Goal: Transaction & Acquisition: Purchase product/service

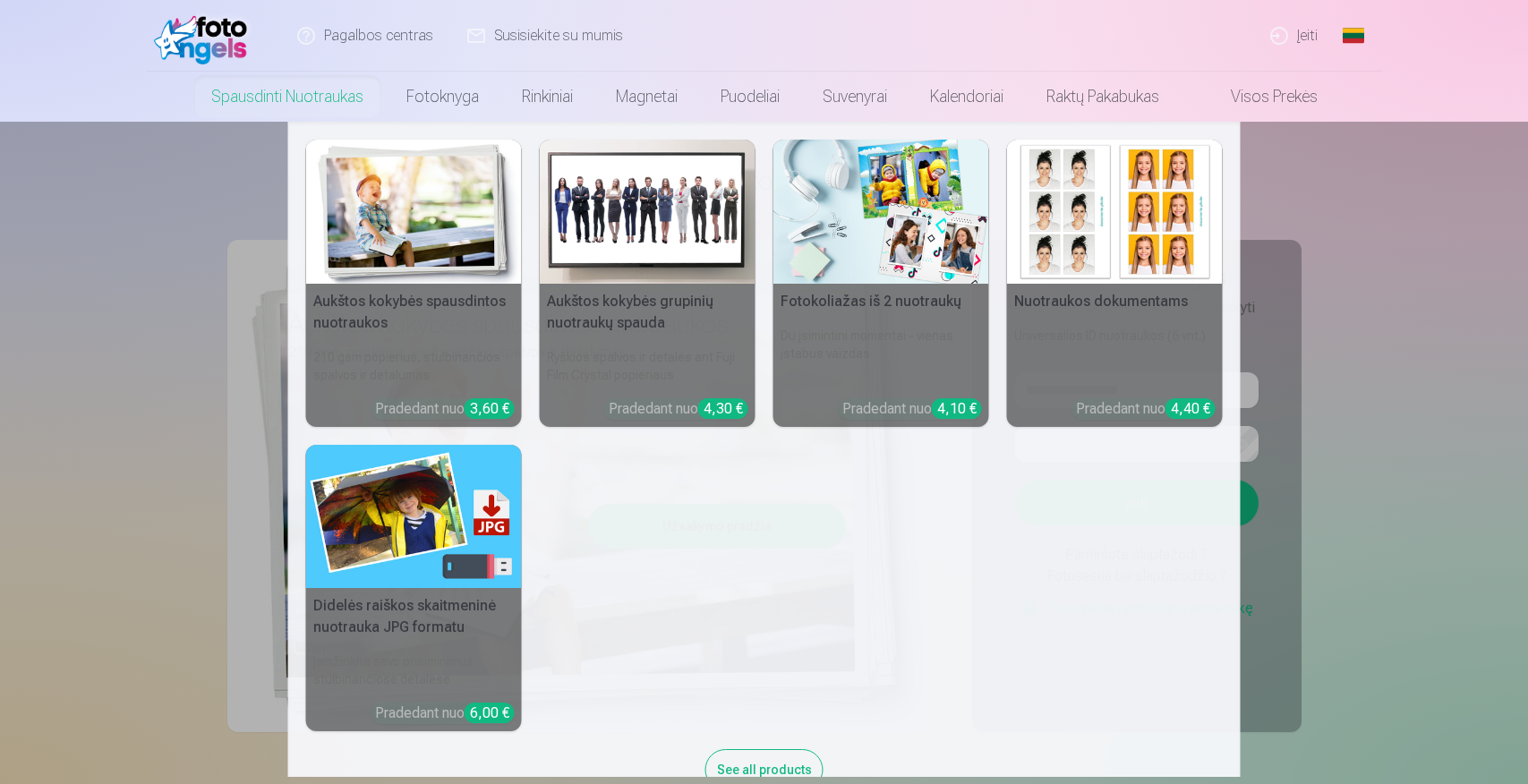
click at [1459, 274] on nav "Aukštos kokybės spausdintos nuotraukos 210 gsm popierius, stulbinančios spalvos…" at bounding box center [764, 449] width 1528 height 656
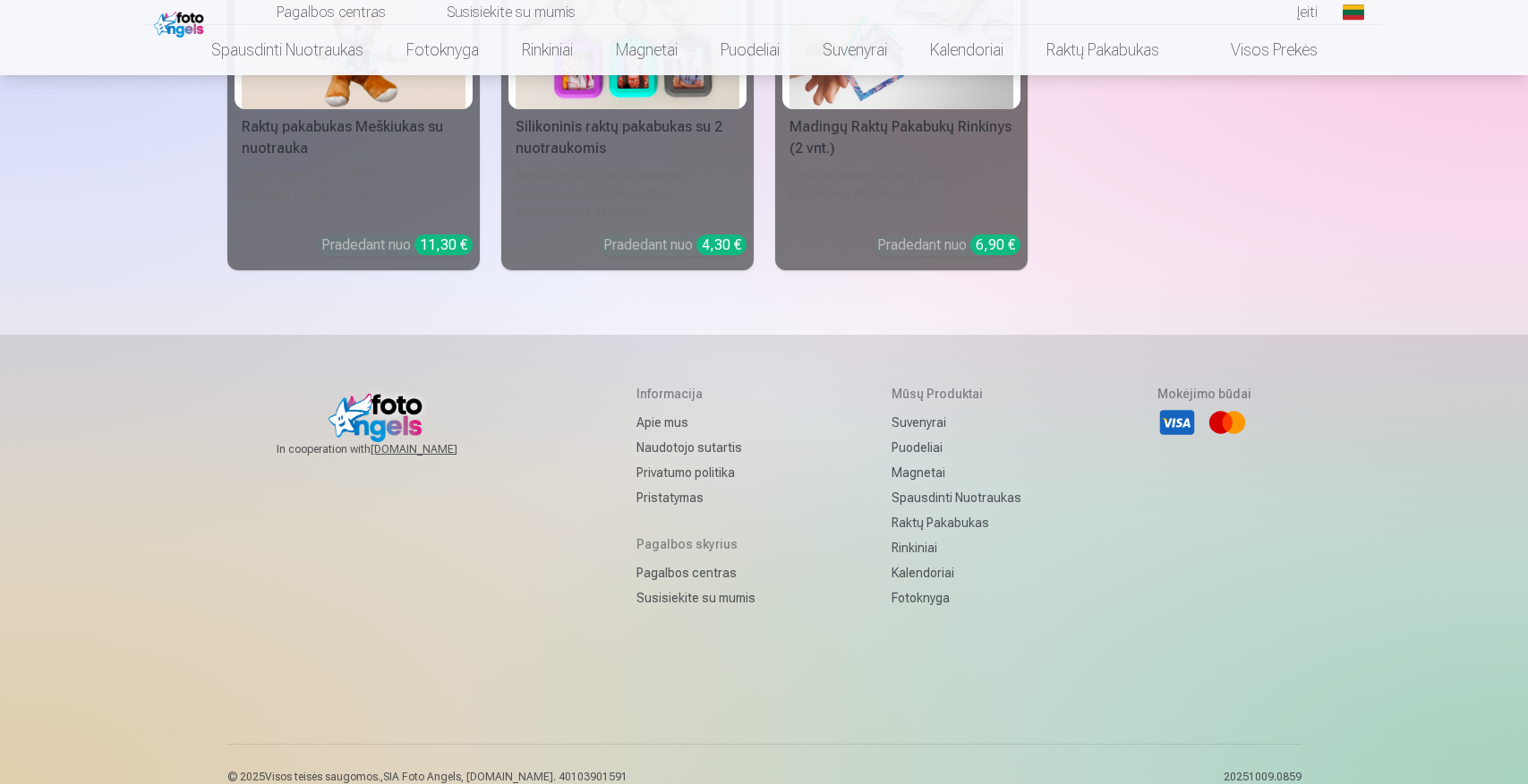
scroll to position [5763, 0]
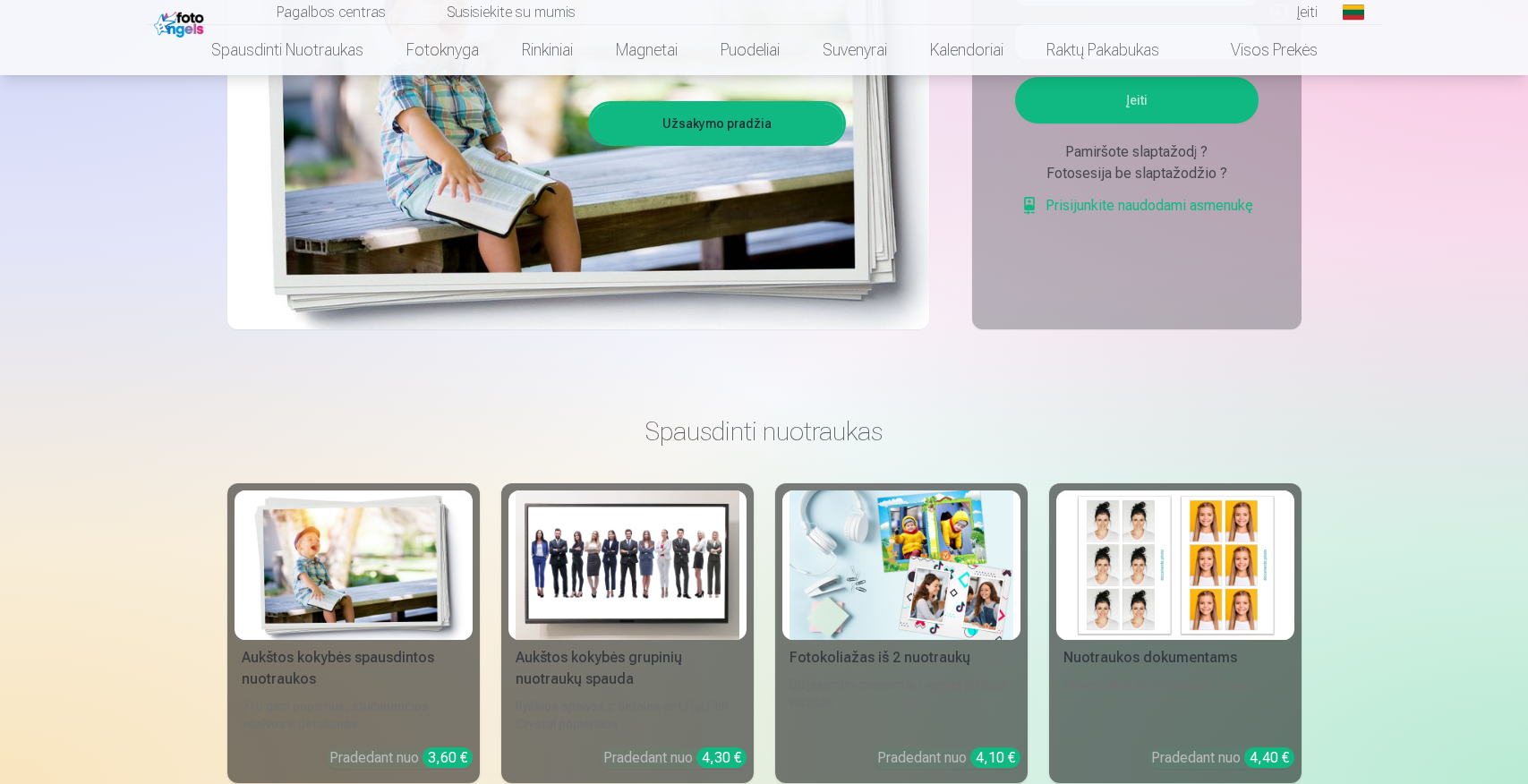
scroll to position [273, 0]
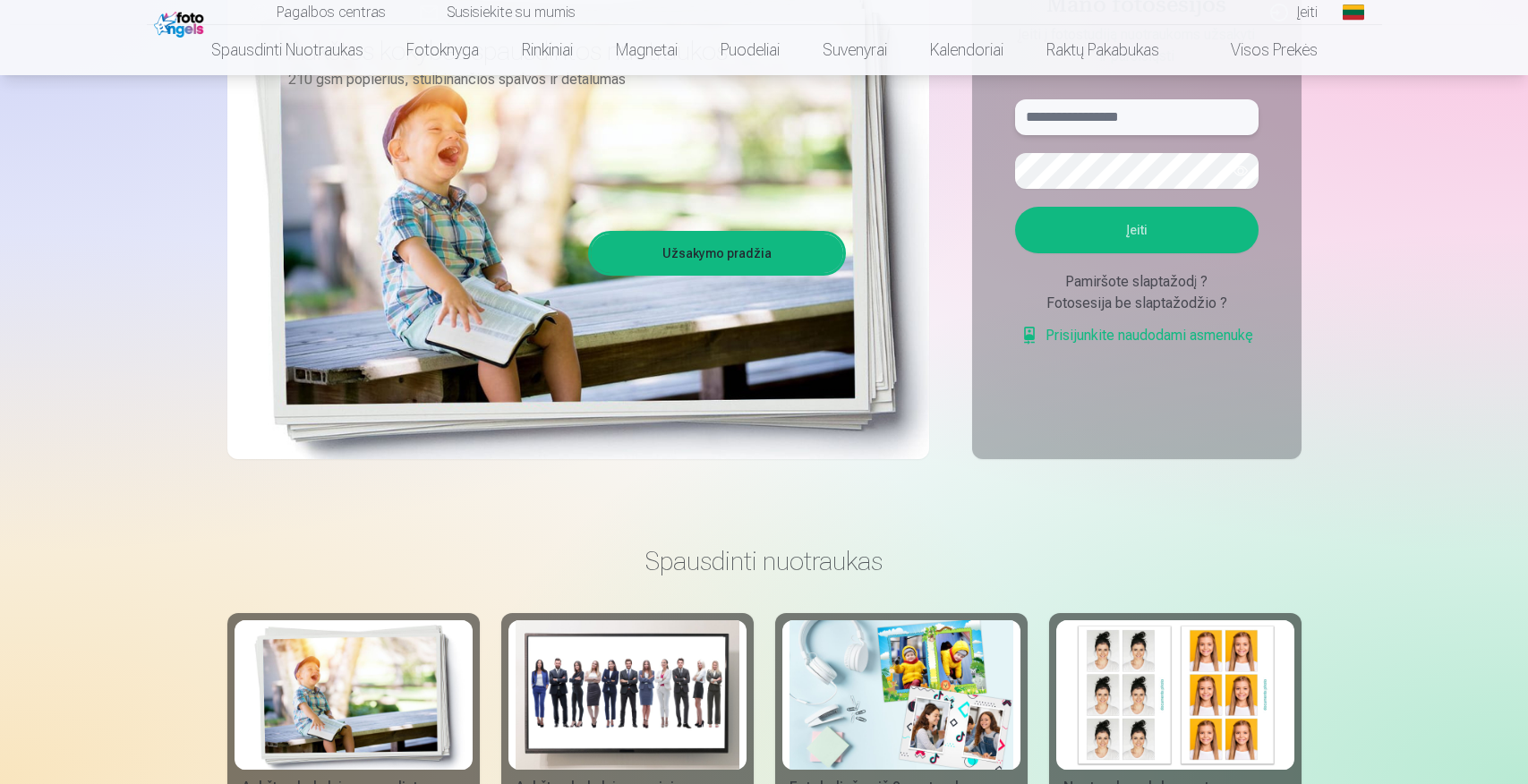
click at [1155, 123] on input "text" at bounding box center [1136, 117] width 243 height 35
click at [1015, 207] on button "Įeiti" at bounding box center [1136, 230] width 243 height 47
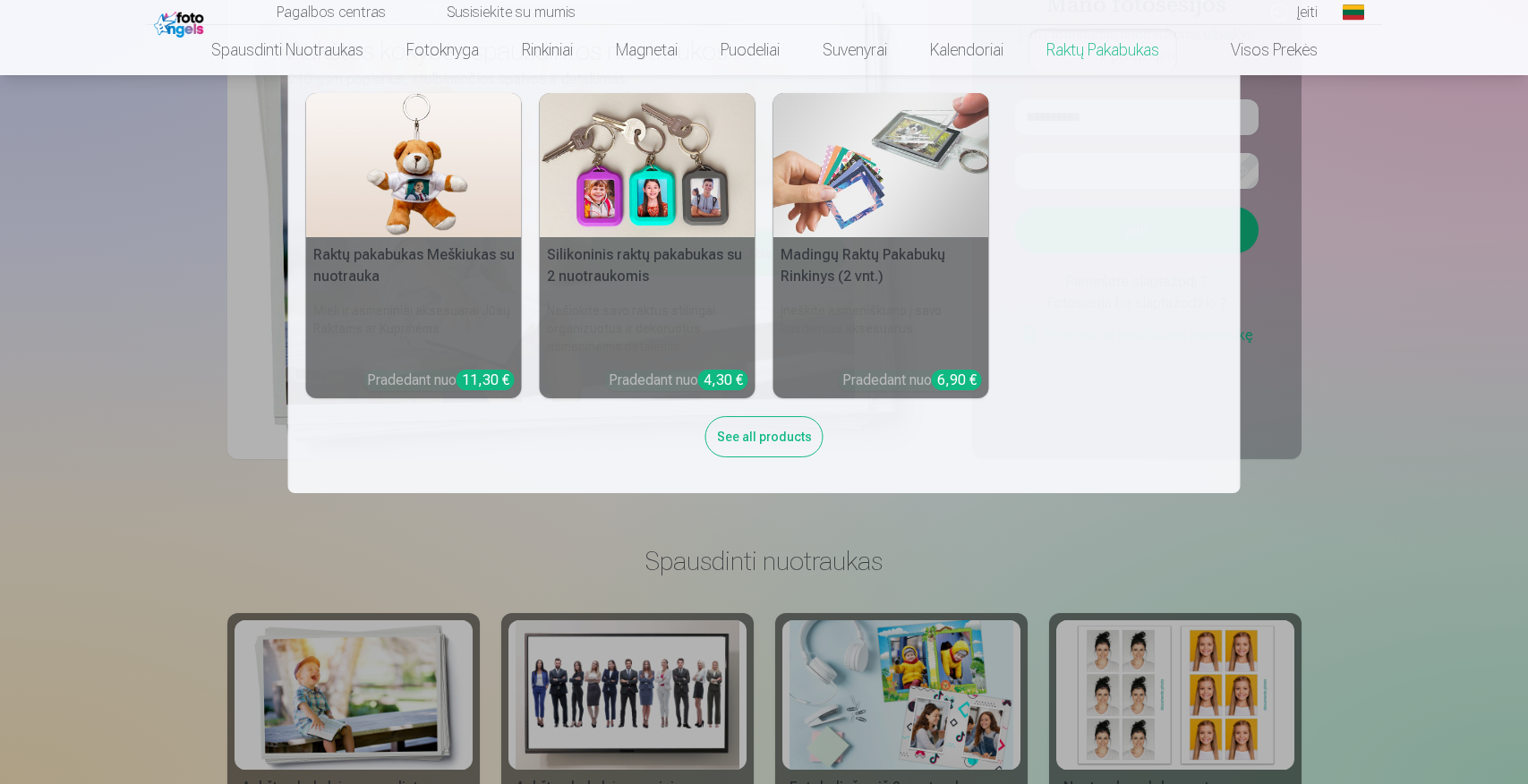
click at [1382, 147] on nav "Raktų pakabukas Meškiukas su nuotrauka Mieli ir asmeniniai aksesuarai Jūsų Rakt…" at bounding box center [764, 284] width 1528 height 418
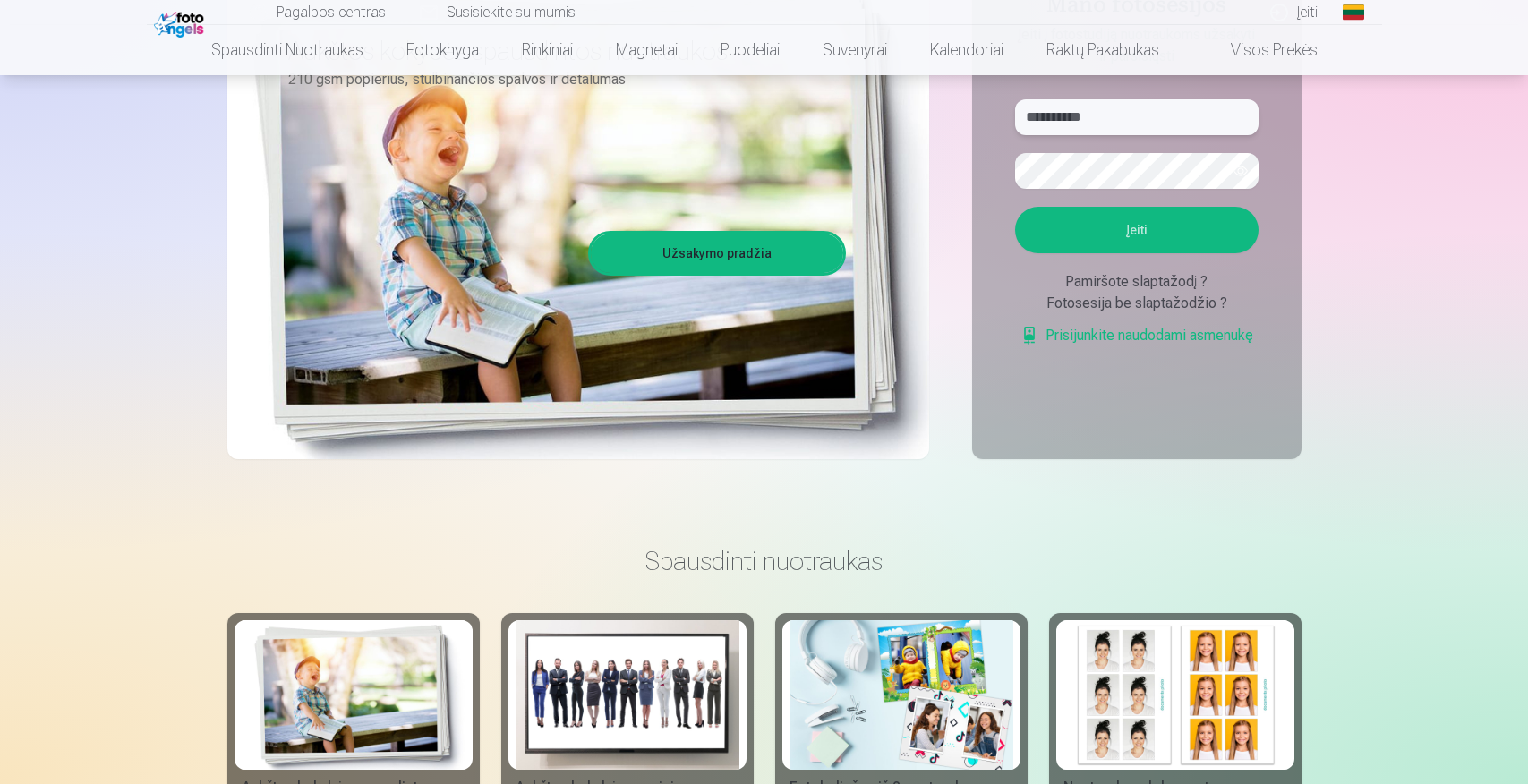
click at [1200, 125] on input "**********" at bounding box center [1136, 117] width 243 height 35
click at [1184, 235] on button "Įeiti" at bounding box center [1136, 230] width 243 height 47
click at [1068, 119] on input "**********" at bounding box center [1136, 117] width 243 height 35
type input "**********"
click at [1015, 207] on button "Įeiti" at bounding box center [1136, 230] width 243 height 47
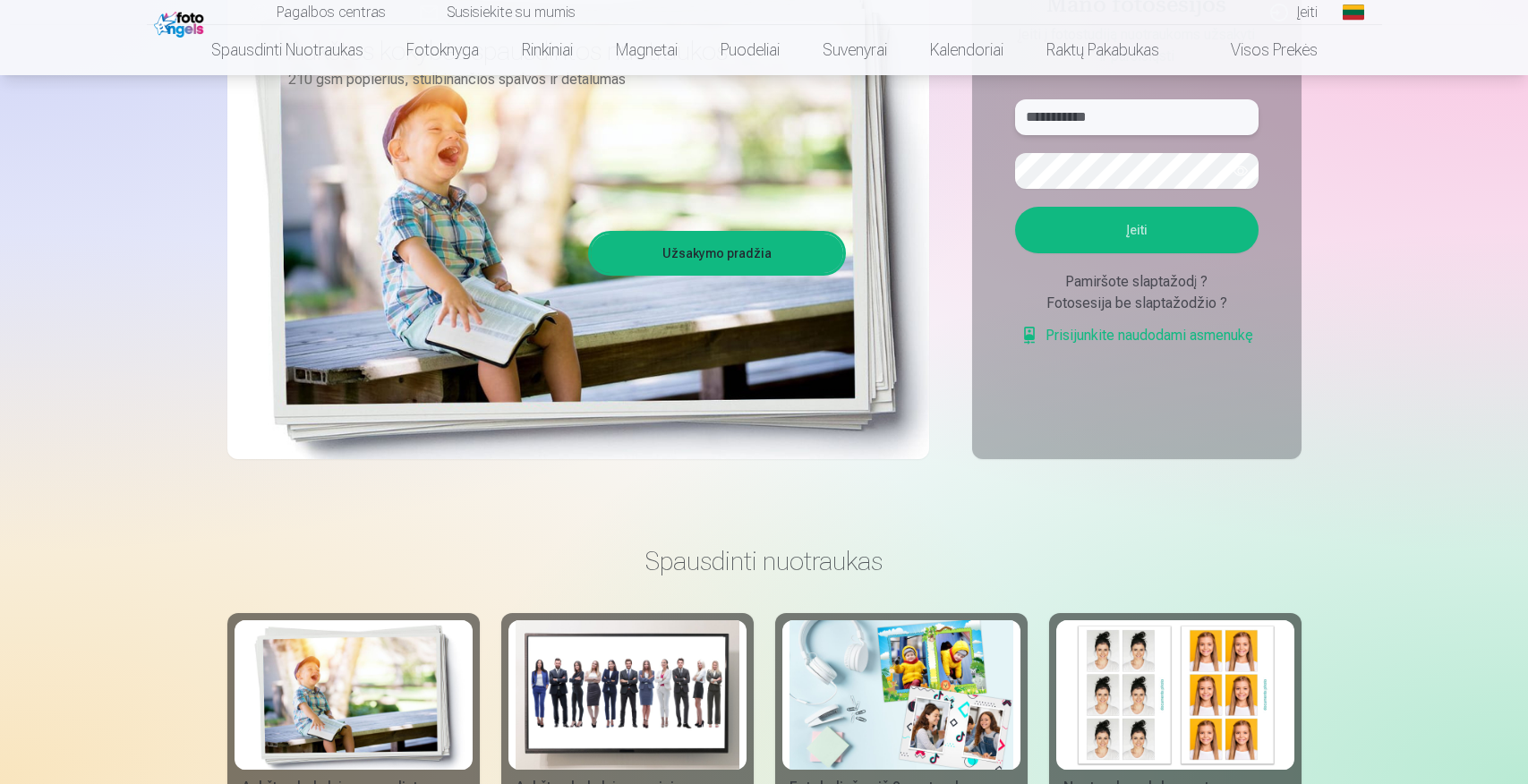
click at [1068, 119] on input "**********" at bounding box center [1136, 117] width 243 height 35
click at [1248, 171] on button "button" at bounding box center [1241, 171] width 34 height 34
click at [1015, 207] on button "Įeiti" at bounding box center [1136, 230] width 243 height 47
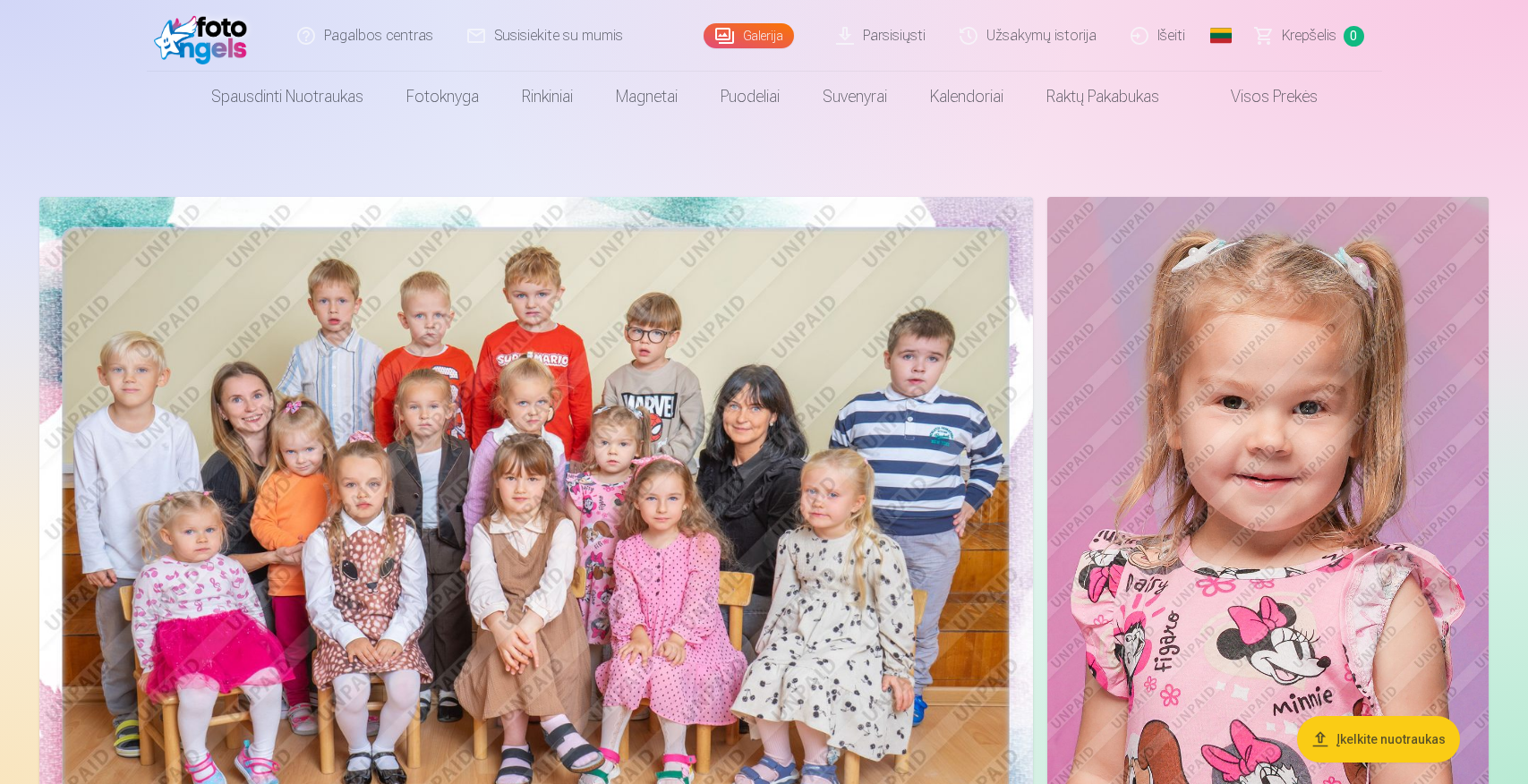
click at [765, 370] on img at bounding box center [536, 528] width 994 height 662
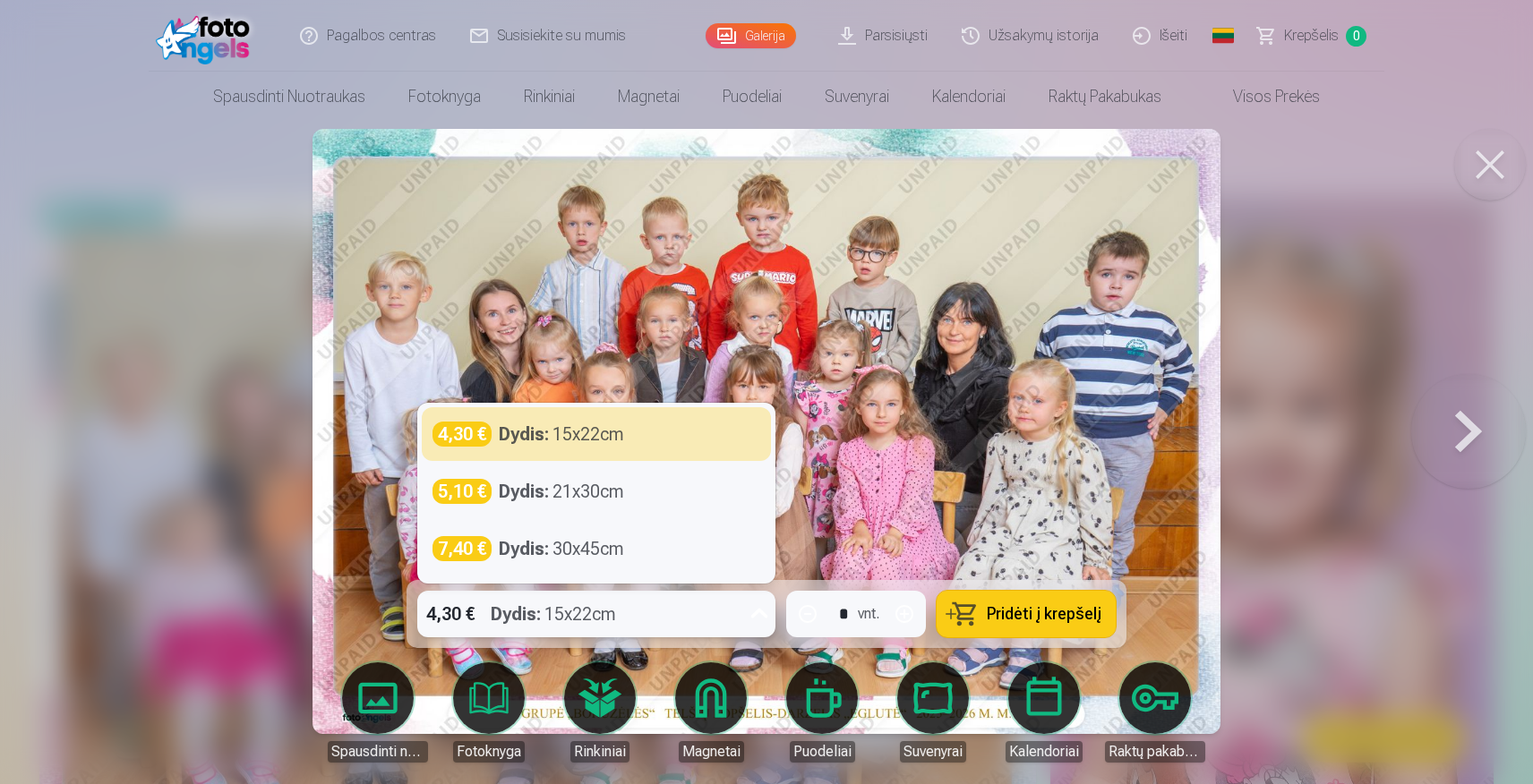
click at [762, 617] on icon at bounding box center [759, 615] width 29 height 29
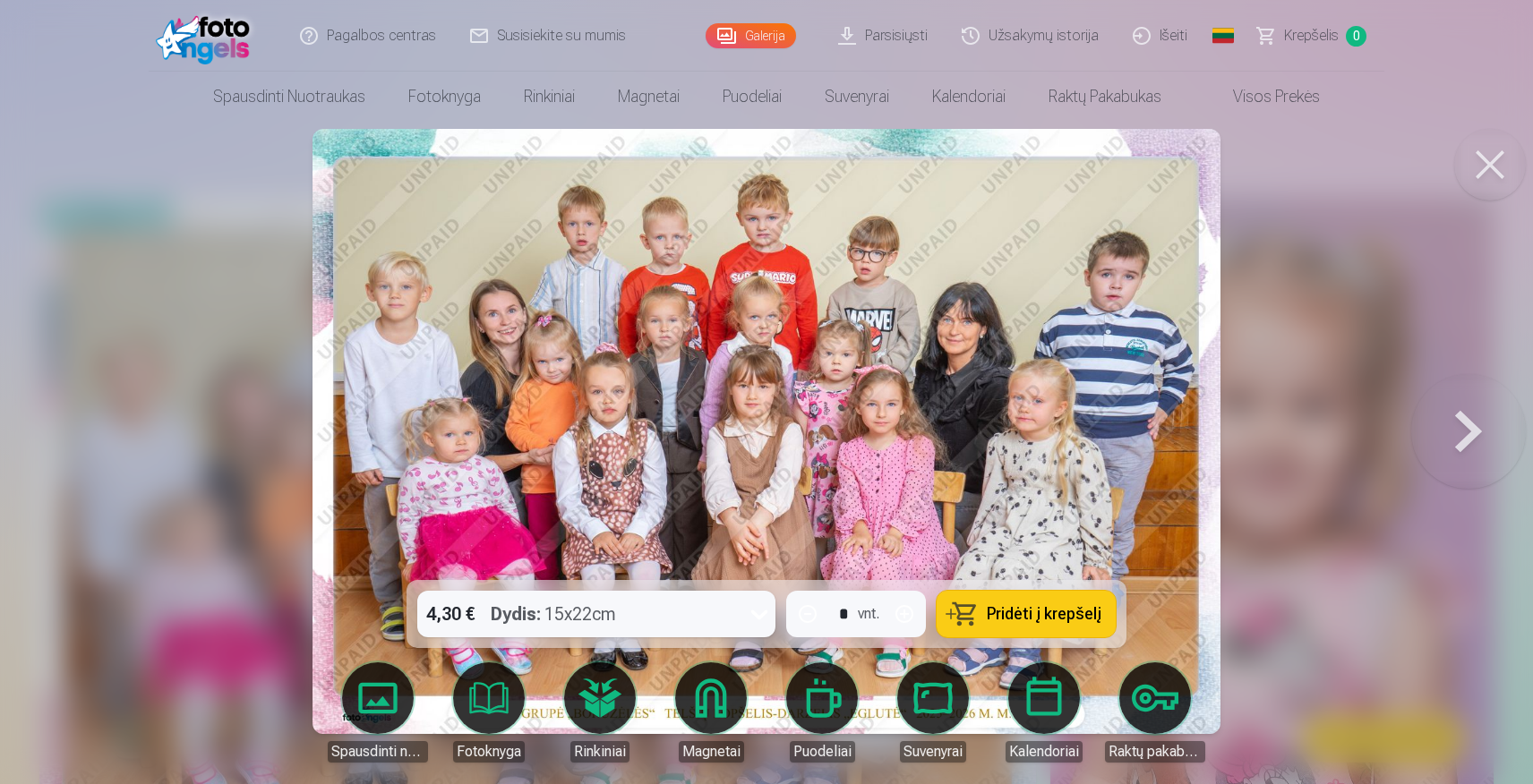
click at [892, 442] on img at bounding box center [765, 432] width 907 height 605
click at [1291, 486] on div at bounding box center [766, 392] width 1533 height 784
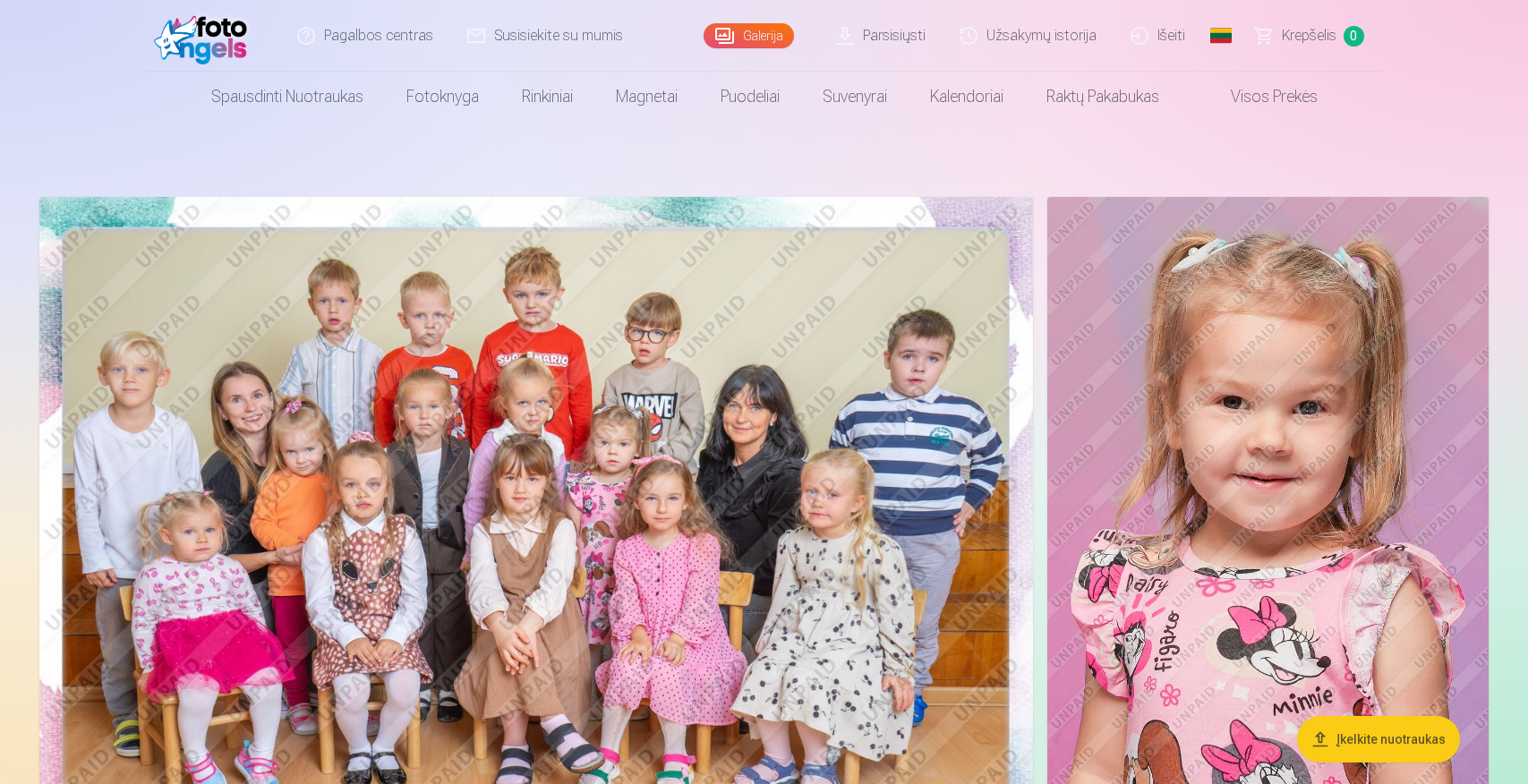
click at [1235, 424] on img at bounding box center [1268, 528] width 441 height 662
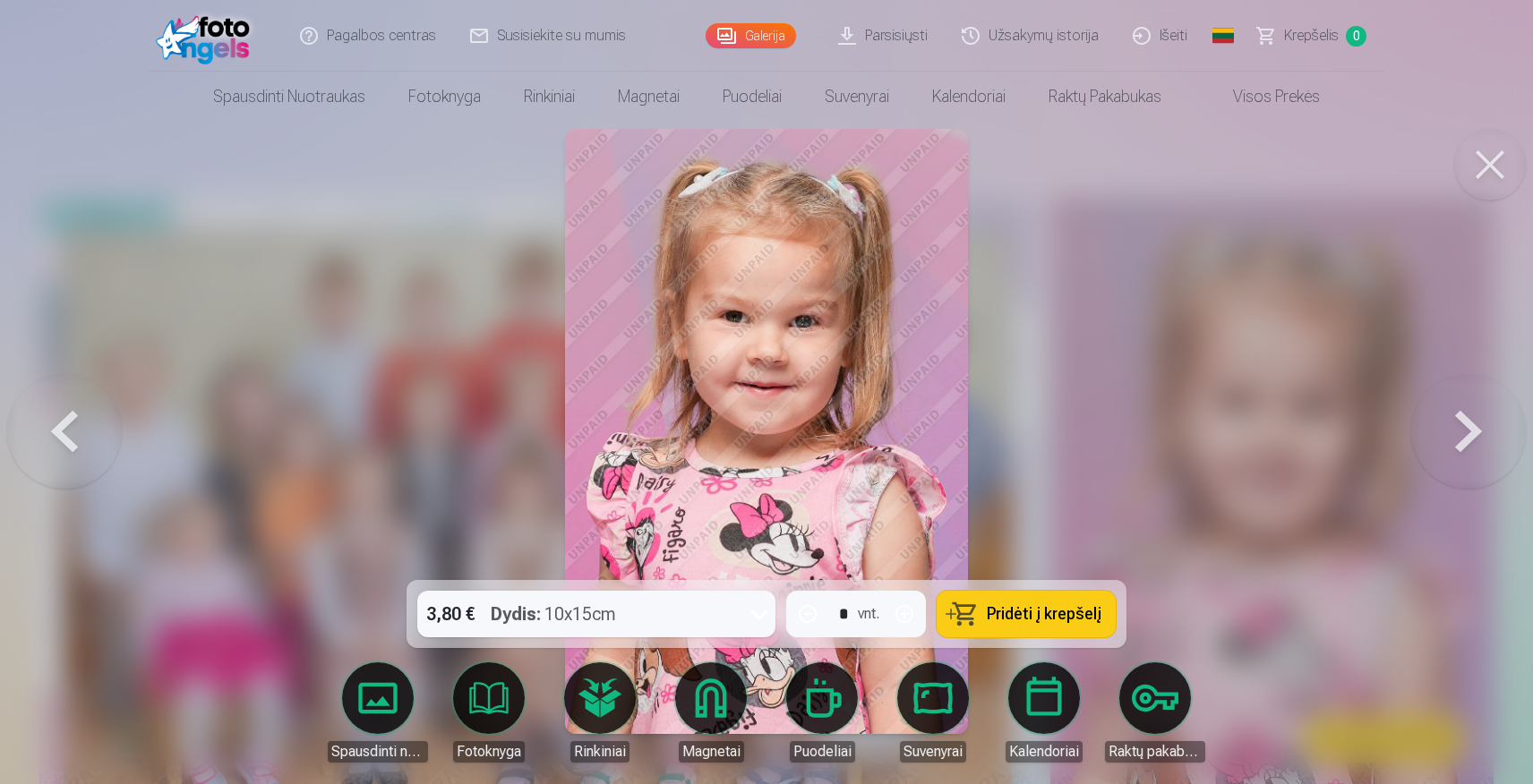
click at [755, 373] on img at bounding box center [767, 432] width 404 height 605
click at [892, 34] on link "Parsisiųsti" at bounding box center [883, 35] width 124 height 72
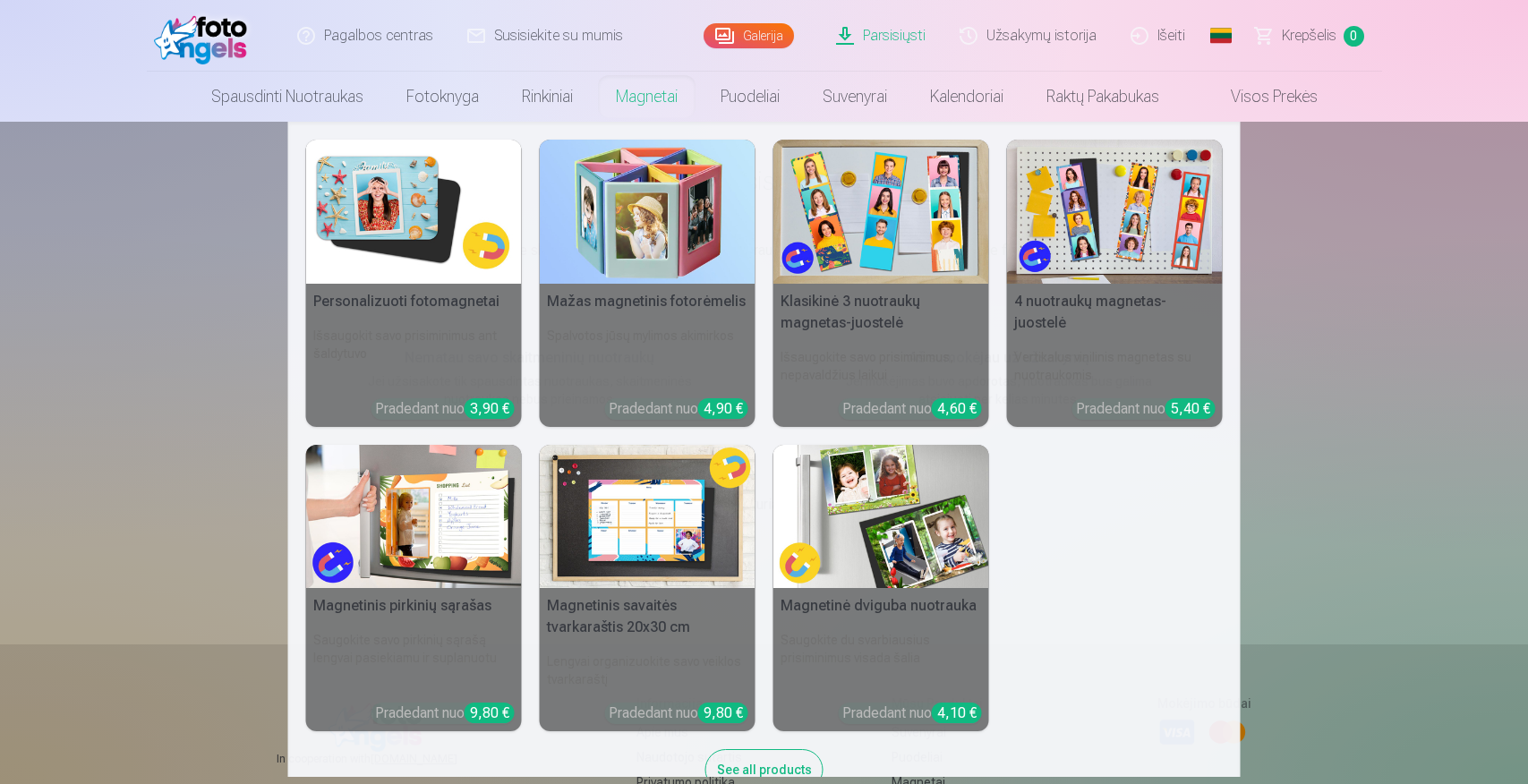
click at [1422, 526] on nav "Personalizuoti fotomagnetai Išsaugokit savo prisiminimus ant šaldytuvo Pradedan…" at bounding box center [764, 449] width 1528 height 656
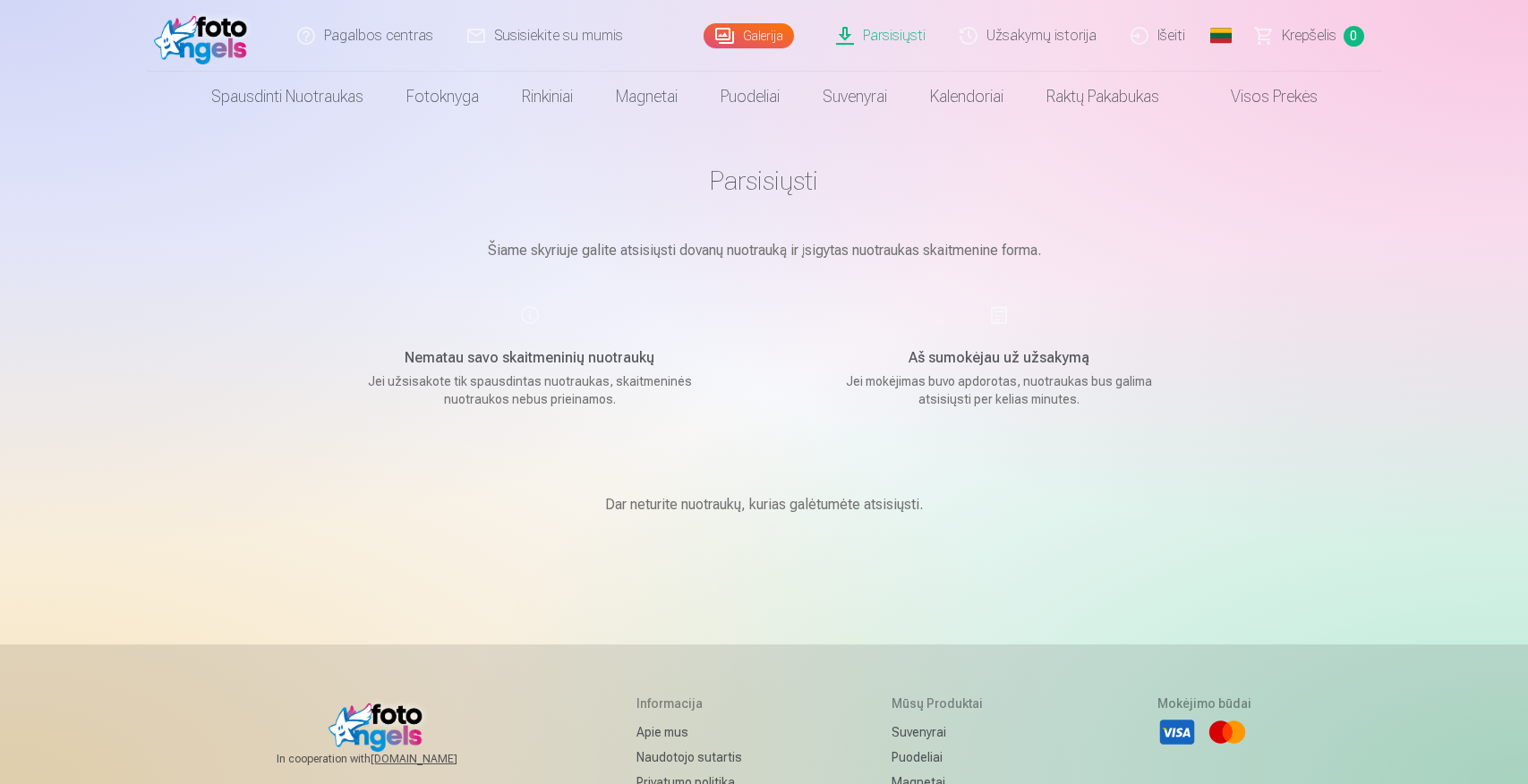
click at [603, 356] on h5 "Nematau savo skaitmeninių nuotraukų" at bounding box center [529, 358] width 340 height 21
click at [803, 418] on main "Parsisiųsti Šiame skyriuje galite atsisiųsti dovanų nuotrauką ir įsigytas nuotr…" at bounding box center [764, 361] width 895 height 480
drag, startPoint x: 171, startPoint y: 200, endPoint x: 171, endPoint y: 161, distance: 39.0
click at [171, 200] on div "Pagalbos centras Susisiekite su mumis Galerija Parsisiųsti Užsakymų istorija Iš…" at bounding box center [764, 569] width 1528 height 1137
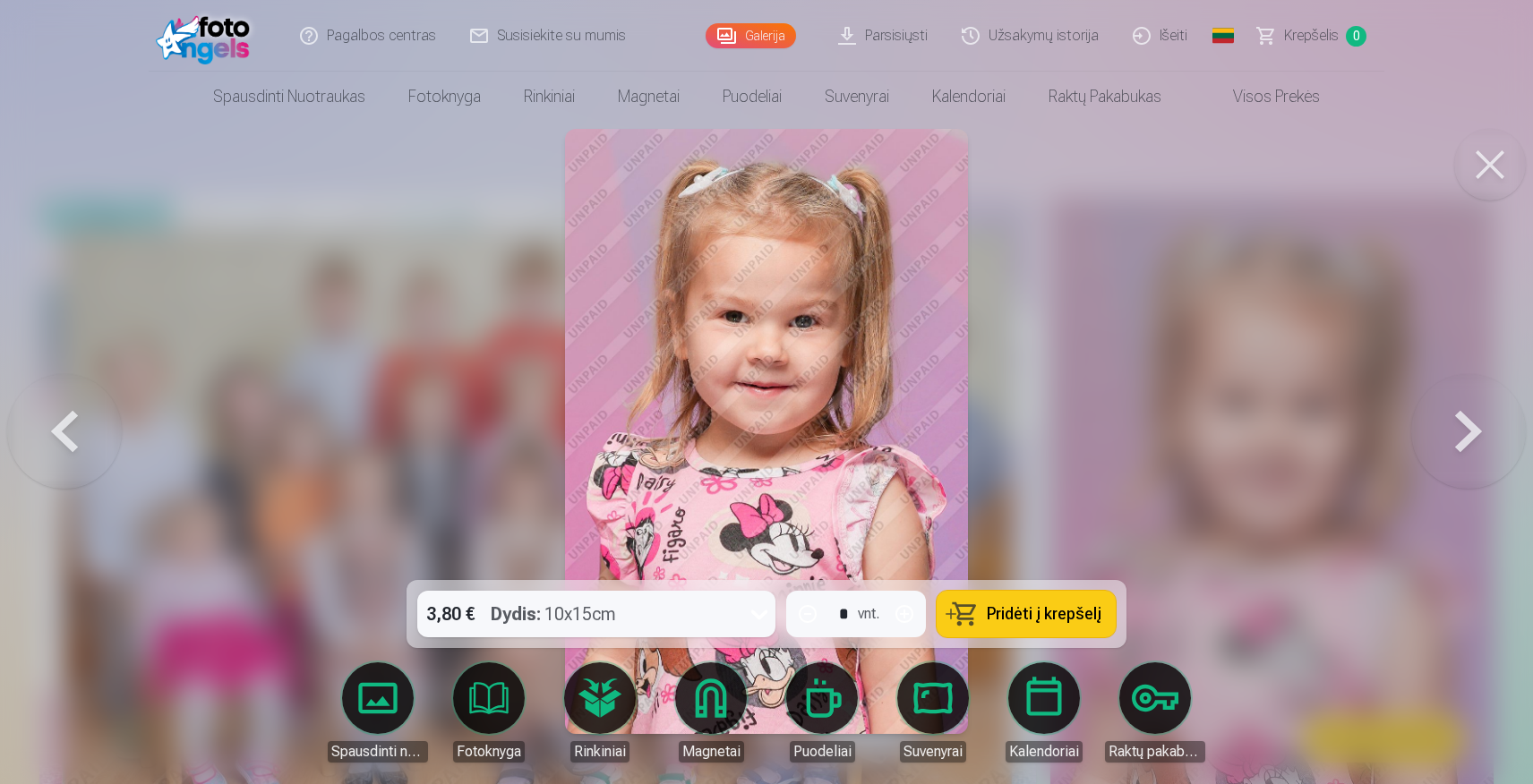
click at [1470, 417] on button at bounding box center [1469, 431] width 115 height 261
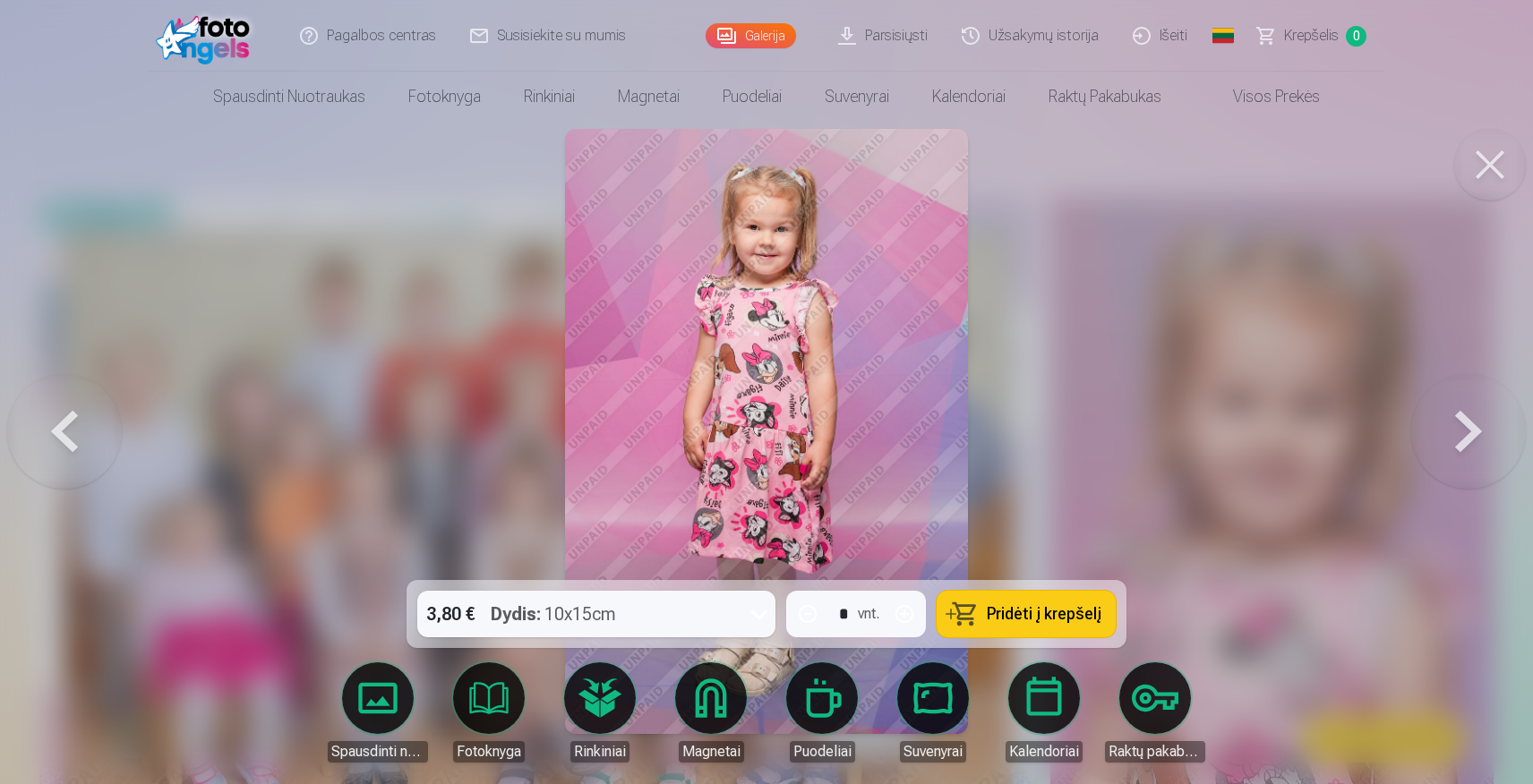
click at [1470, 417] on button at bounding box center [1469, 431] width 115 height 261
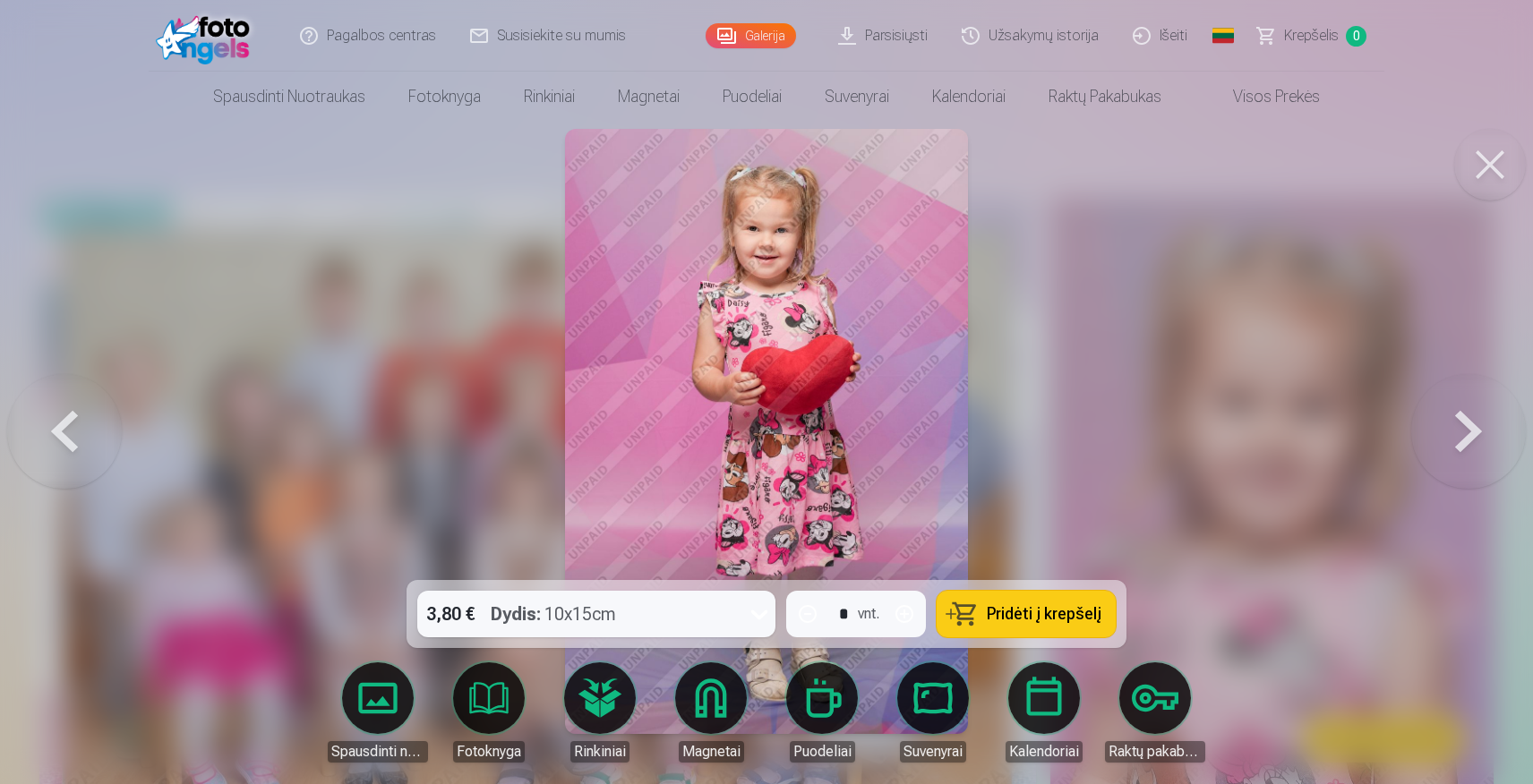
click at [1470, 417] on button at bounding box center [1469, 431] width 115 height 261
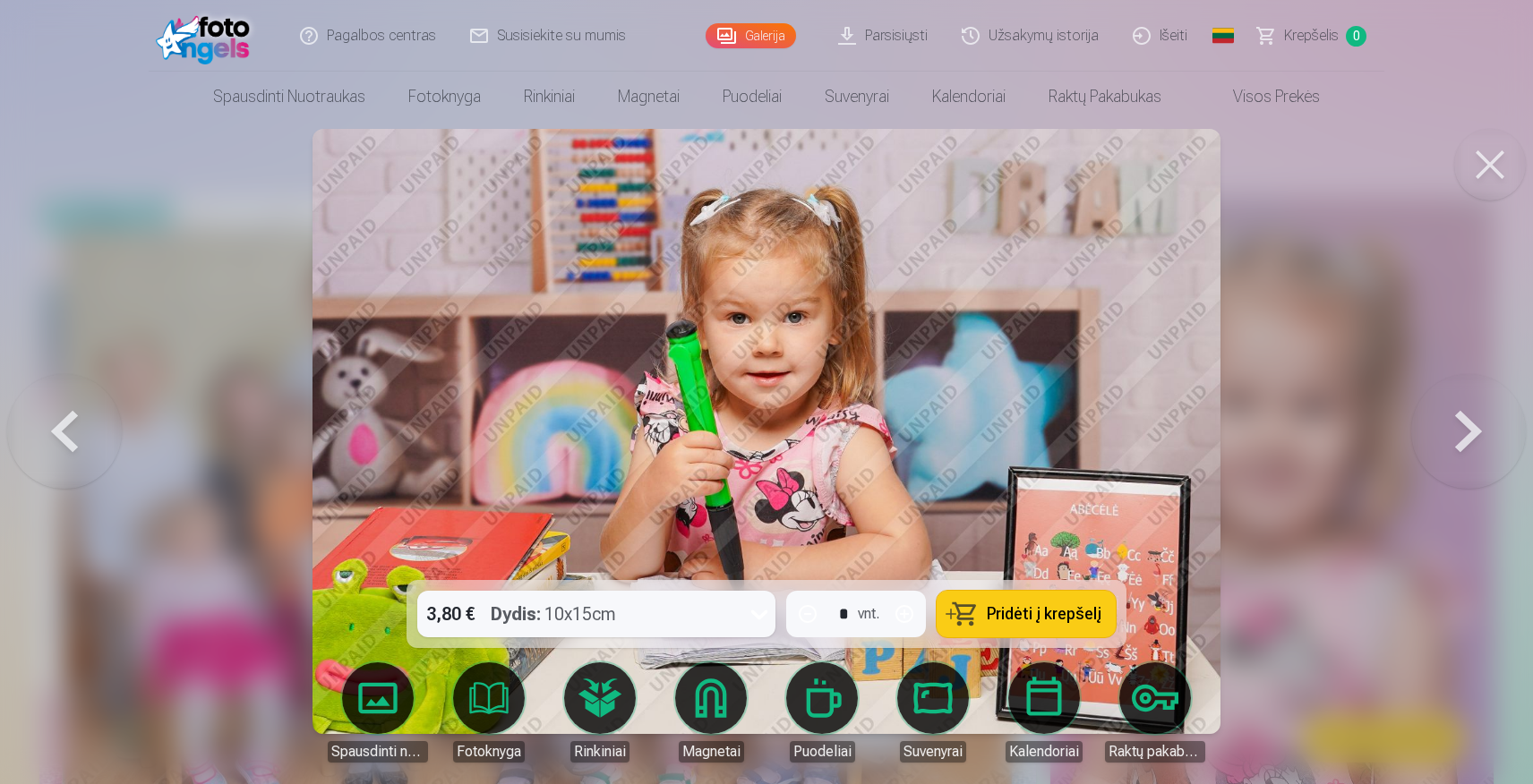
click at [1470, 417] on button at bounding box center [1469, 431] width 115 height 261
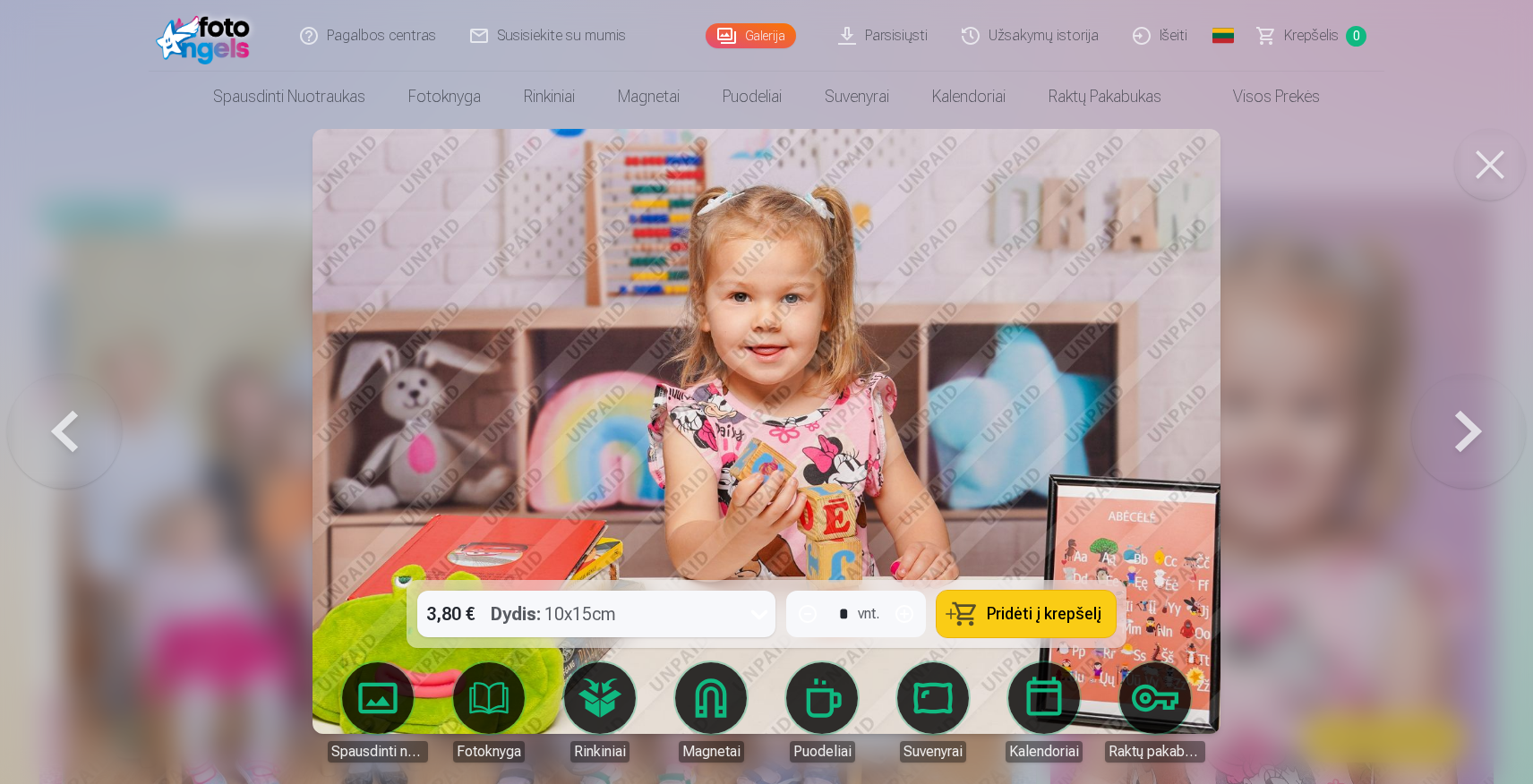
click at [1470, 417] on button at bounding box center [1469, 431] width 115 height 261
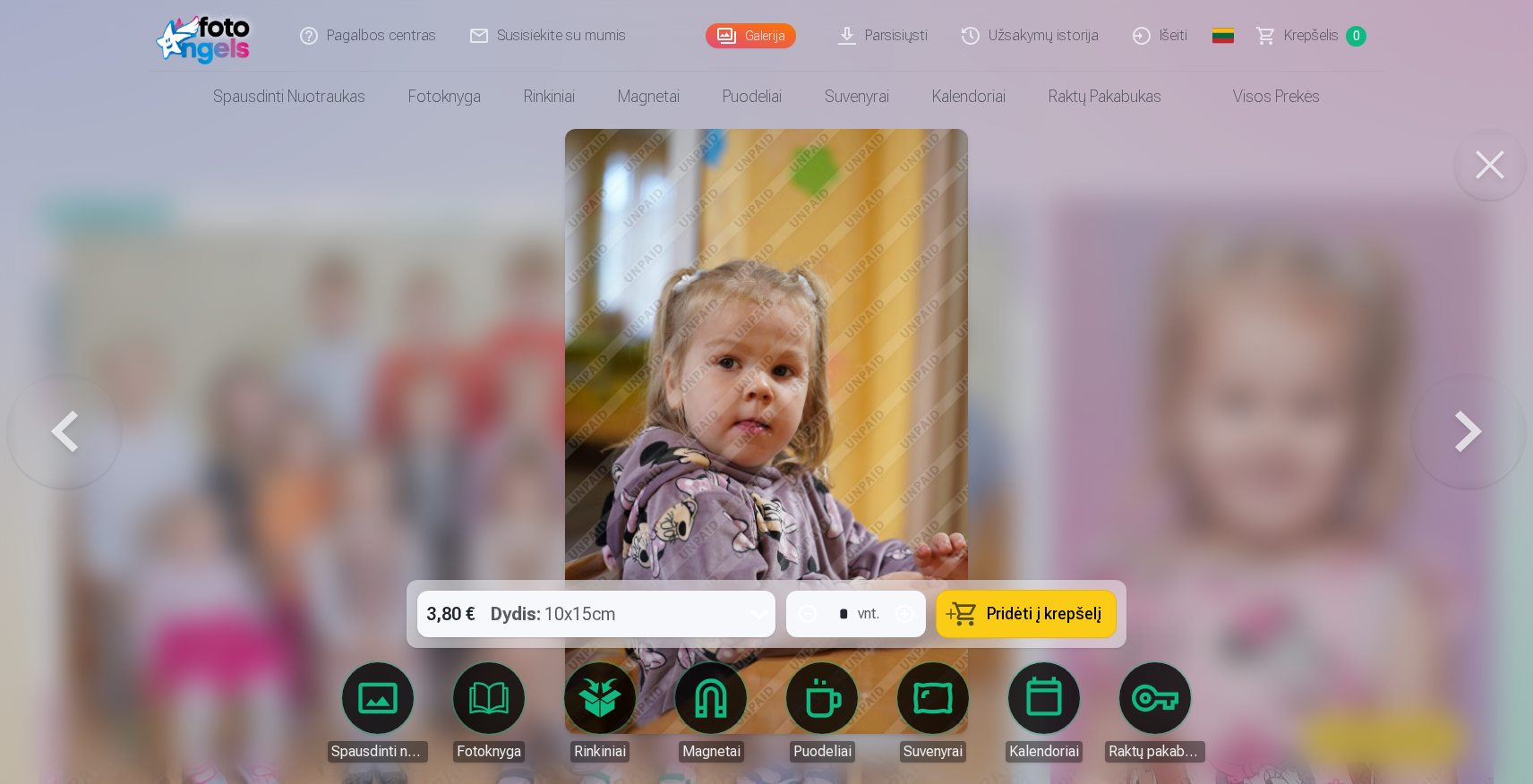
click at [1470, 417] on button at bounding box center [1469, 431] width 115 height 261
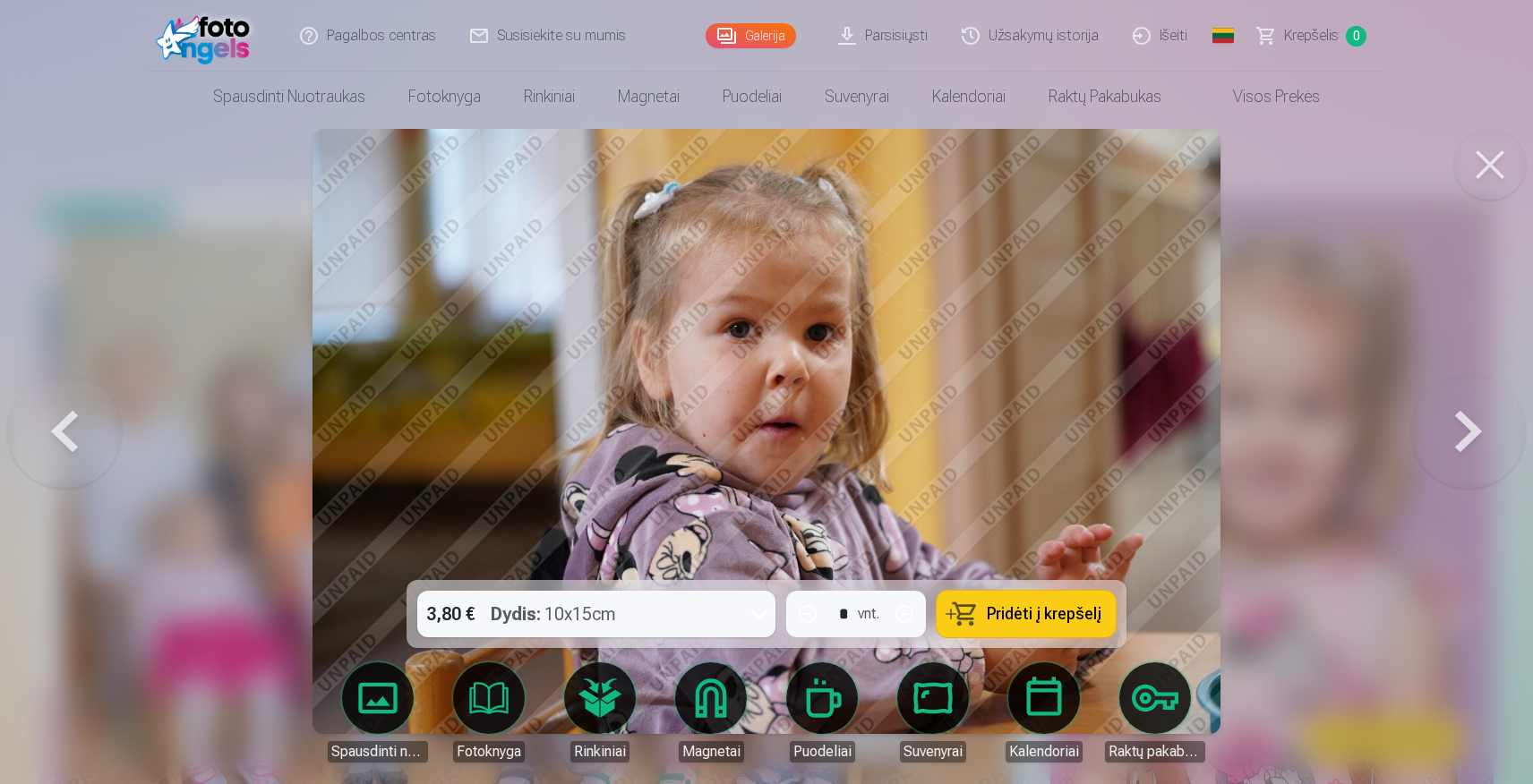
click at [1470, 417] on button at bounding box center [1469, 431] width 115 height 261
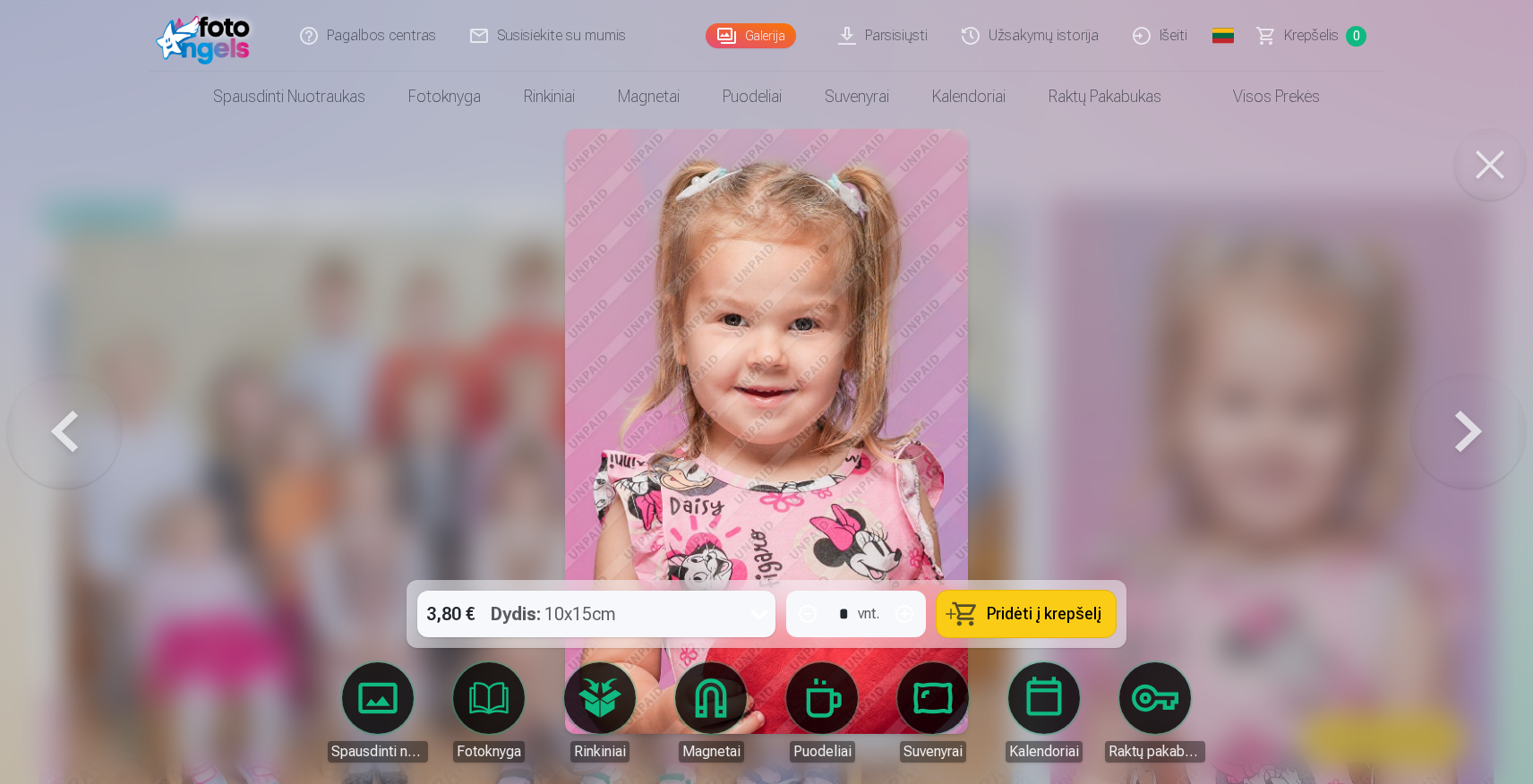
click at [1470, 417] on button at bounding box center [1469, 431] width 115 height 261
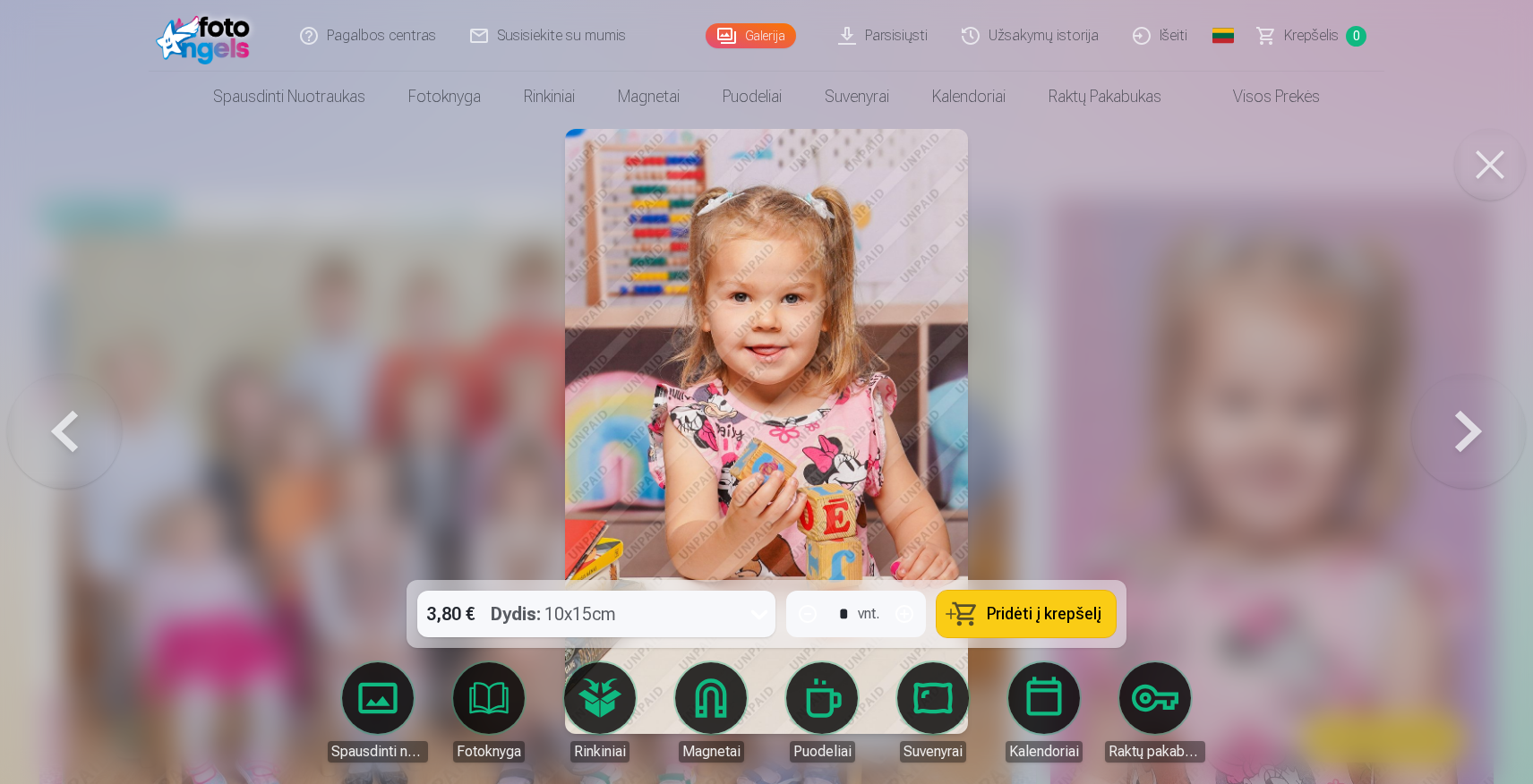
click at [1470, 417] on button at bounding box center [1469, 431] width 115 height 261
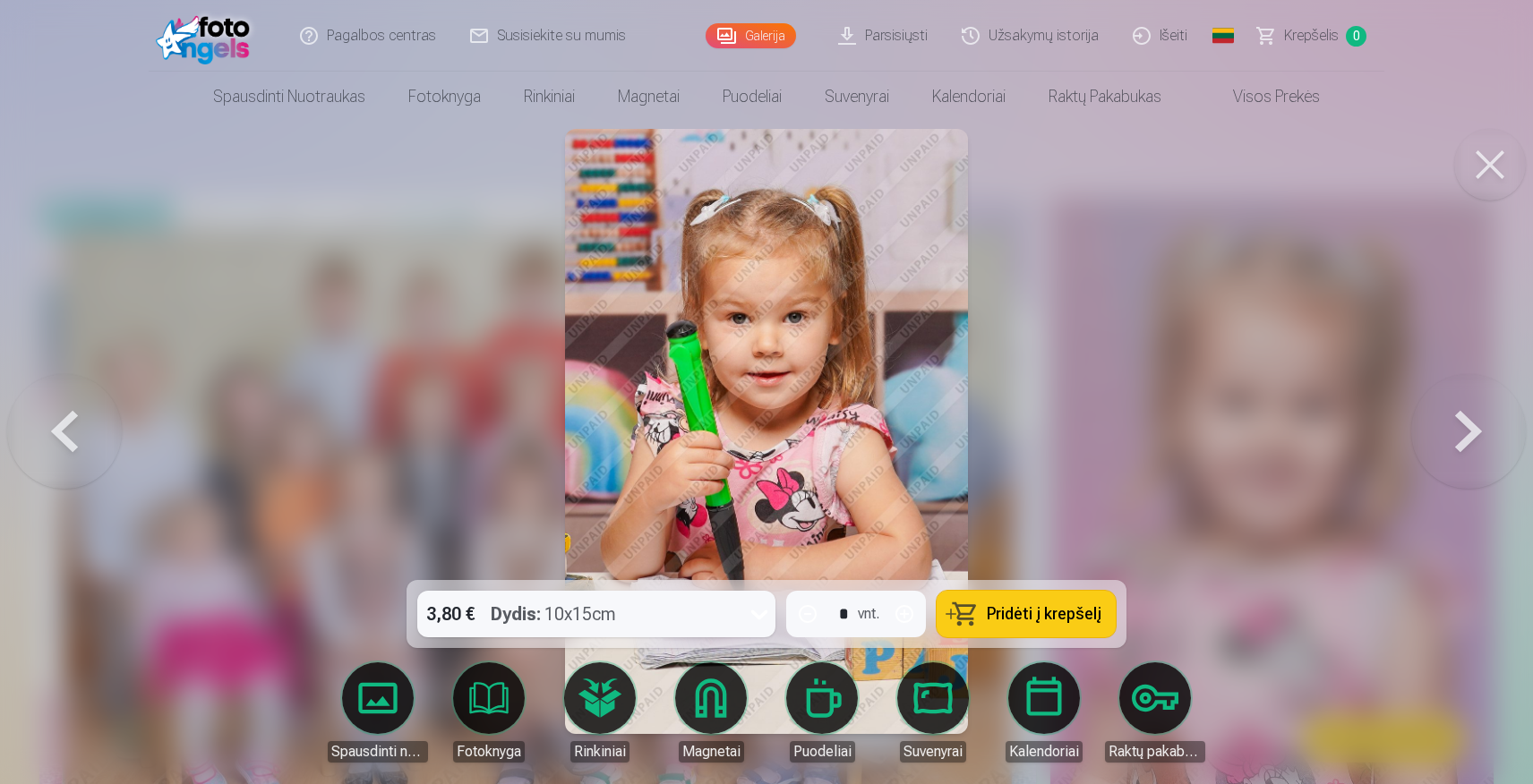
click at [1470, 417] on button at bounding box center [1469, 431] width 115 height 261
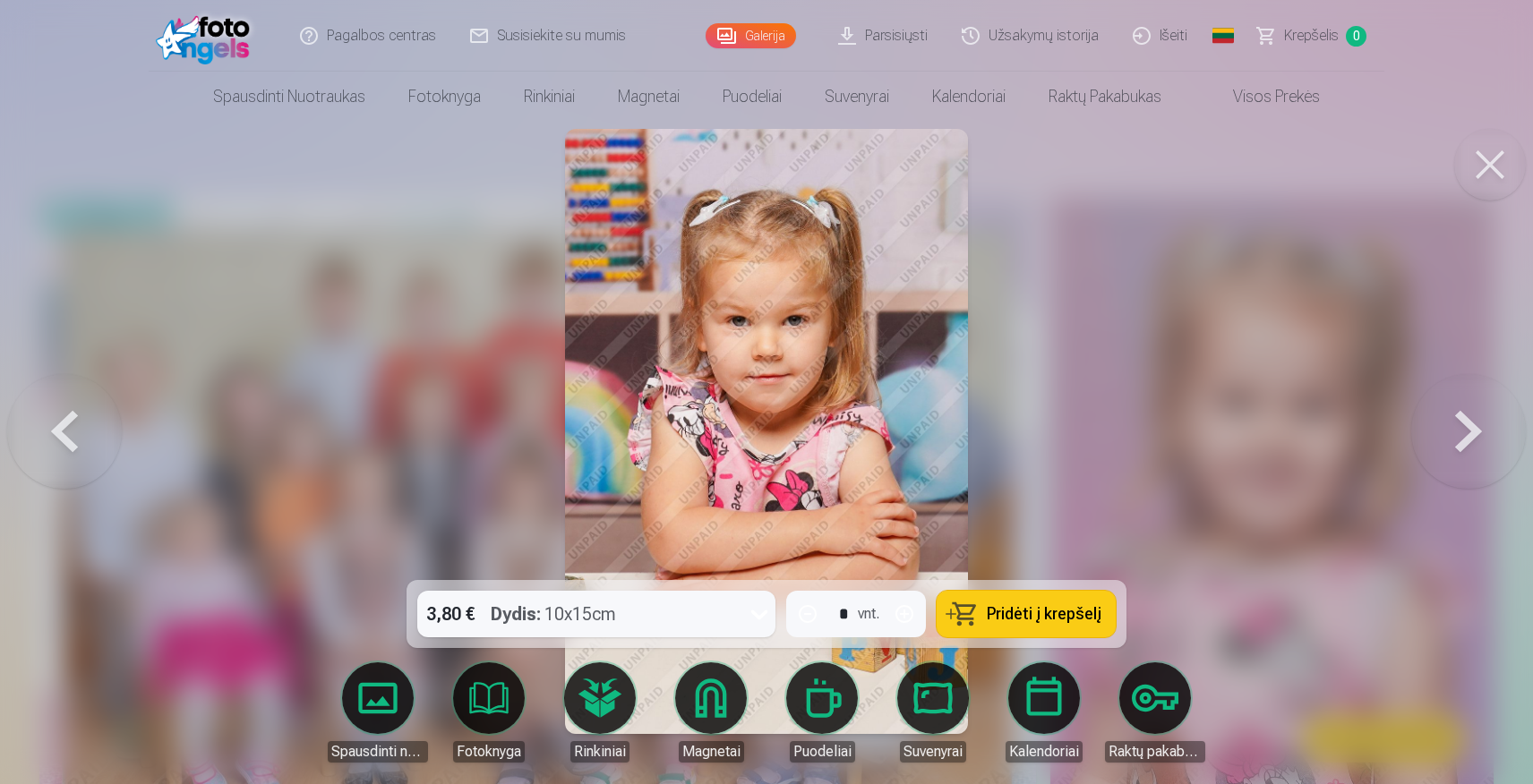
click at [1470, 417] on button at bounding box center [1469, 431] width 115 height 261
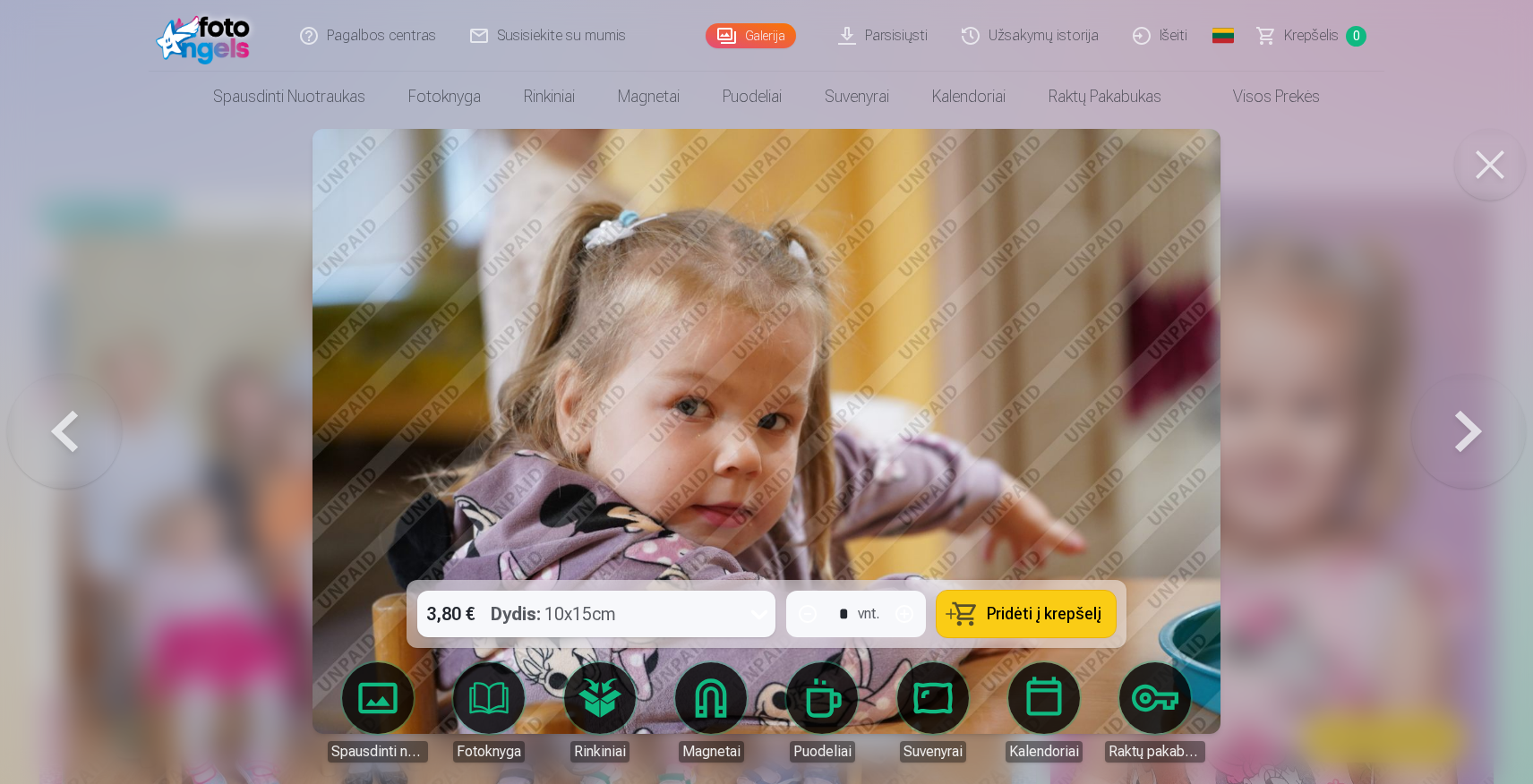
click at [1470, 417] on button at bounding box center [1469, 431] width 115 height 261
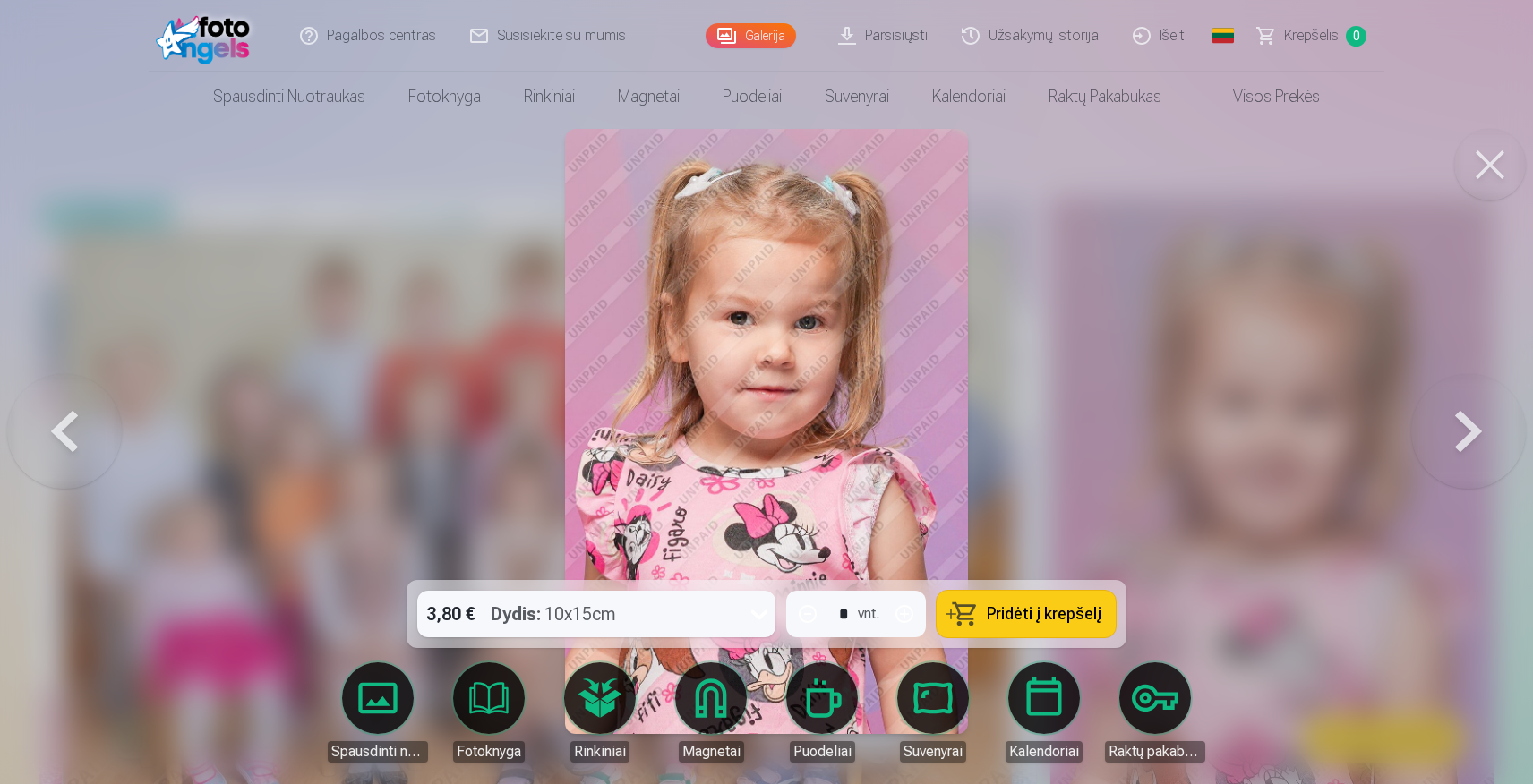
click at [1470, 417] on button at bounding box center [1469, 431] width 115 height 261
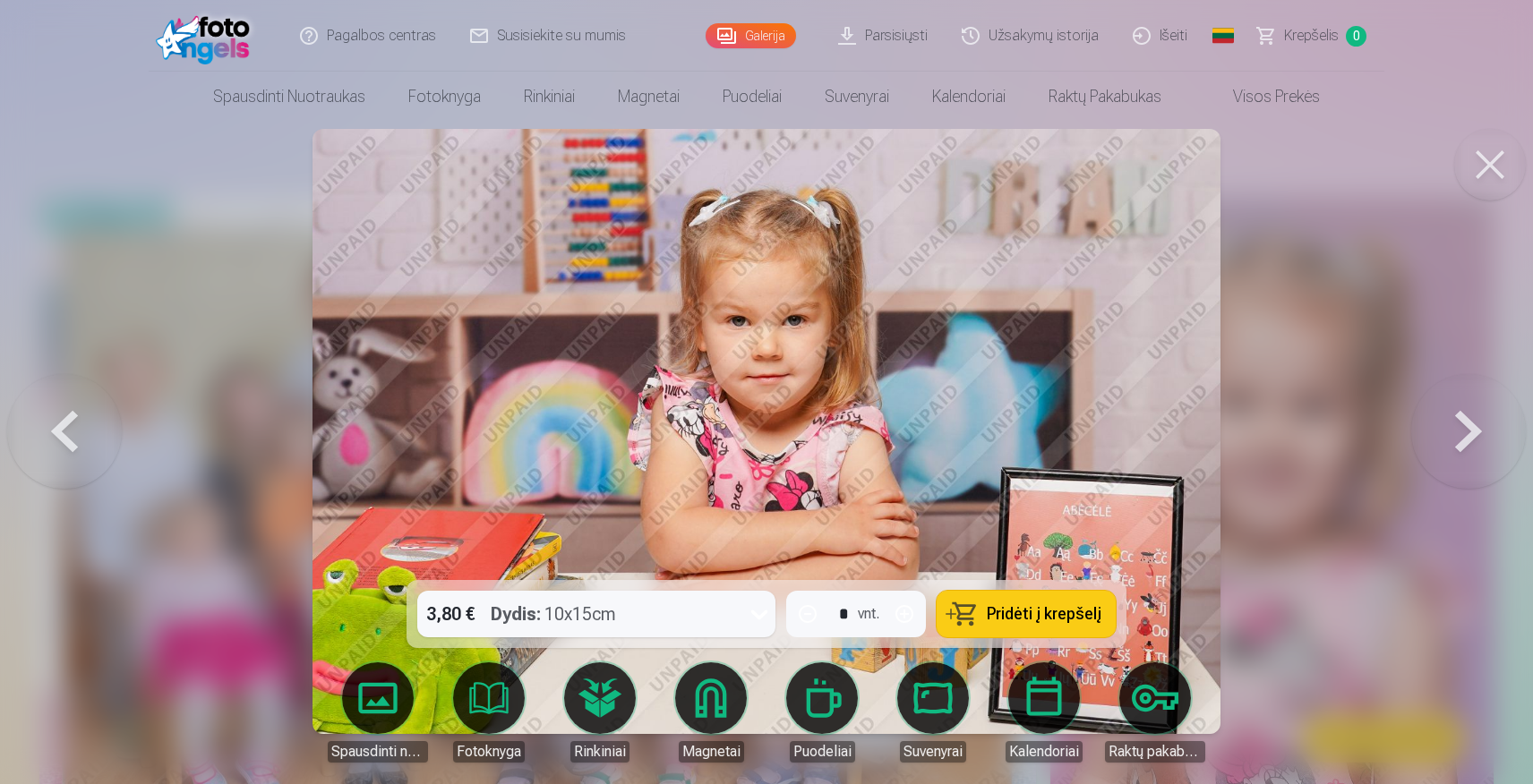
click at [1470, 417] on button at bounding box center [1469, 431] width 115 height 261
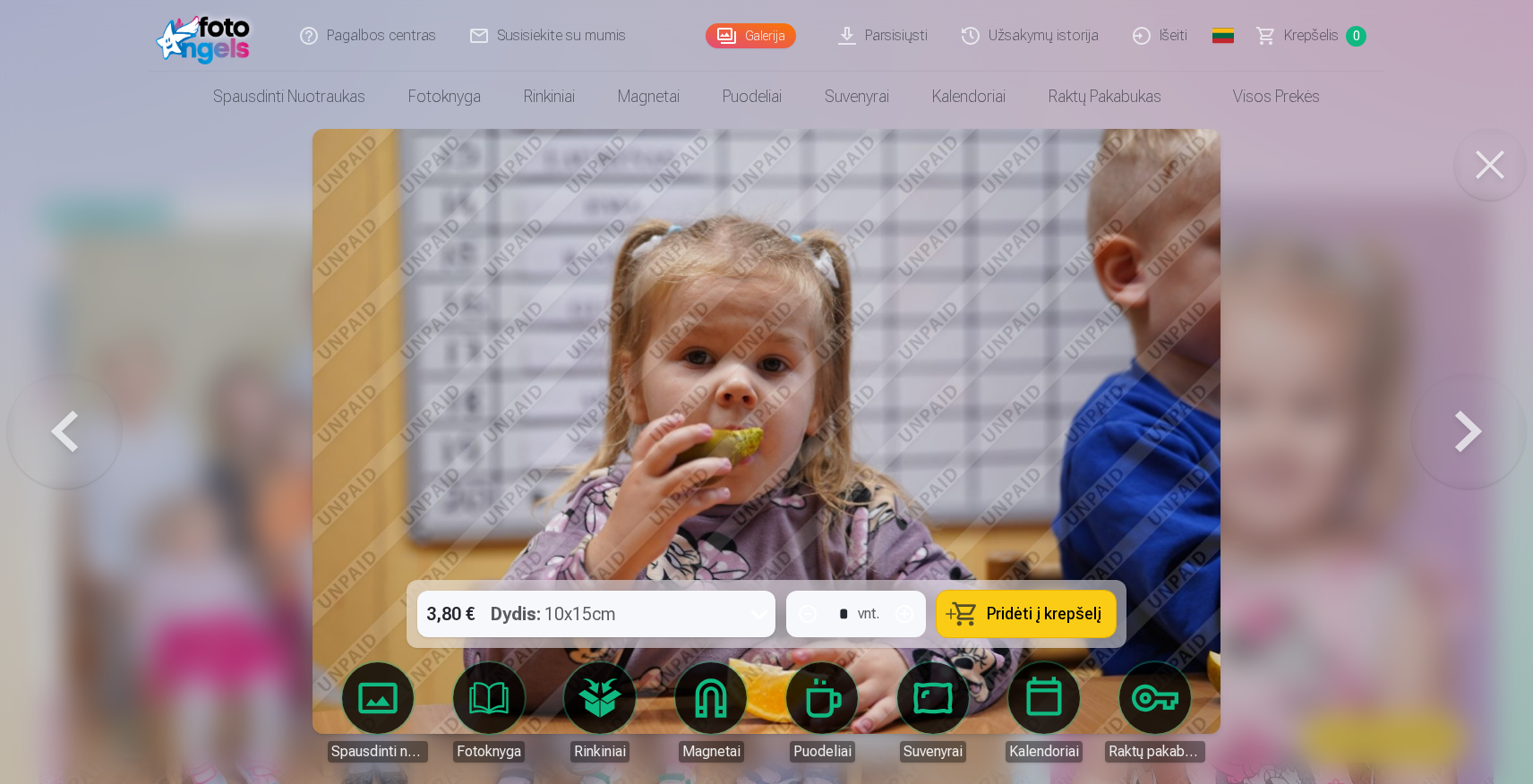
click at [1470, 417] on button at bounding box center [1469, 431] width 115 height 261
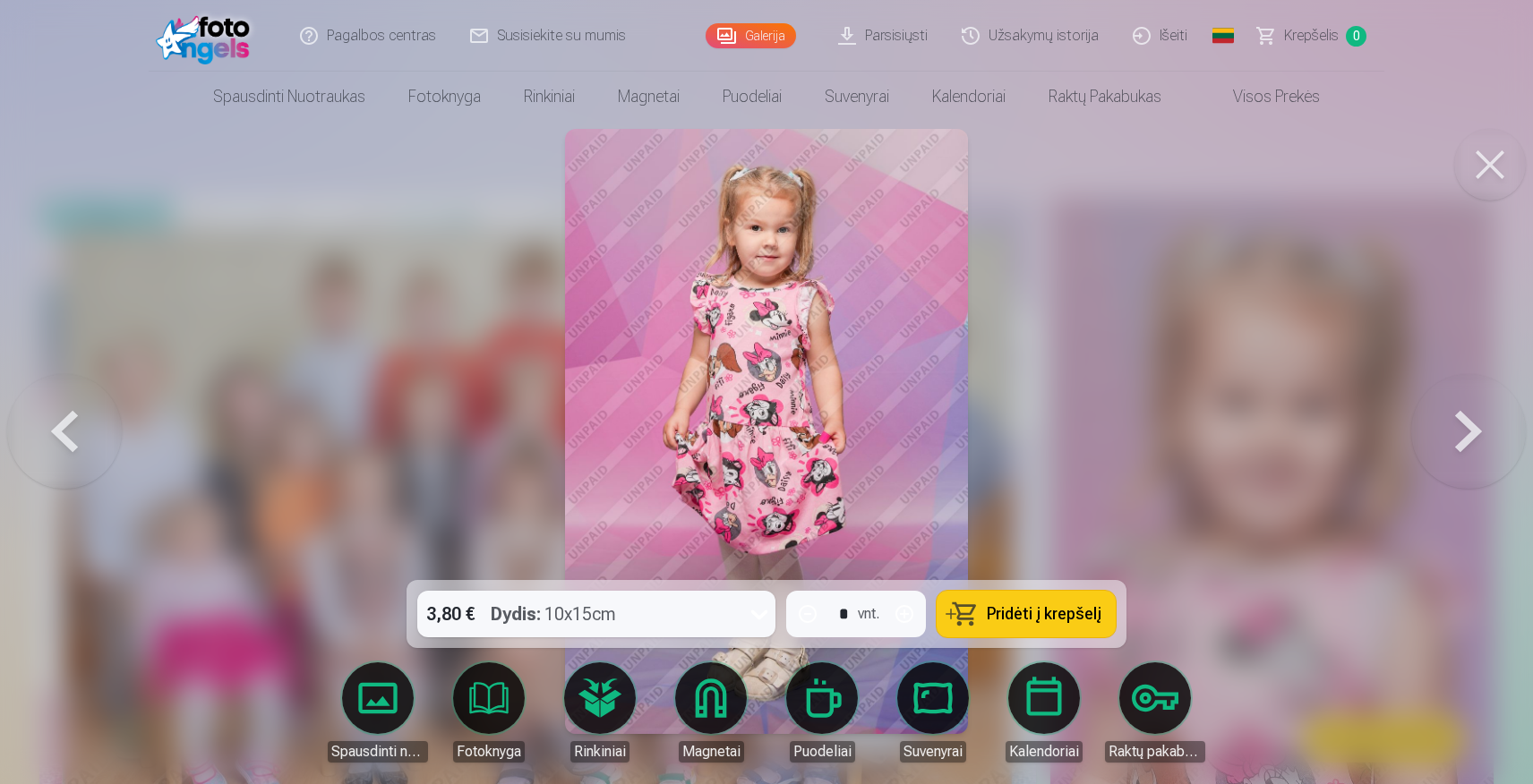
click at [1470, 417] on button at bounding box center [1469, 431] width 115 height 261
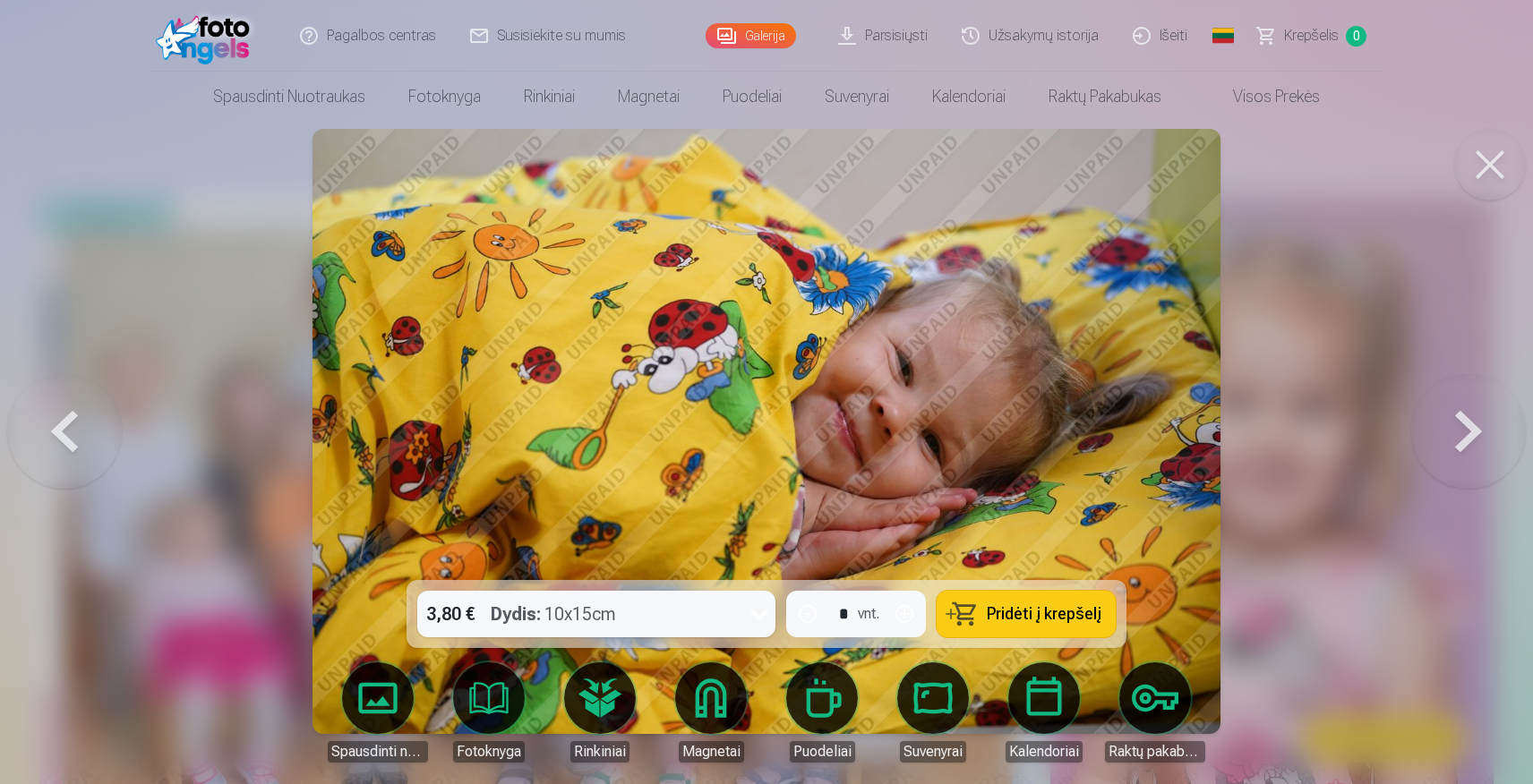
click at [1470, 417] on button at bounding box center [1469, 431] width 115 height 261
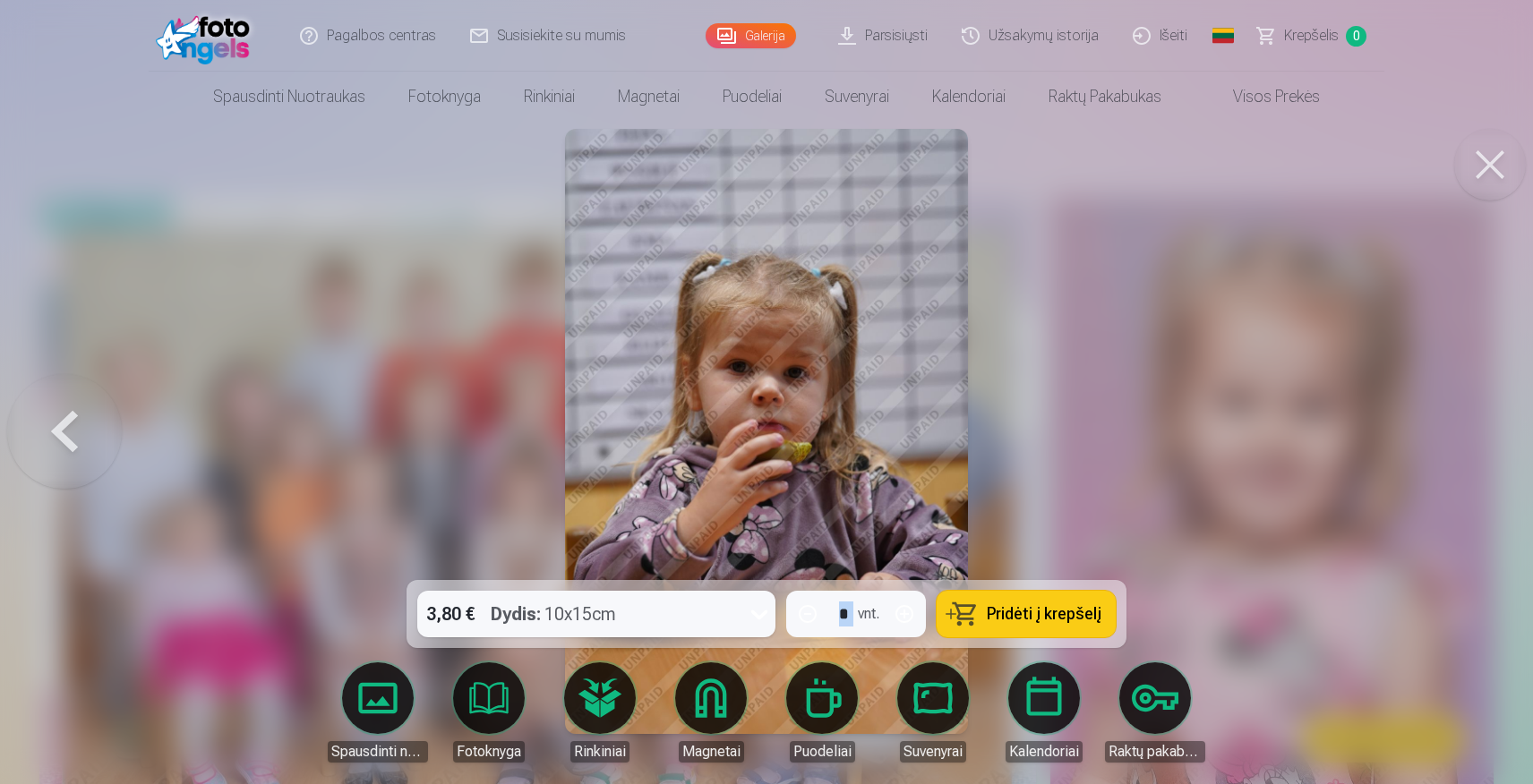
click at [1470, 417] on div at bounding box center [766, 392] width 1533 height 784
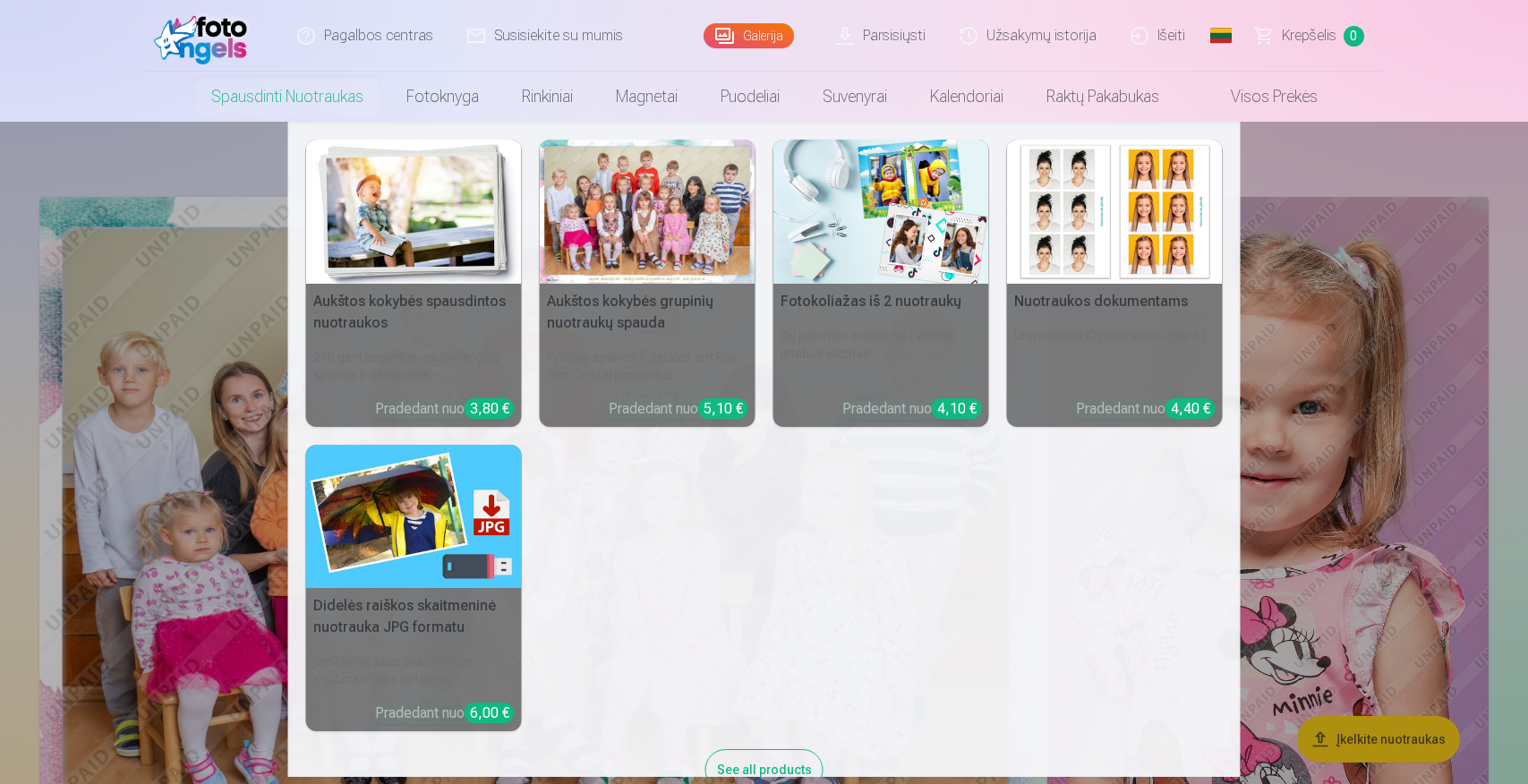
click at [309, 95] on link "Spausdinti nuotraukas" at bounding box center [287, 97] width 195 height 50
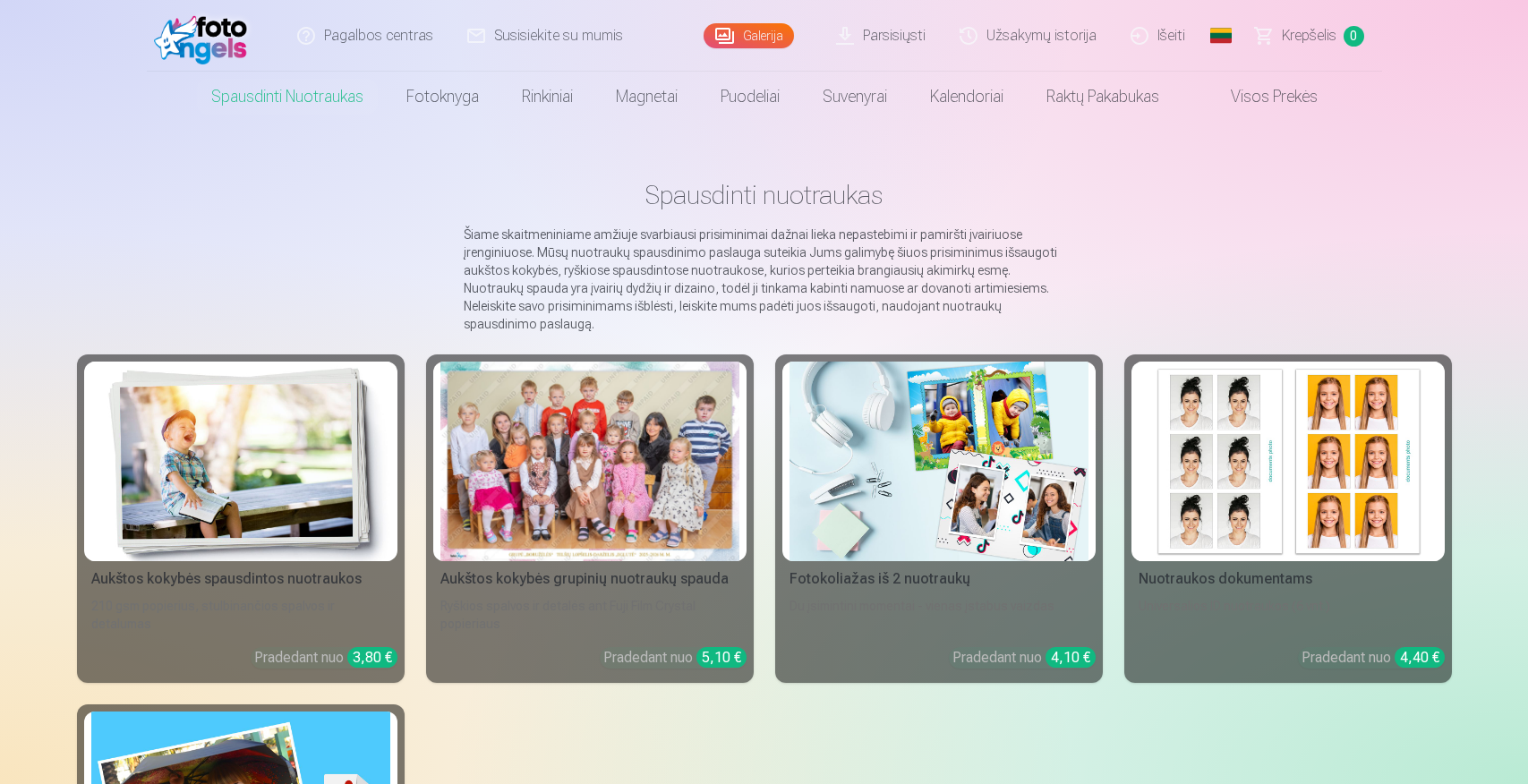
click at [506, 722] on div "Aukštos kokybės spausdintos nuotraukos 210 gsm popierius, stulbinančios spalvos…" at bounding box center [764, 704] width 1375 height 699
click at [219, 35] on img at bounding box center [206, 35] width 103 height 57
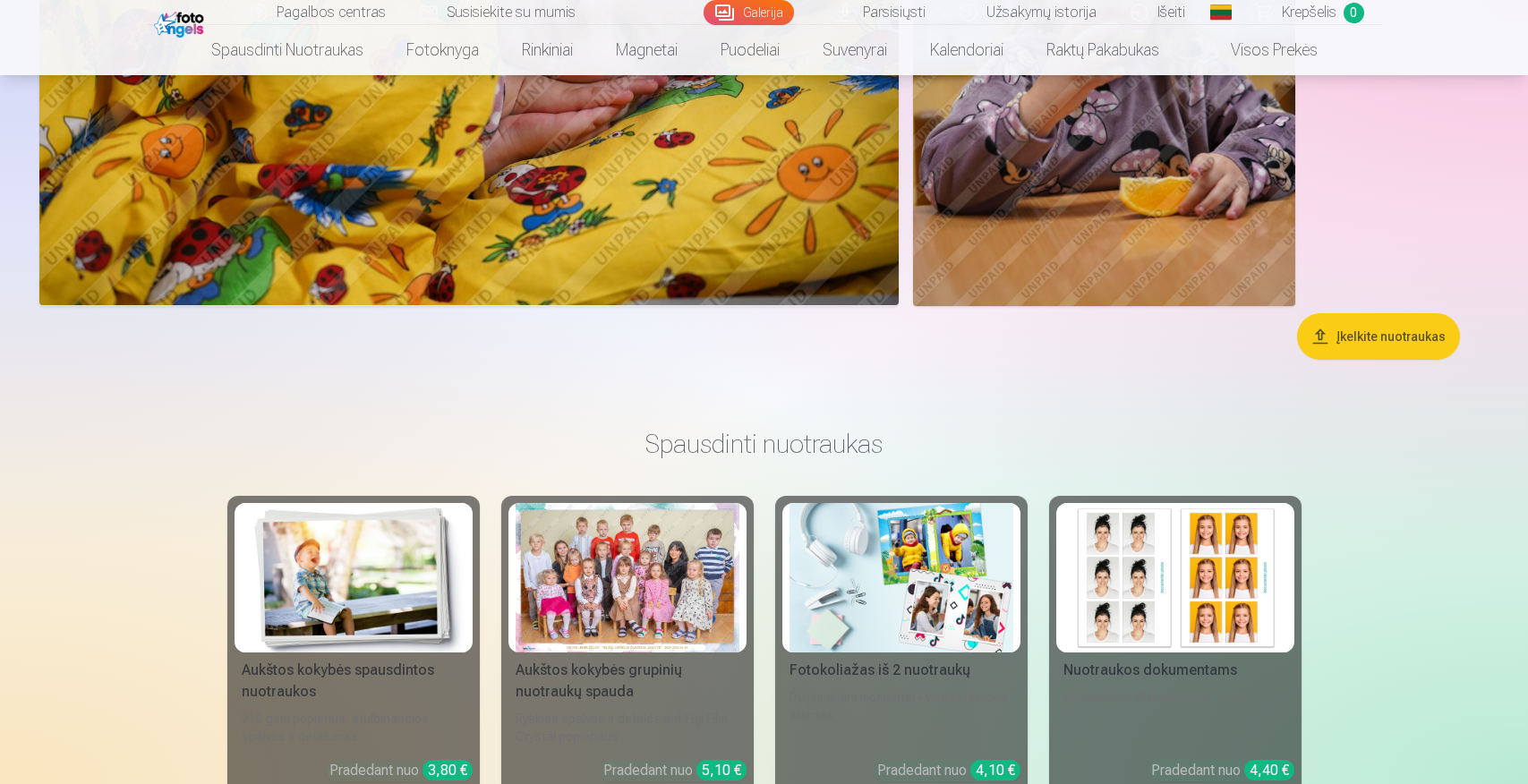
scroll to position [7627, 0]
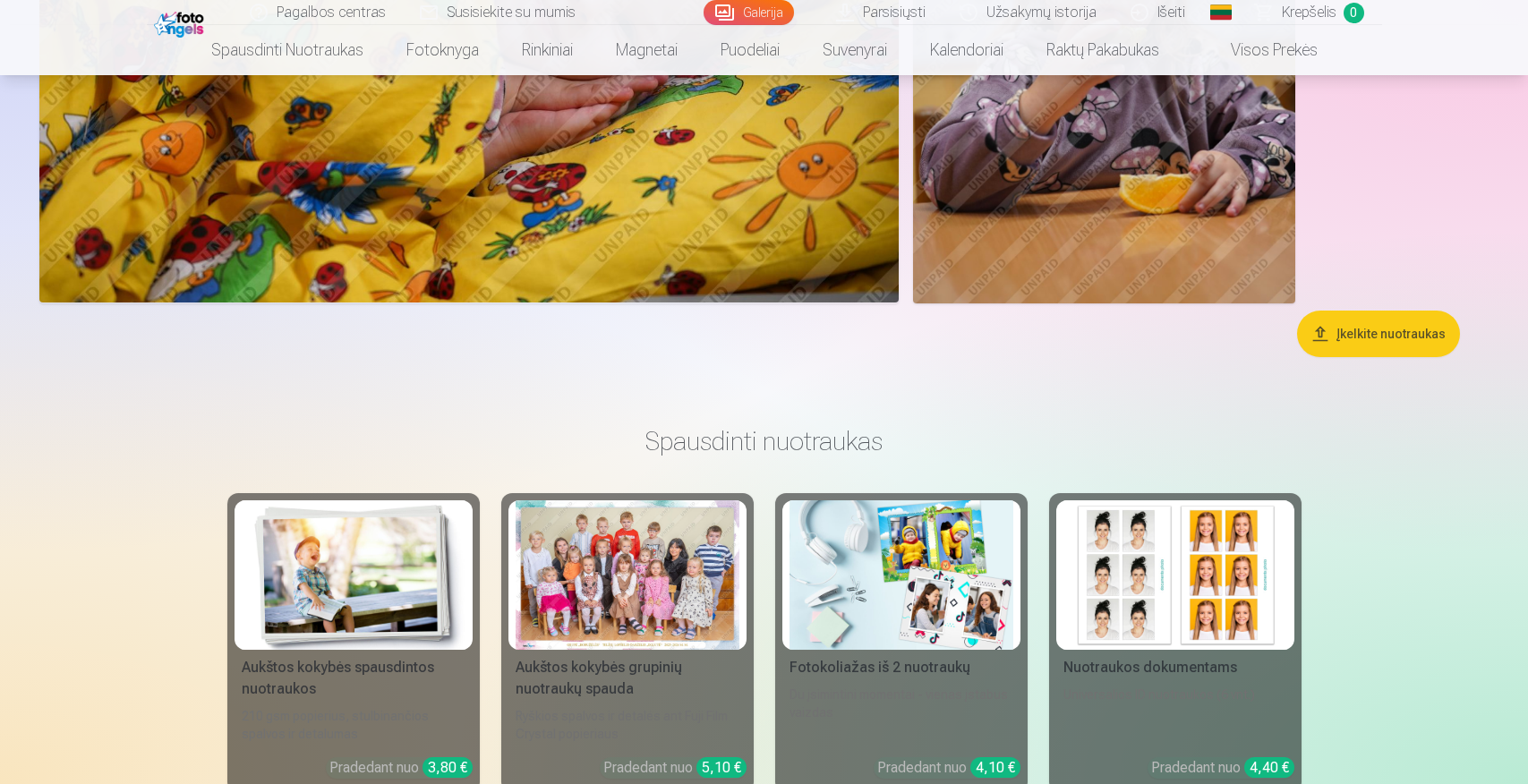
click at [1377, 323] on button "Įkelkite nuotraukas" at bounding box center [1379, 333] width 163 height 47
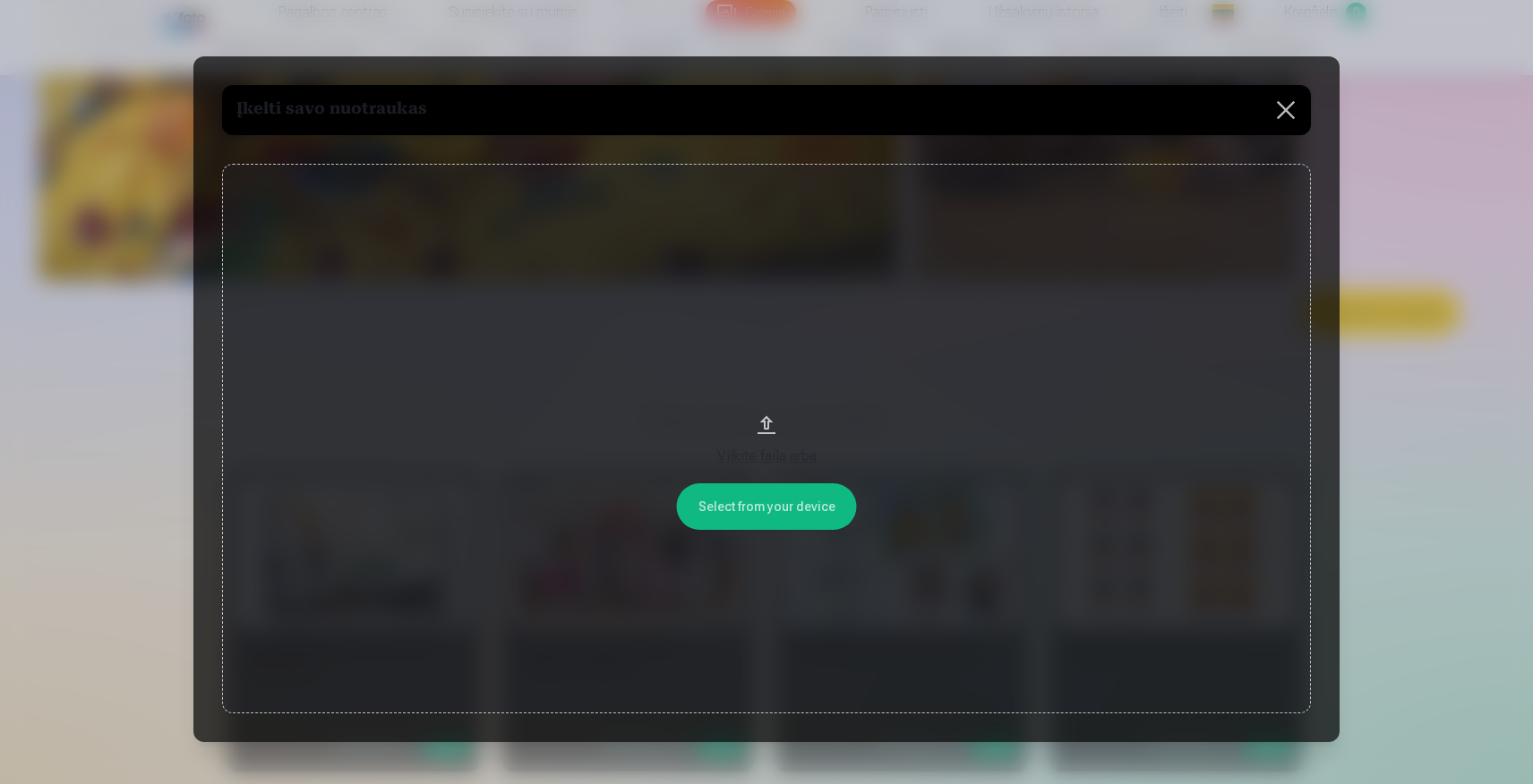
click at [1288, 114] on button at bounding box center [1286, 110] width 50 height 50
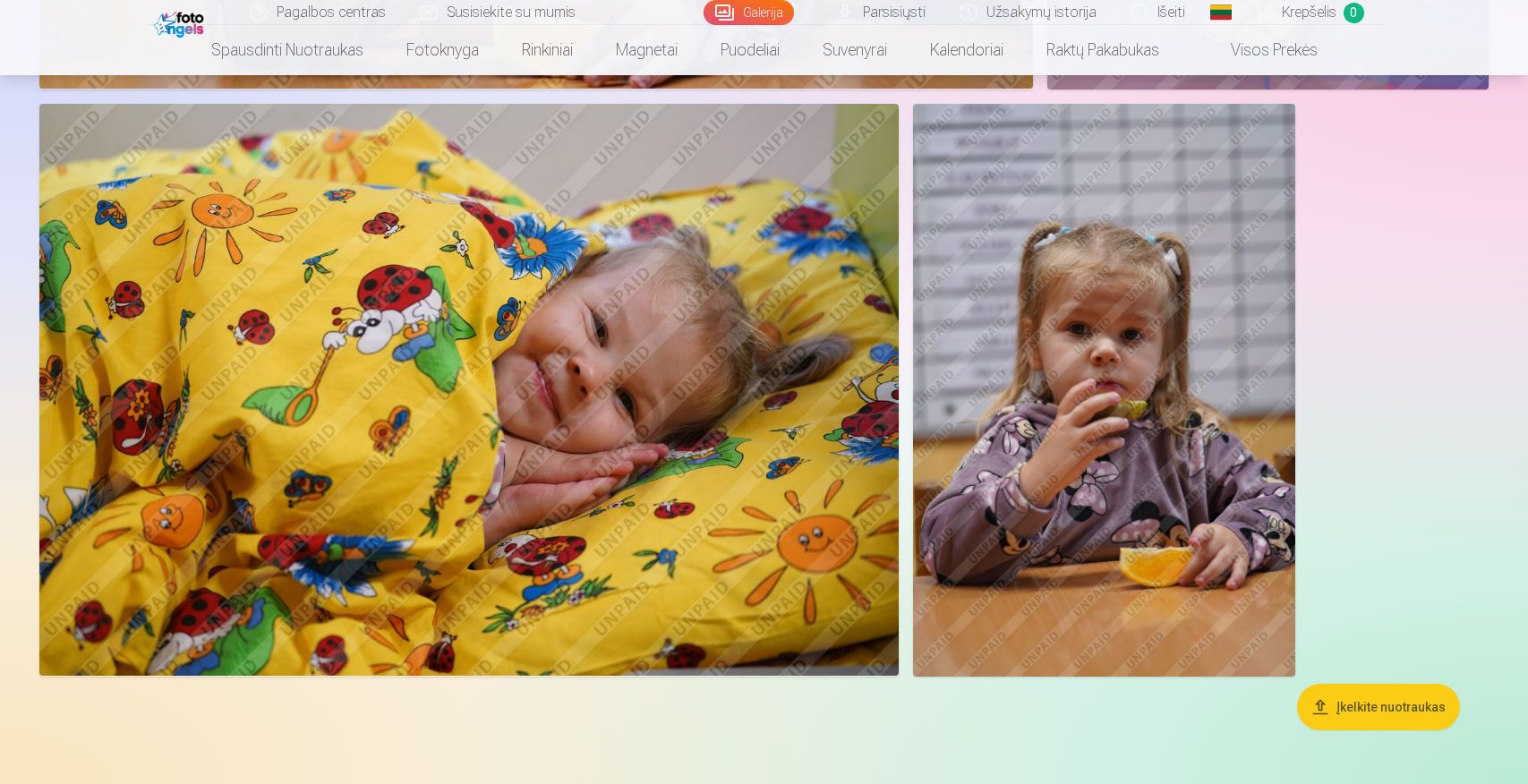
scroll to position [7219, 0]
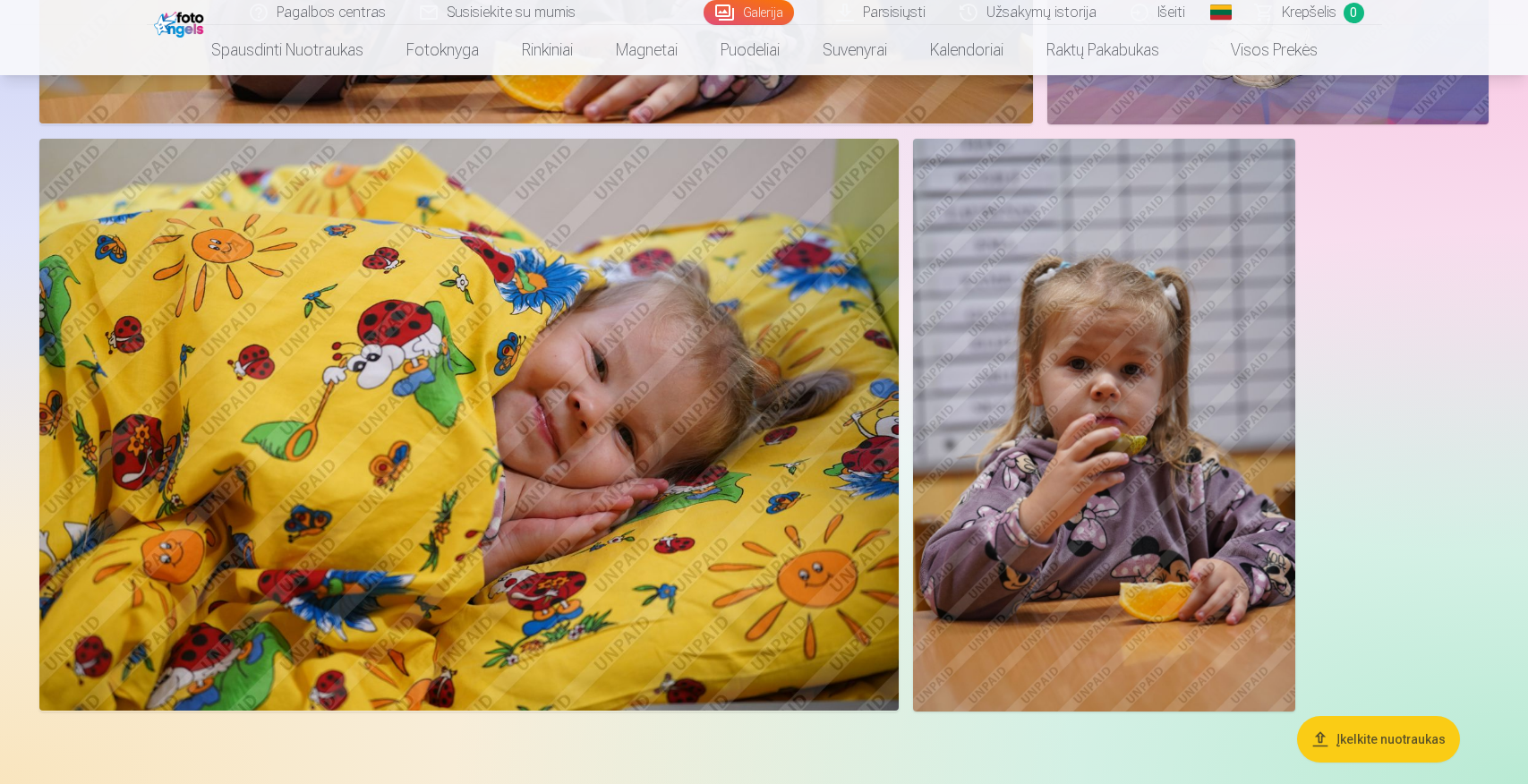
click at [1050, 327] on img at bounding box center [1104, 425] width 382 height 572
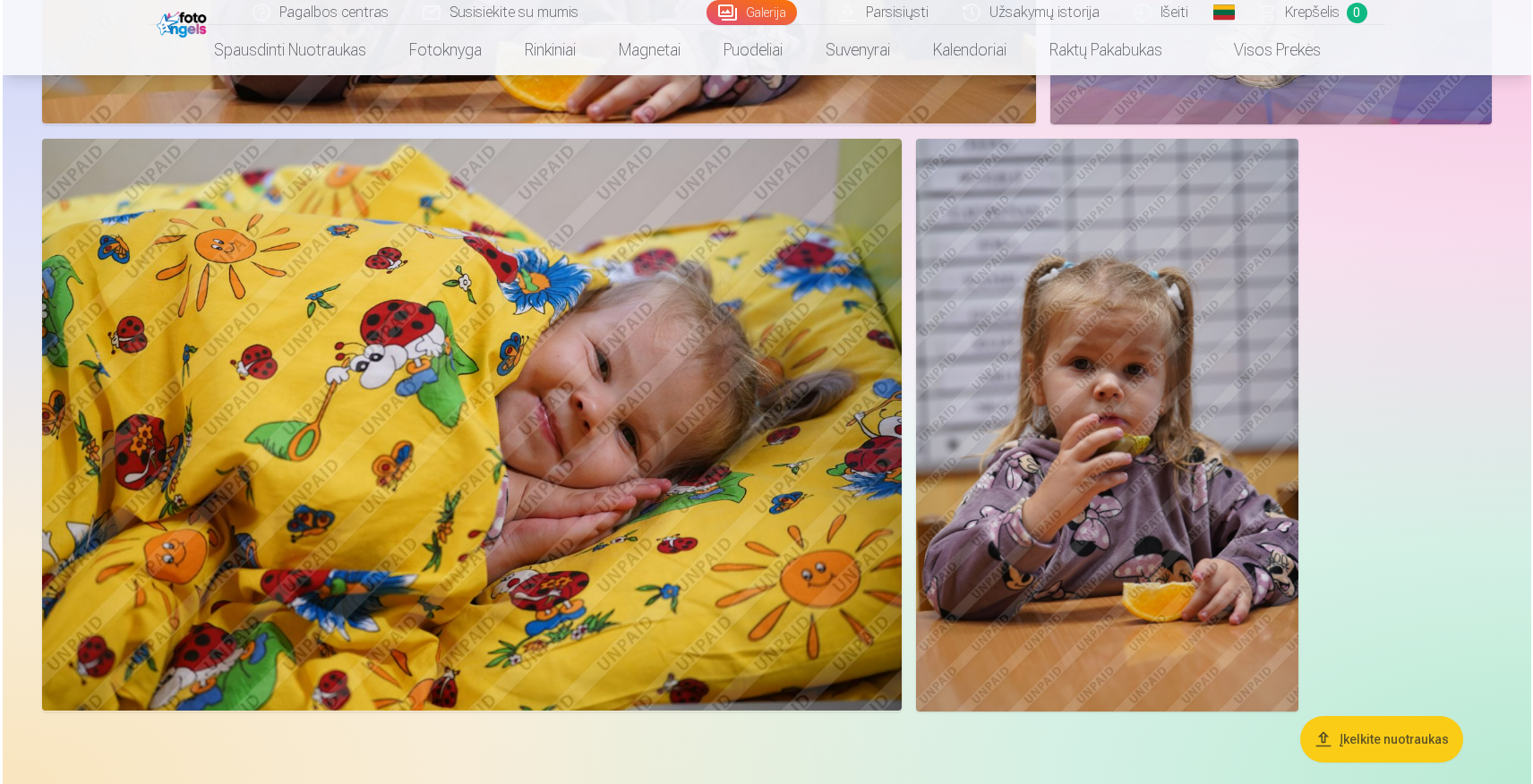
scroll to position [7239, 0]
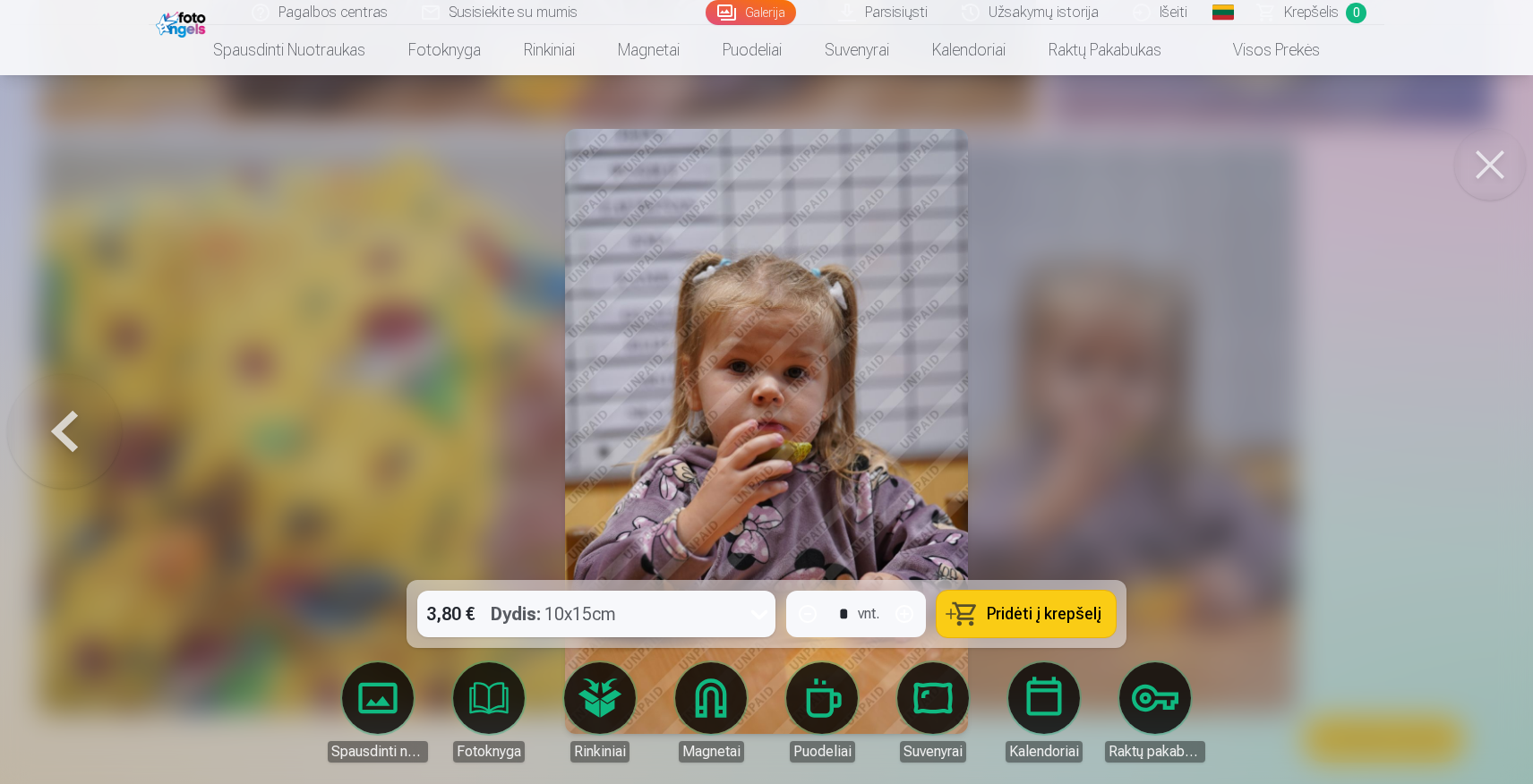
click at [808, 340] on img at bounding box center [767, 432] width 404 height 605
click at [992, 619] on span "Pridėti į krepšelį" at bounding box center [1045, 614] width 115 height 16
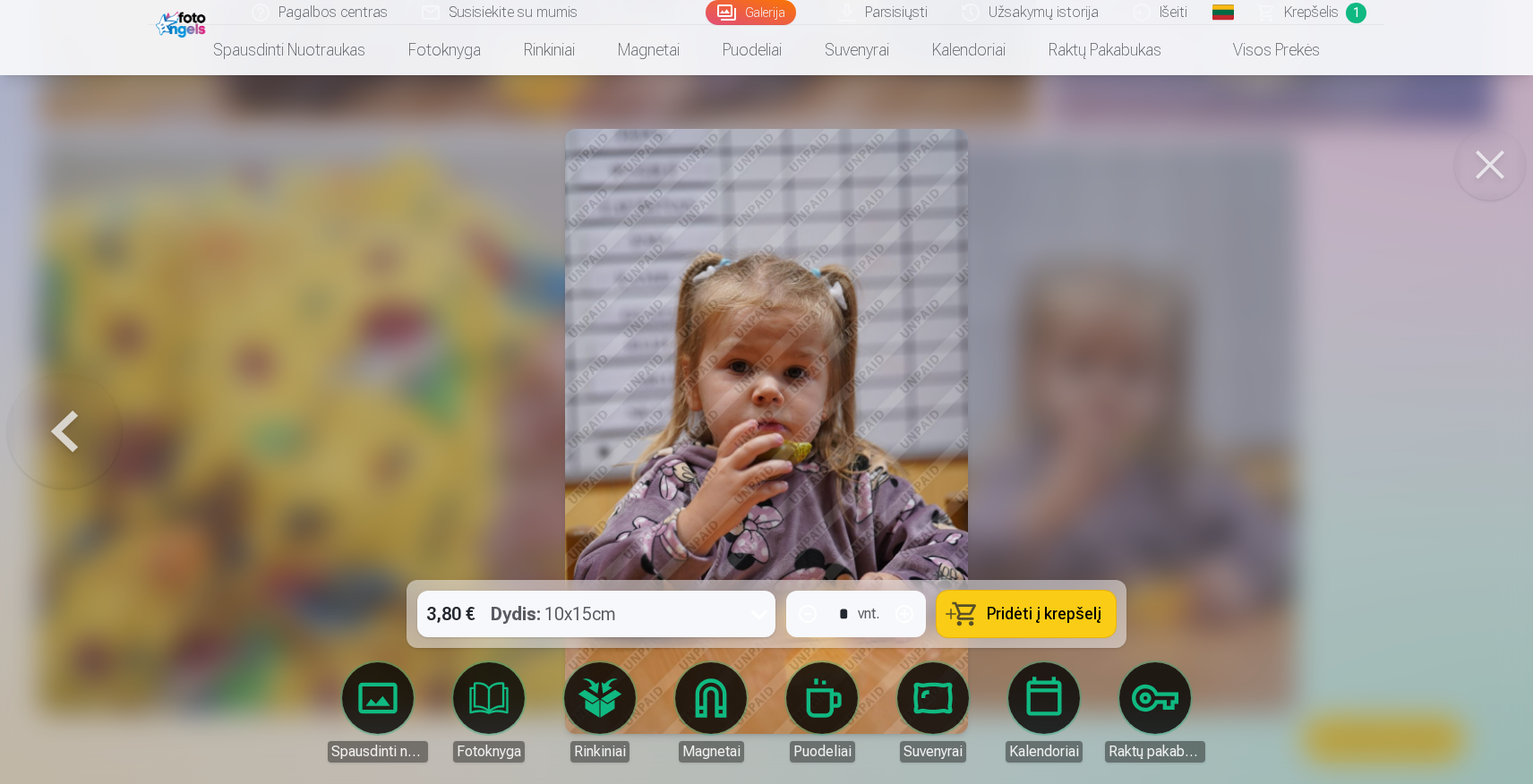
click at [891, 20] on link "Parsisiųsti" at bounding box center [883, 12] width 124 height 25
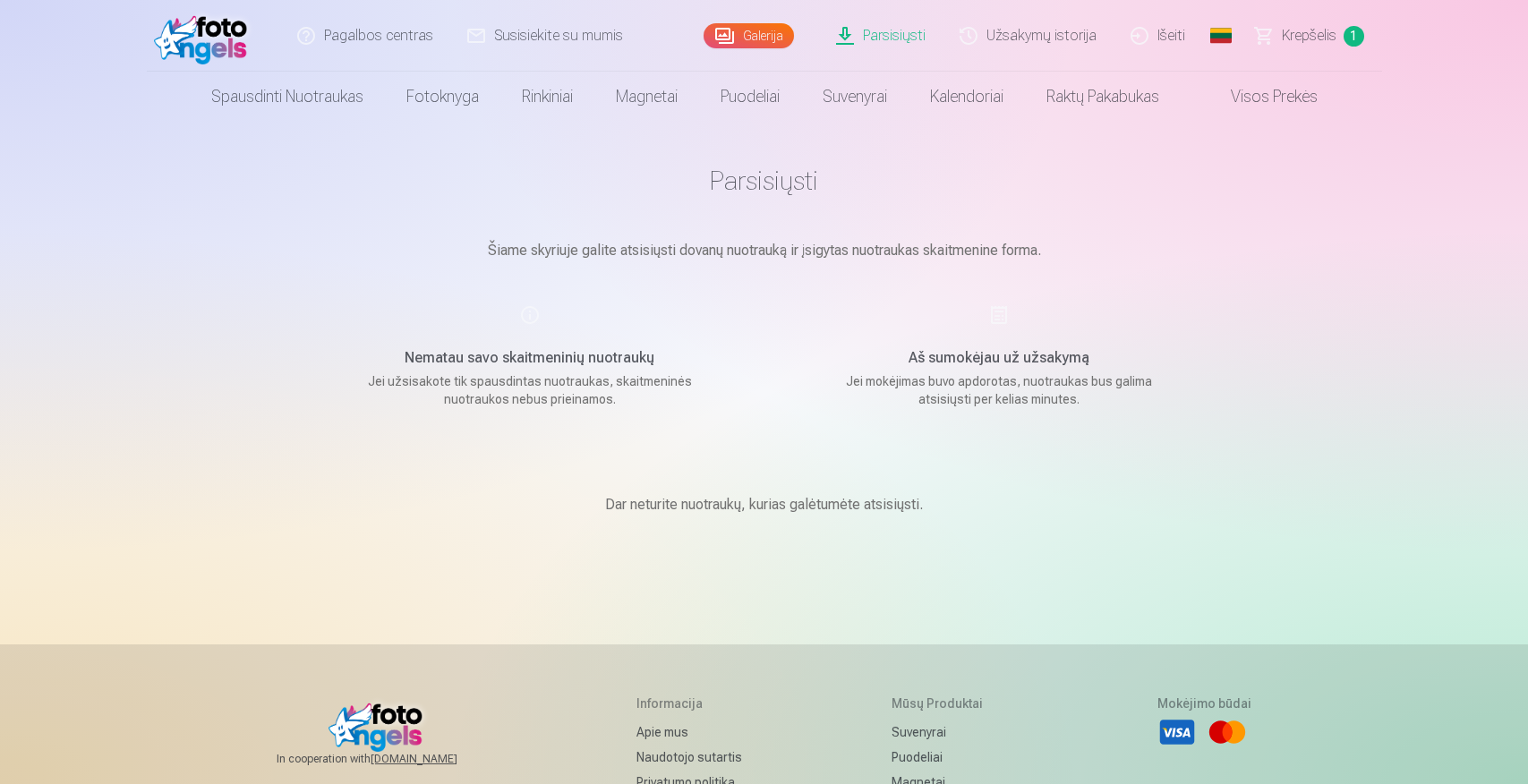
click at [979, 356] on h5 "Aš sumokėjau už užsakymą" at bounding box center [999, 358] width 340 height 21
click at [979, 324] on div "Aš sumokėjau už užsakymą Jei mokėjimas buvo apdorotas, nuotraukas bus galima at…" at bounding box center [999, 356] width 426 height 103
click at [1344, 37] on span "1" at bounding box center [1355, 36] width 21 height 21
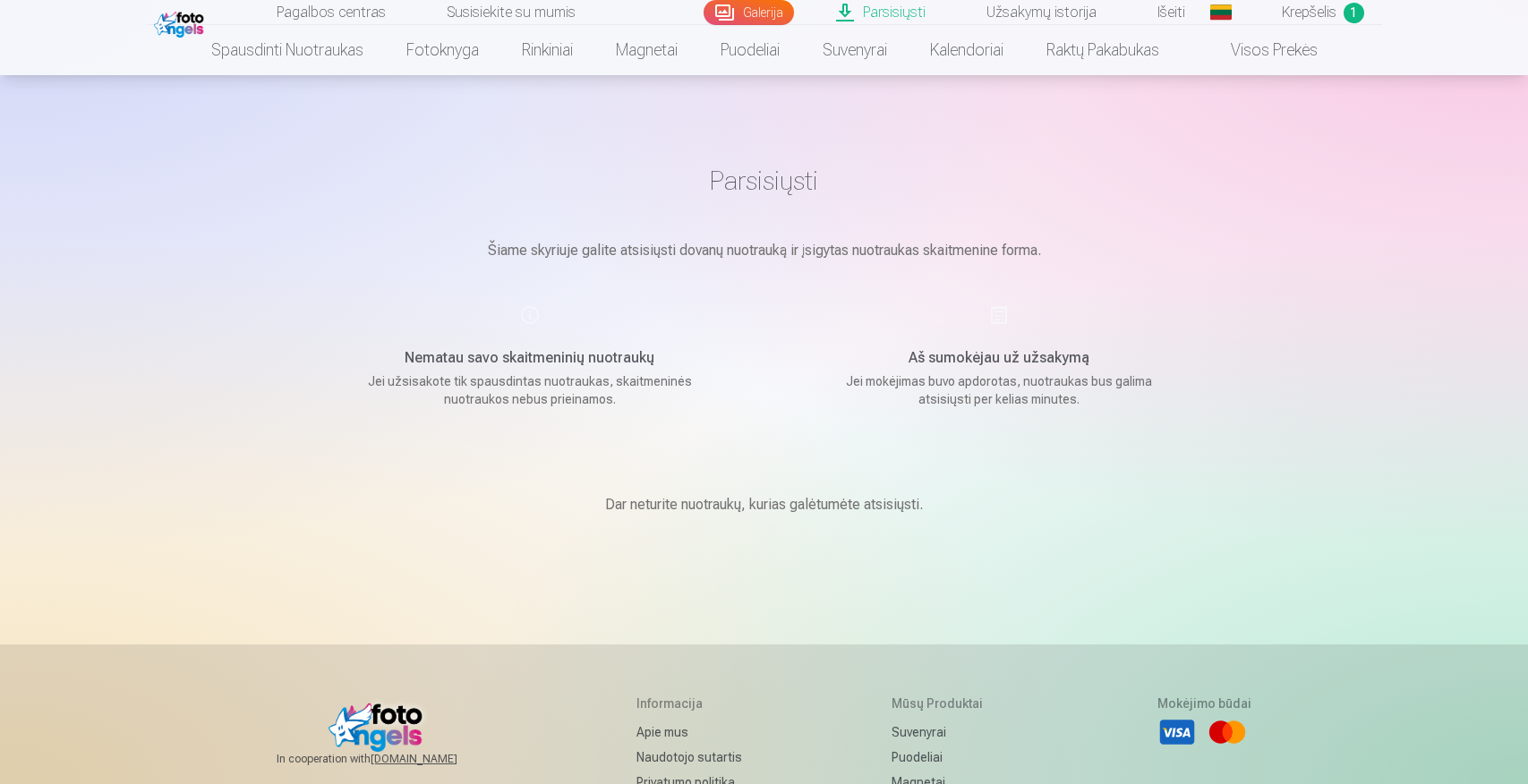
scroll to position [352, 0]
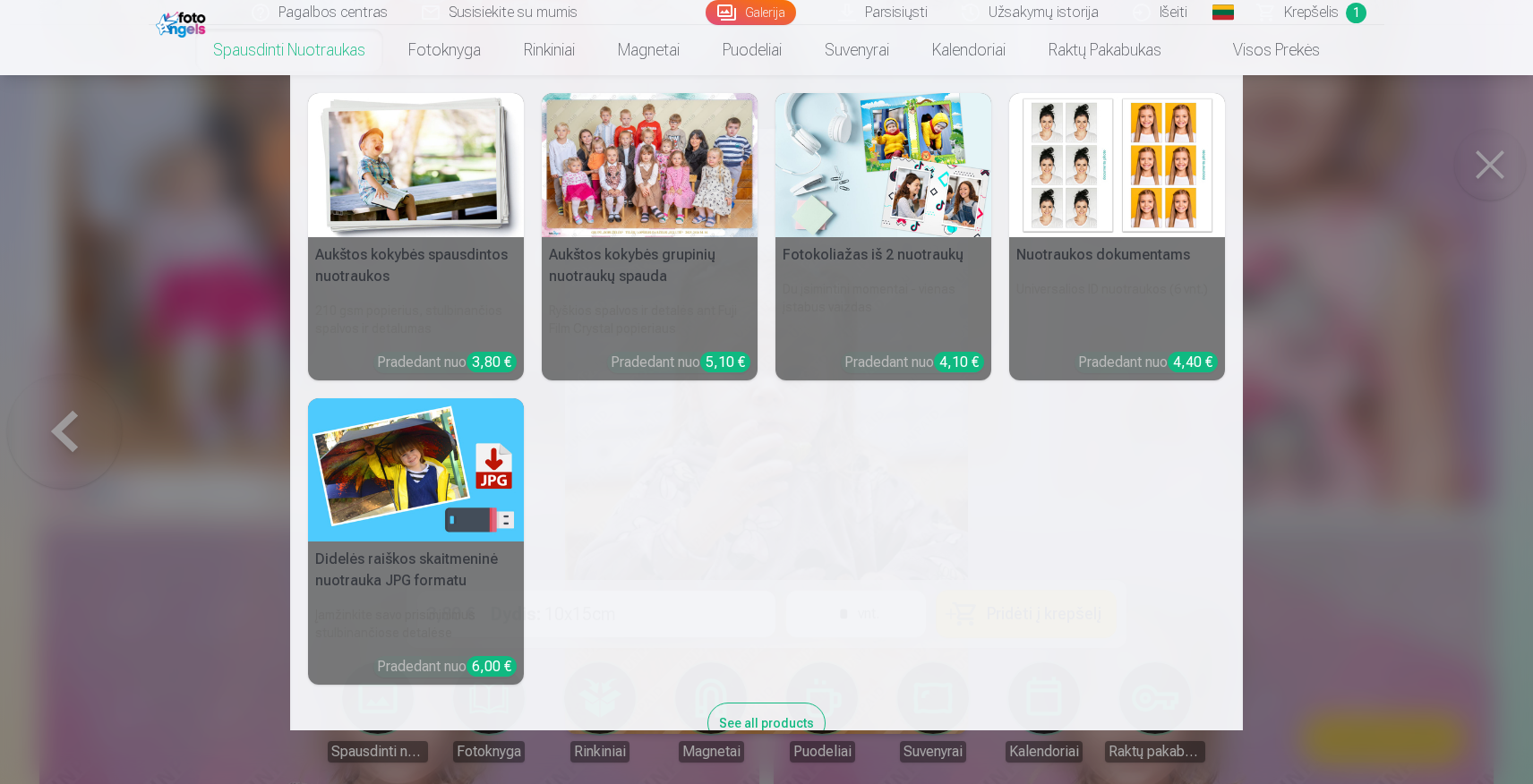
click at [1510, 358] on nav "Aukštos kokybės spausdintos nuotraukos 210 gsm popierius, stulbinančios spalvos…" at bounding box center [766, 403] width 1533 height 656
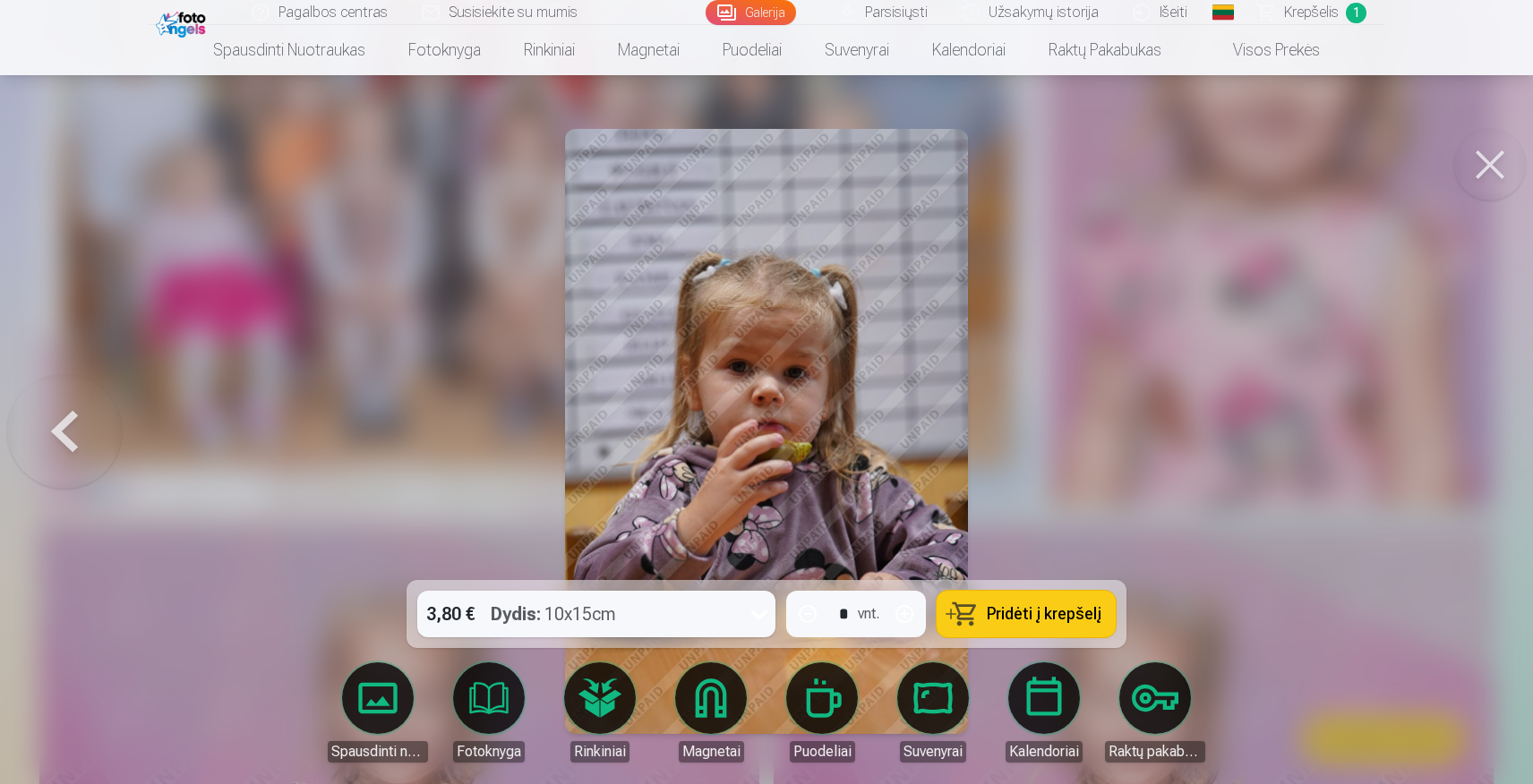
click at [775, 340] on img at bounding box center [767, 432] width 404 height 605
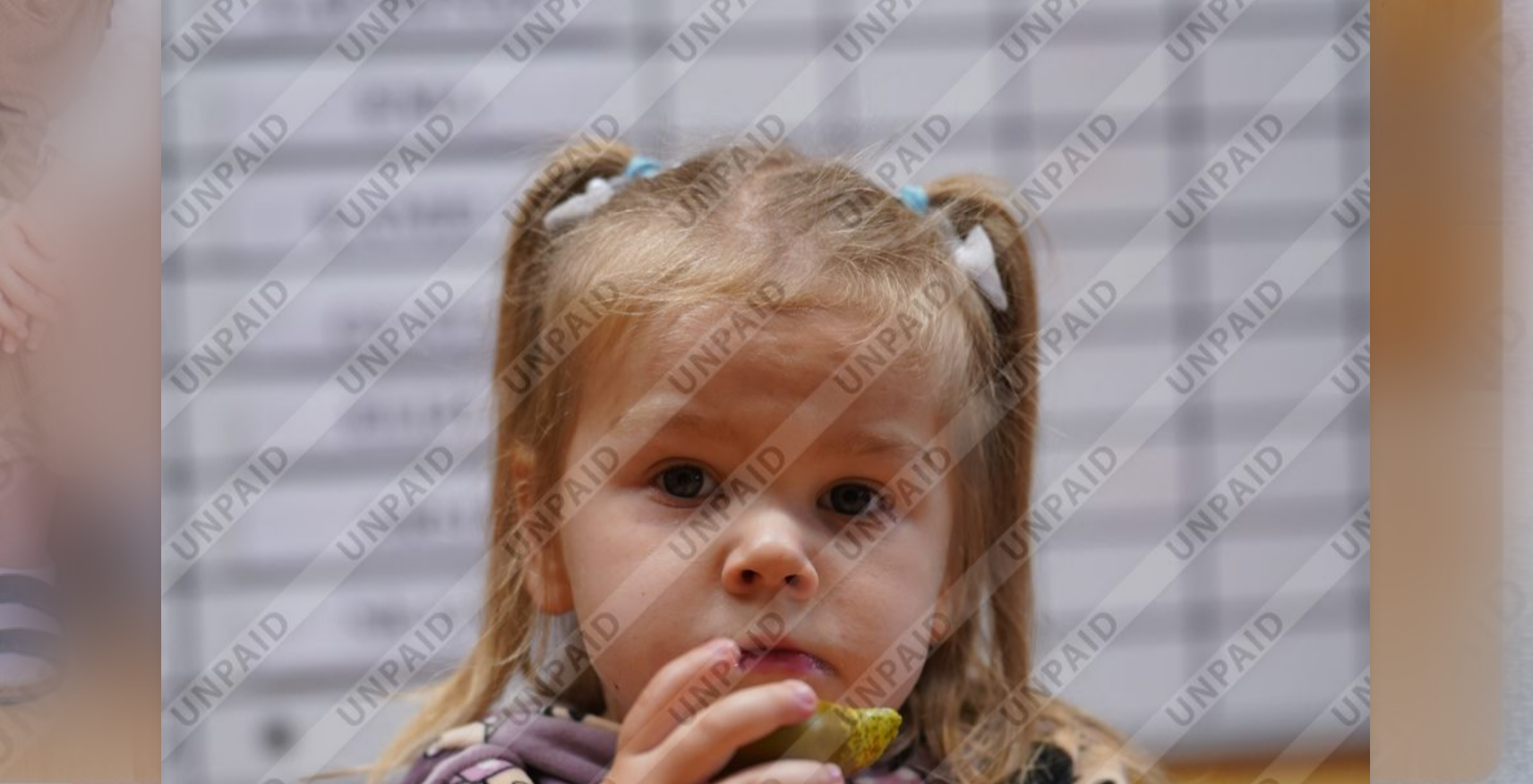
click at [734, 334] on img at bounding box center [767, 432] width 404 height 605
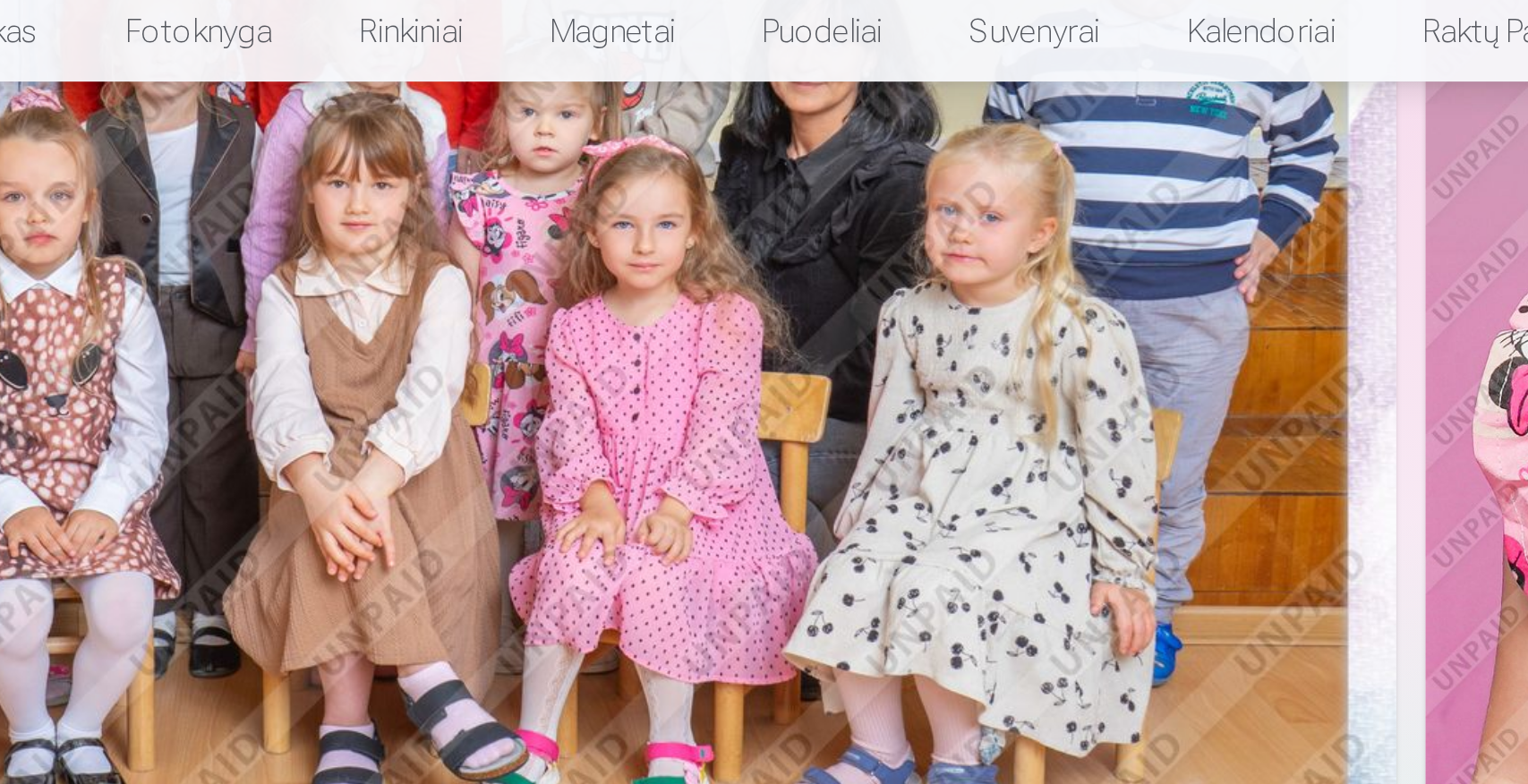
click at [770, 265] on img at bounding box center [536, 175] width 994 height 662
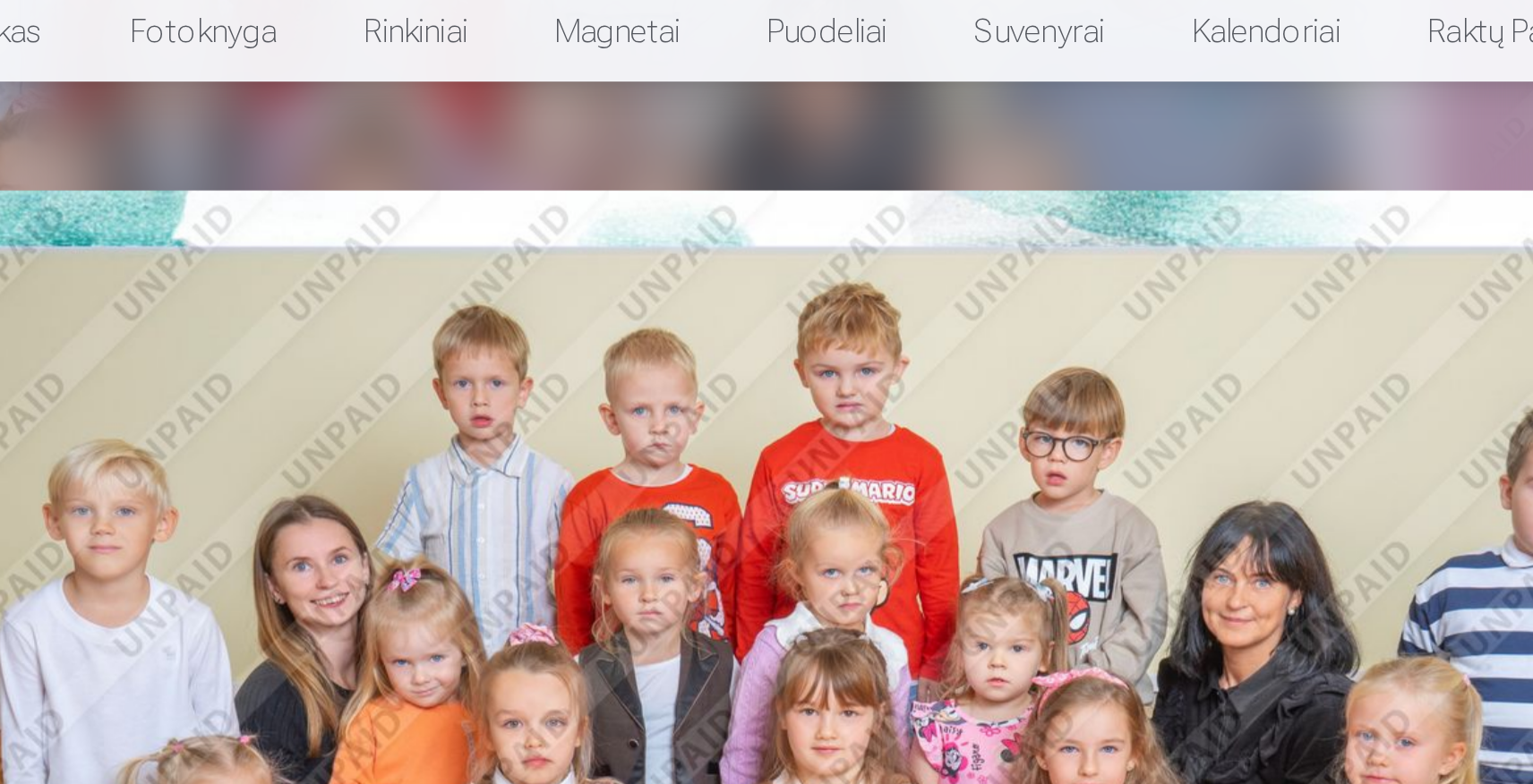
click at [771, 265] on img at bounding box center [765, 432] width 907 height 605
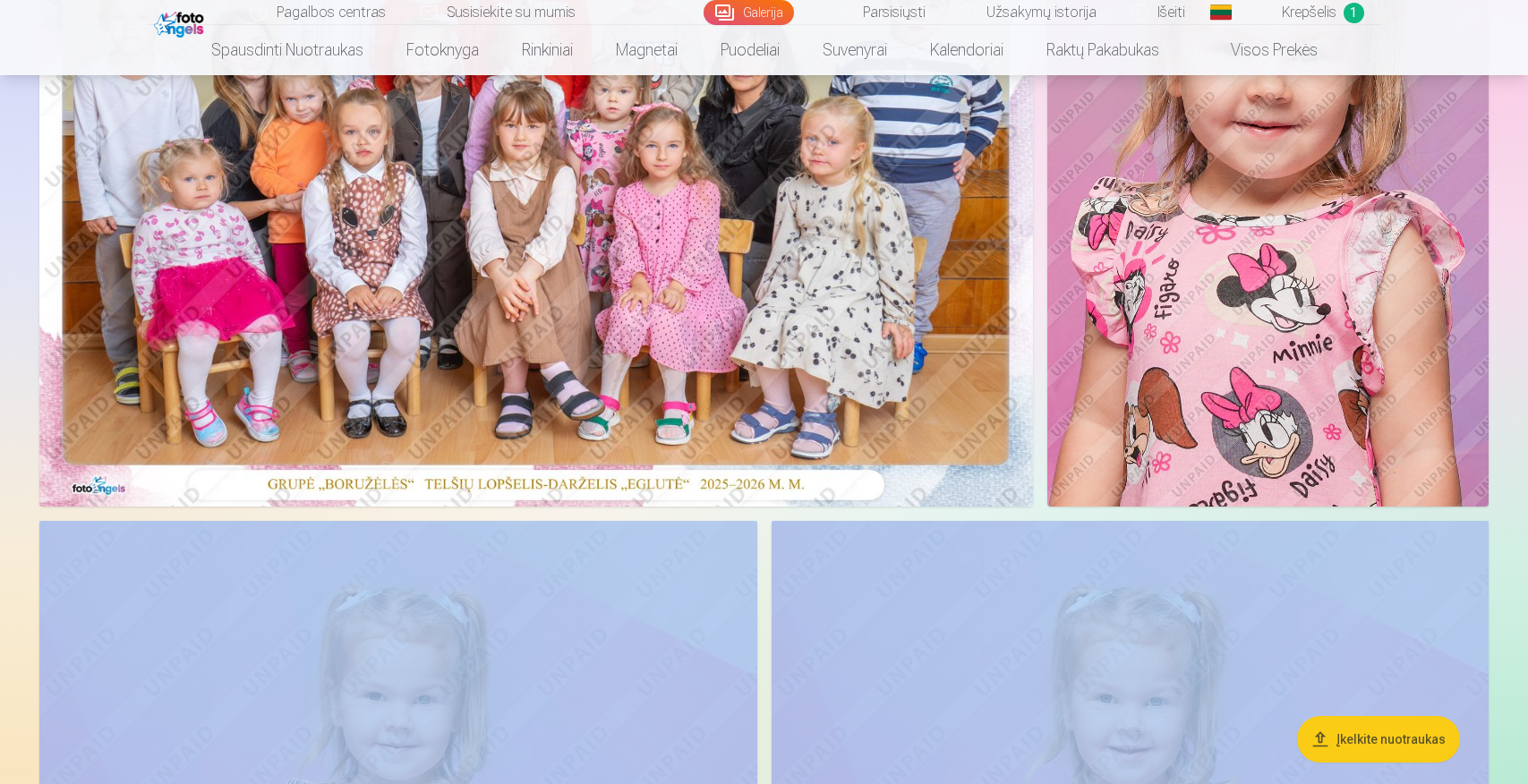
drag, startPoint x: 753, startPoint y: 518, endPoint x: 955, endPoint y: 572, distance: 209.1
drag, startPoint x: 1031, startPoint y: 166, endPoint x: 802, endPoint y: 165, distance: 229.0
click at [802, 165] on img at bounding box center [536, 175] width 994 height 662
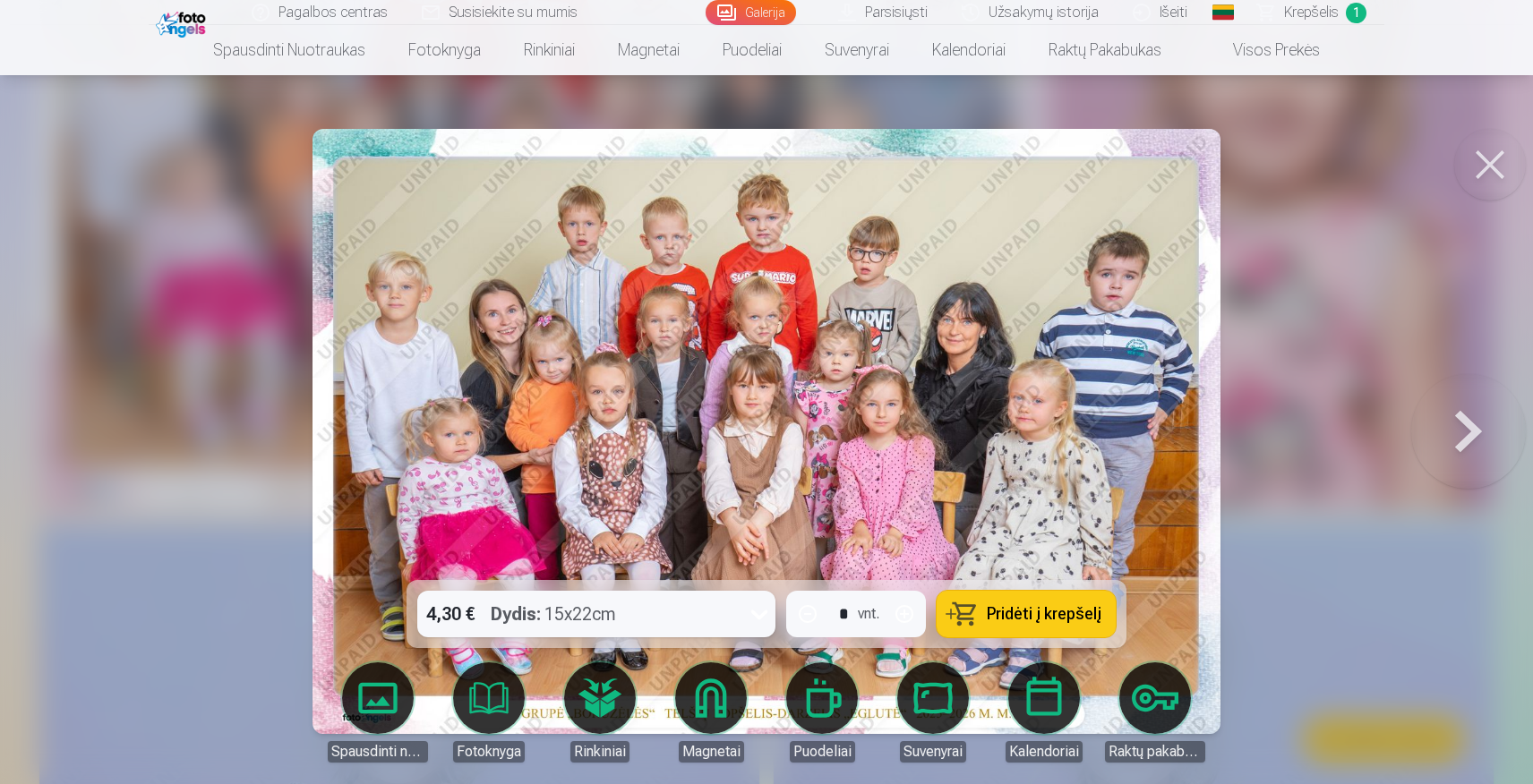
click at [1498, 174] on button at bounding box center [1490, 165] width 72 height 72
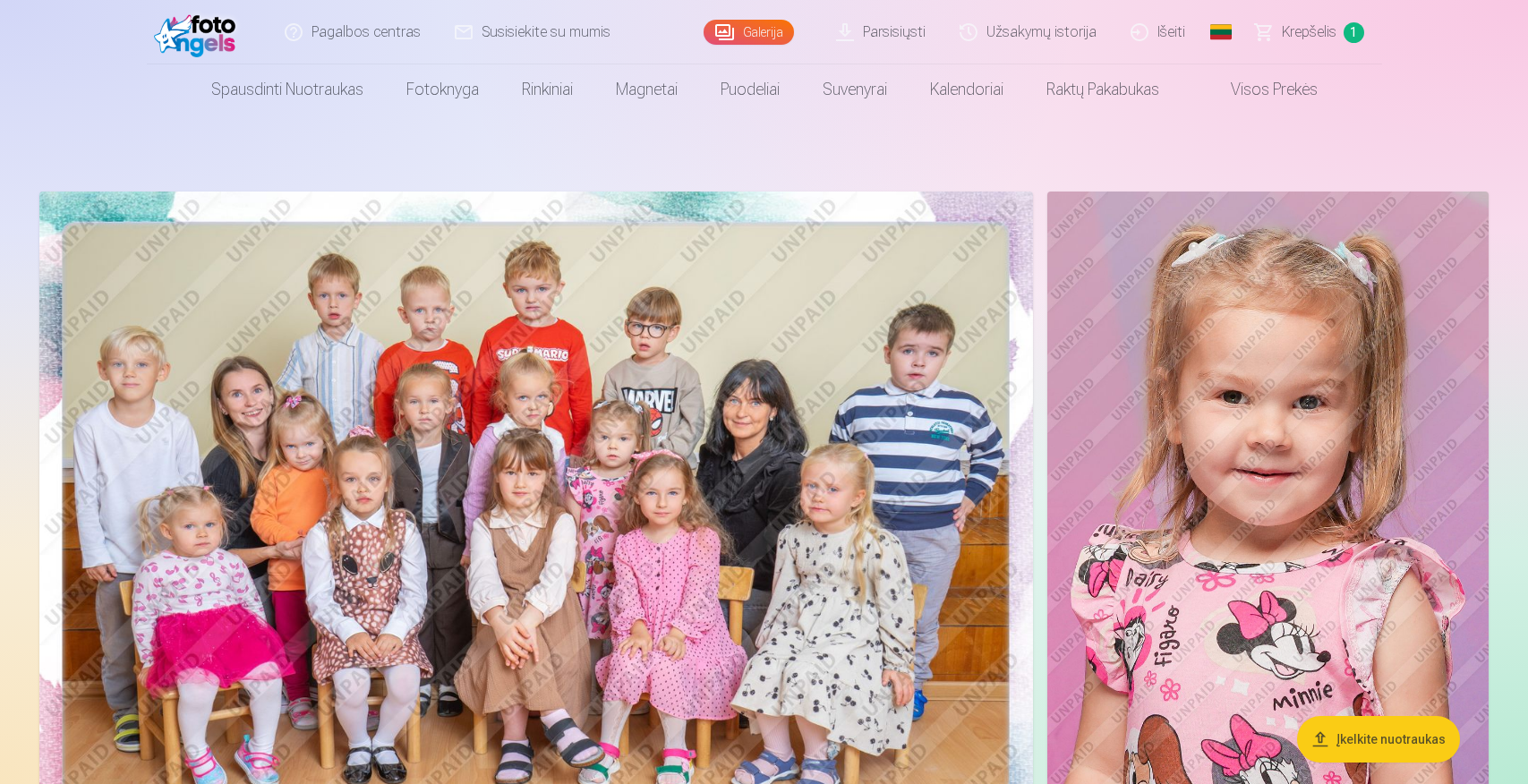
scroll to position [7, 0]
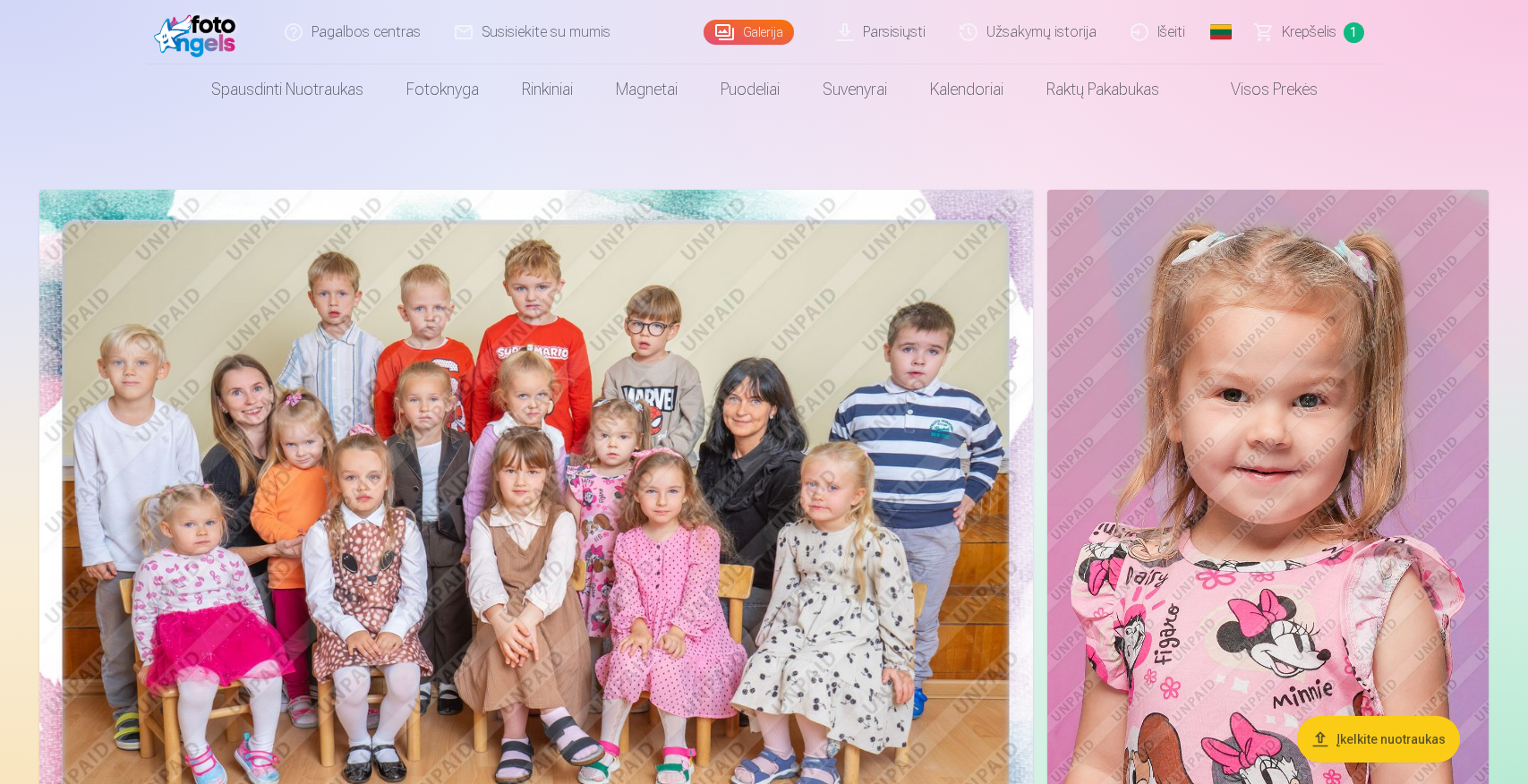
click at [679, 401] on img at bounding box center [536, 521] width 994 height 662
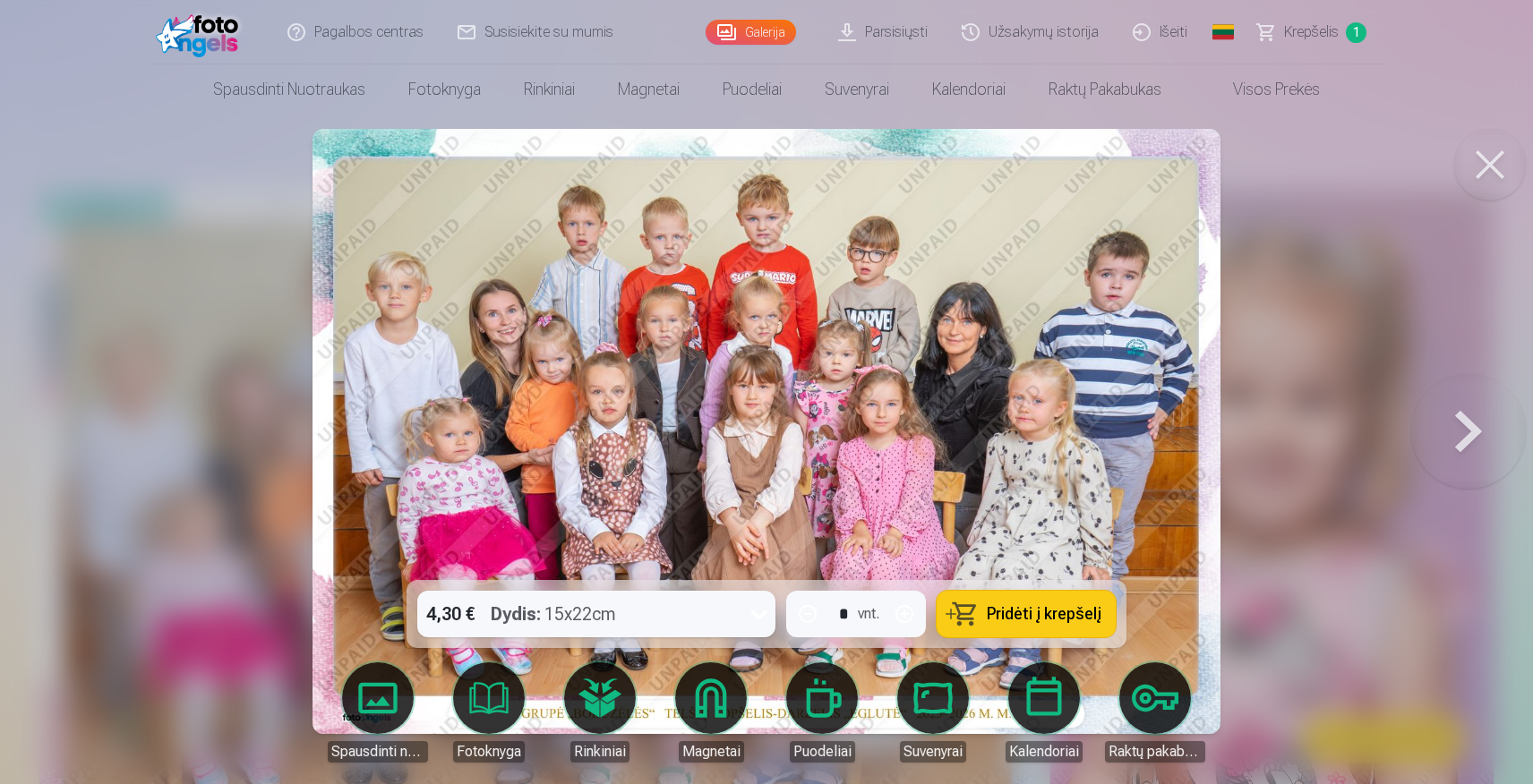
click at [679, 401] on img at bounding box center [765, 432] width 907 height 605
click at [1455, 430] on button at bounding box center [1469, 431] width 115 height 261
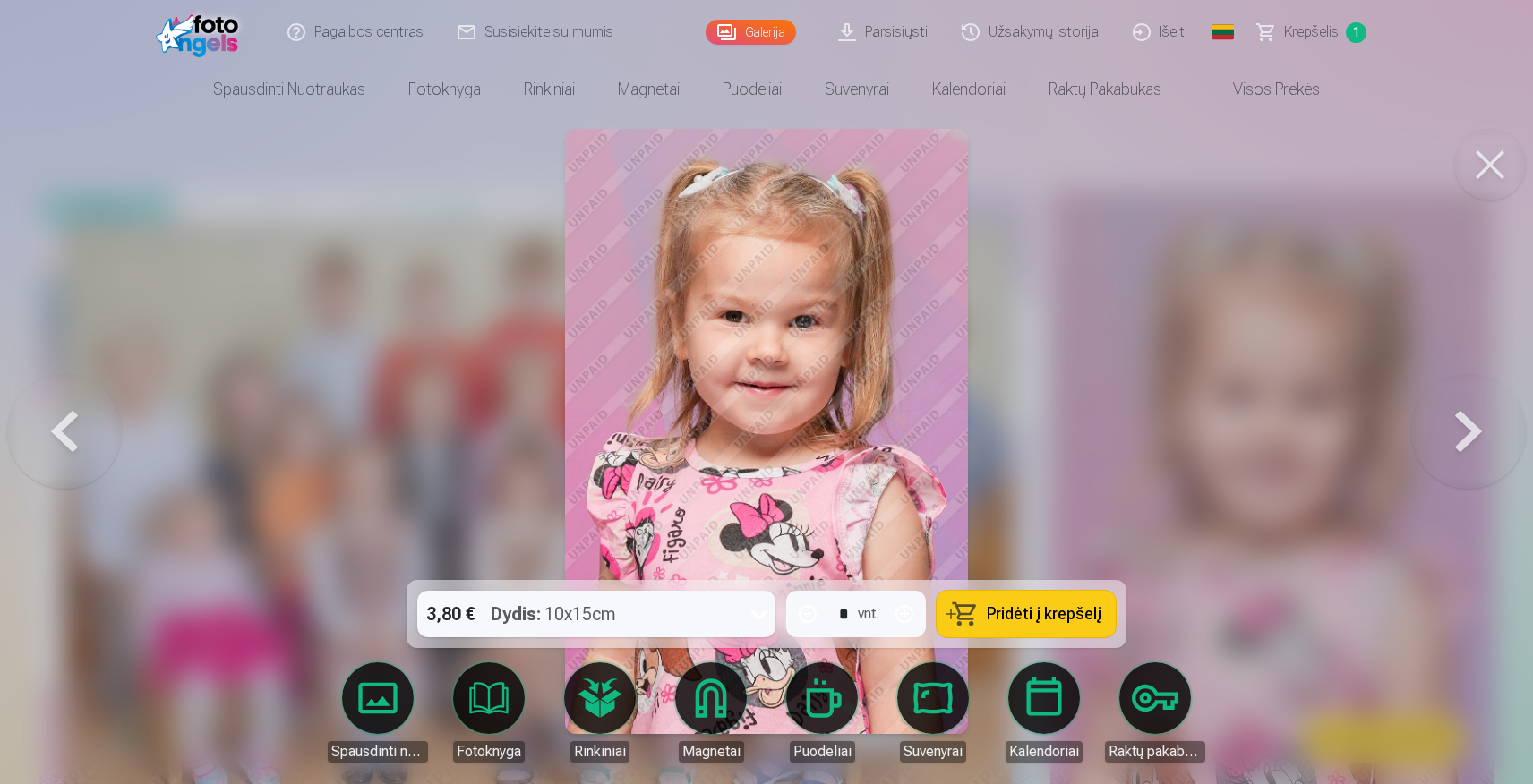
click at [1472, 437] on button at bounding box center [1469, 431] width 115 height 261
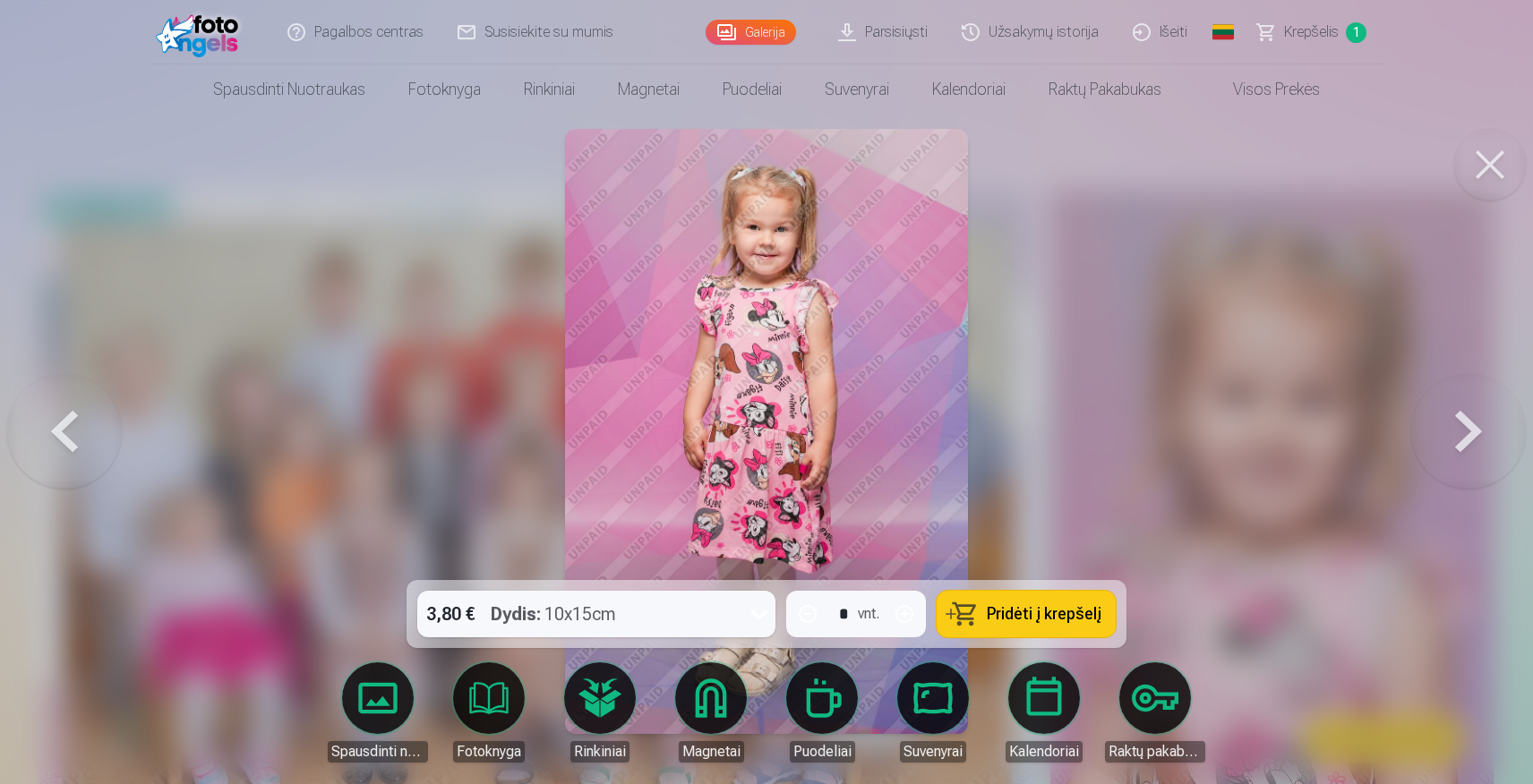
click at [1447, 435] on button at bounding box center [1469, 431] width 115 height 261
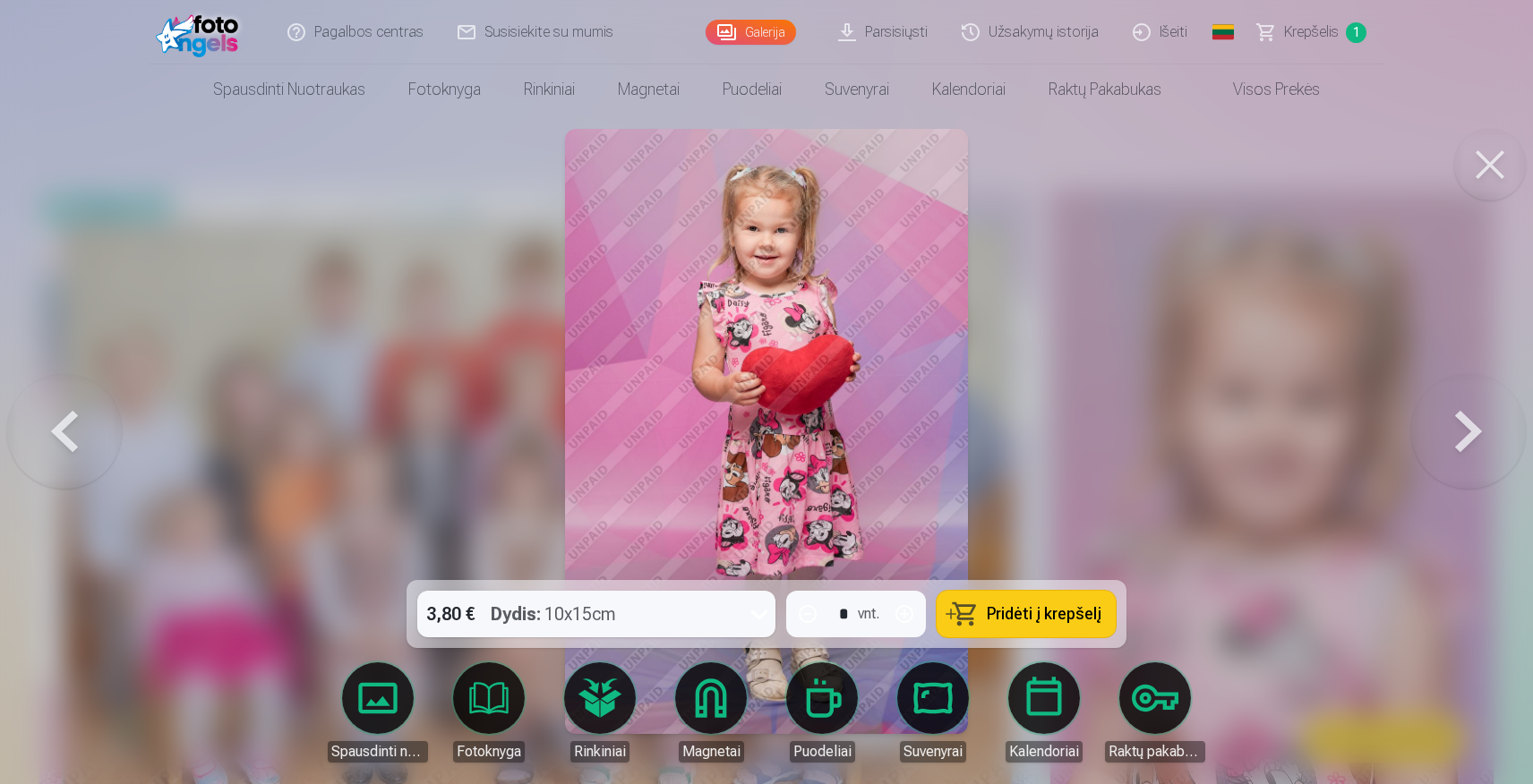
click at [1473, 430] on button at bounding box center [1469, 431] width 115 height 261
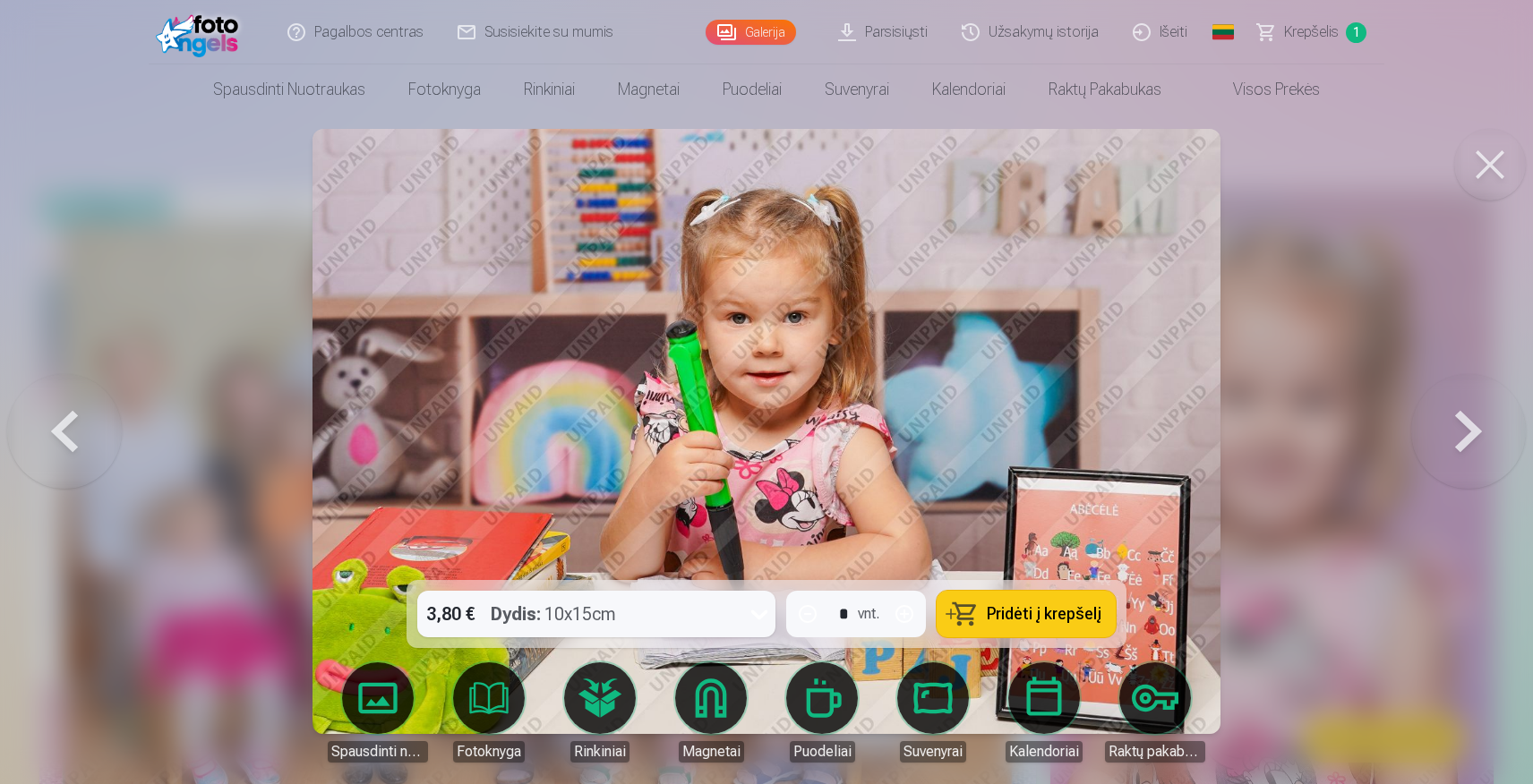
click at [1456, 429] on button at bounding box center [1469, 431] width 115 height 261
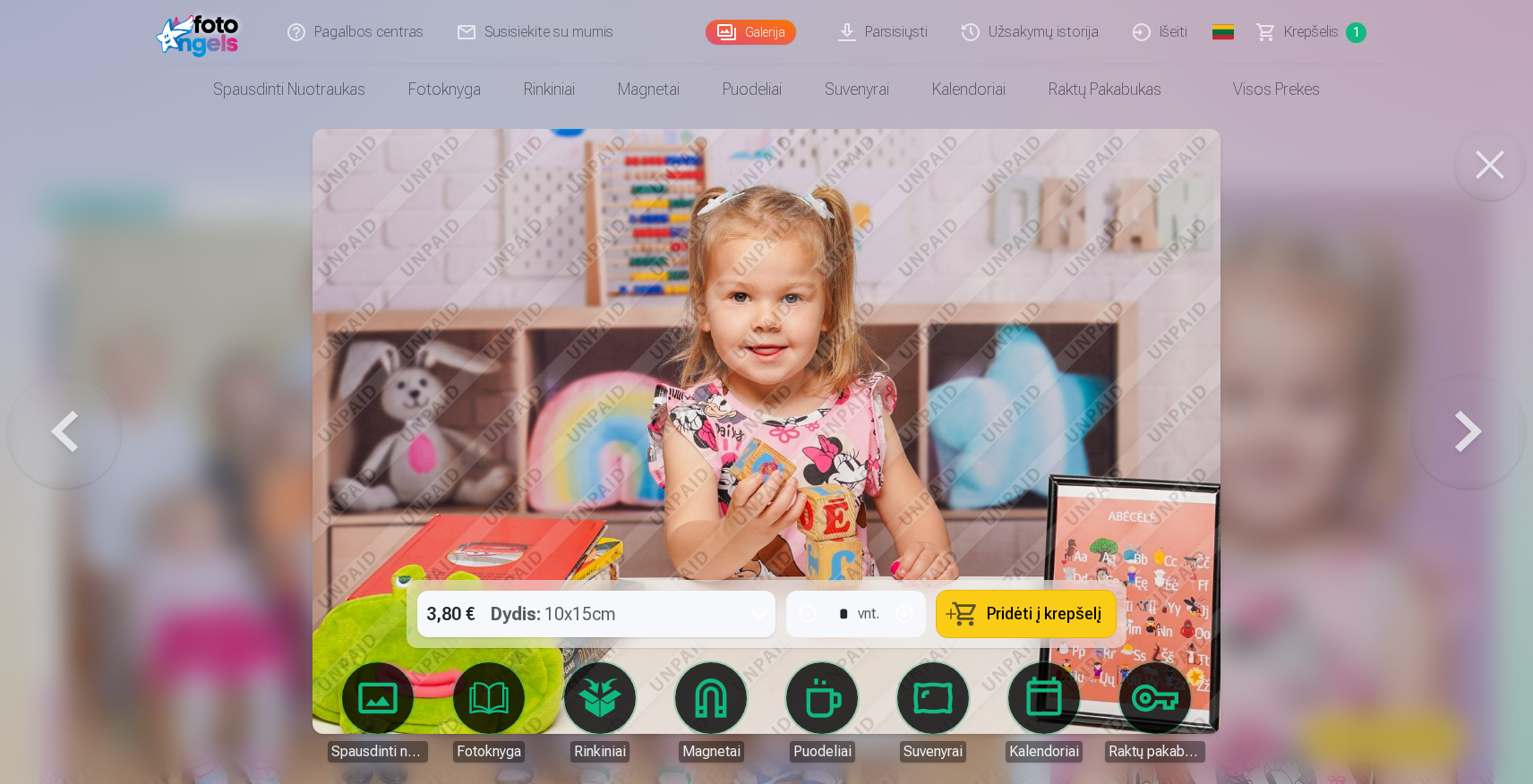
click at [1460, 419] on button at bounding box center [1469, 431] width 115 height 261
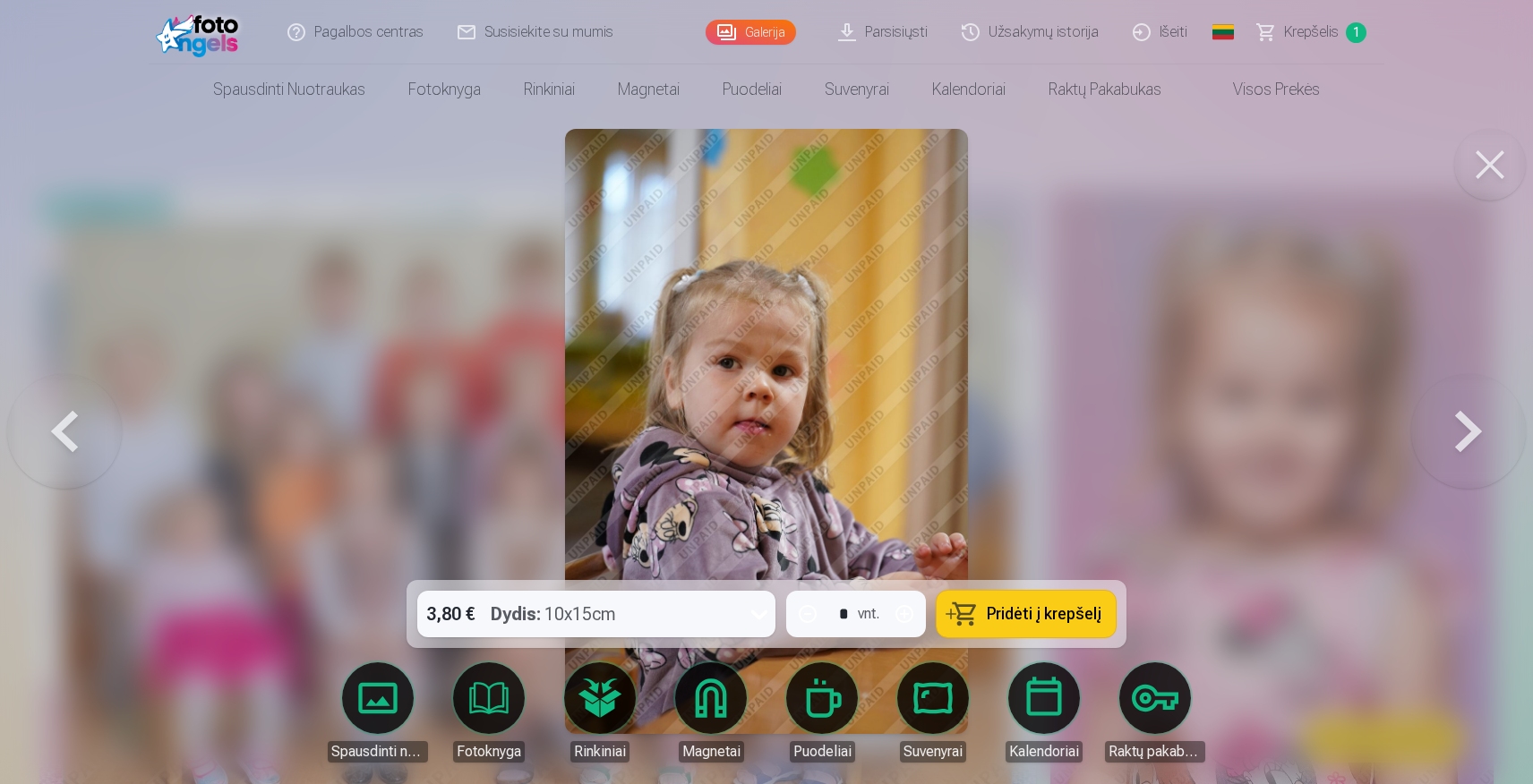
click at [1456, 462] on button at bounding box center [1469, 431] width 115 height 261
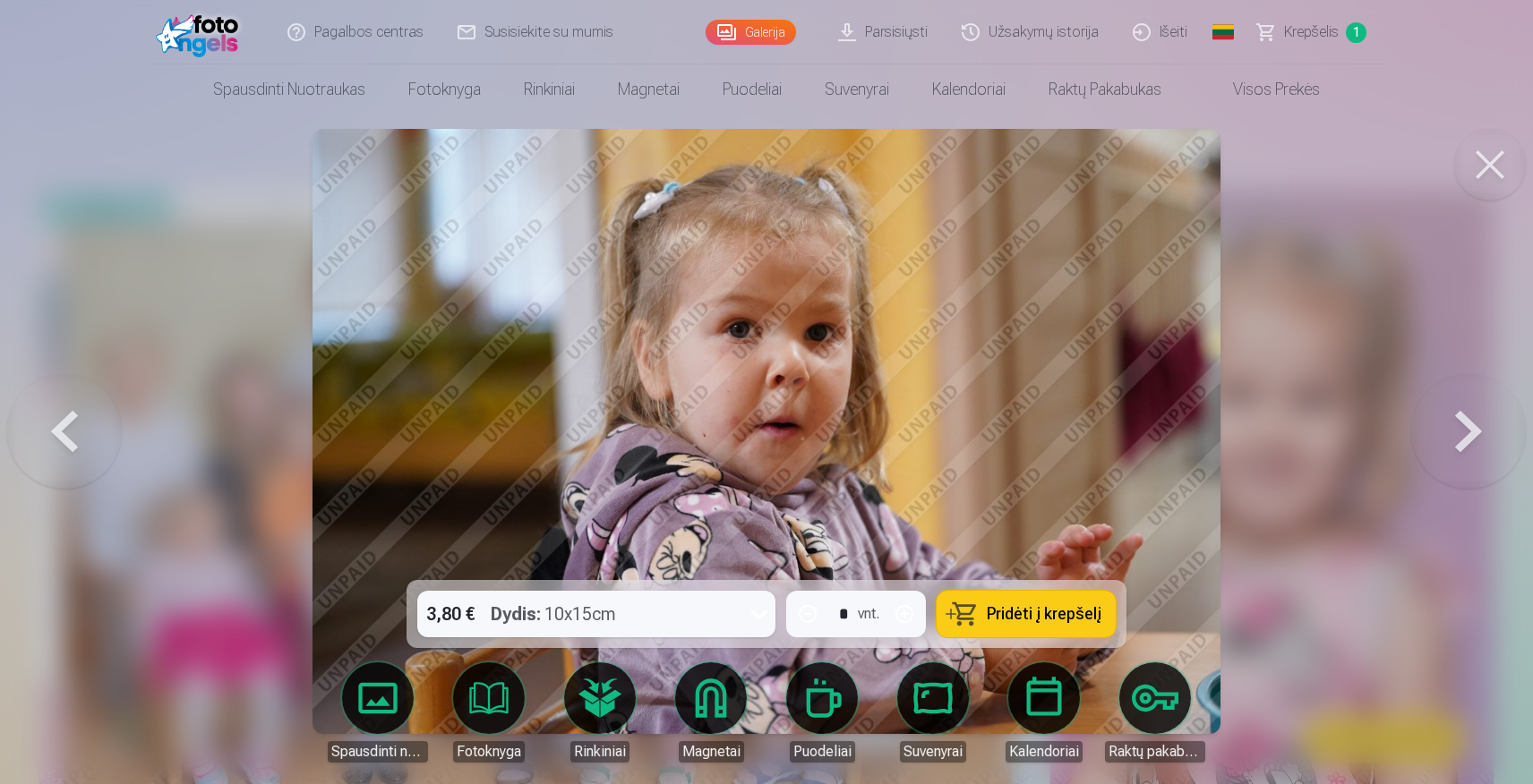
click at [76, 434] on button at bounding box center [64, 431] width 115 height 261
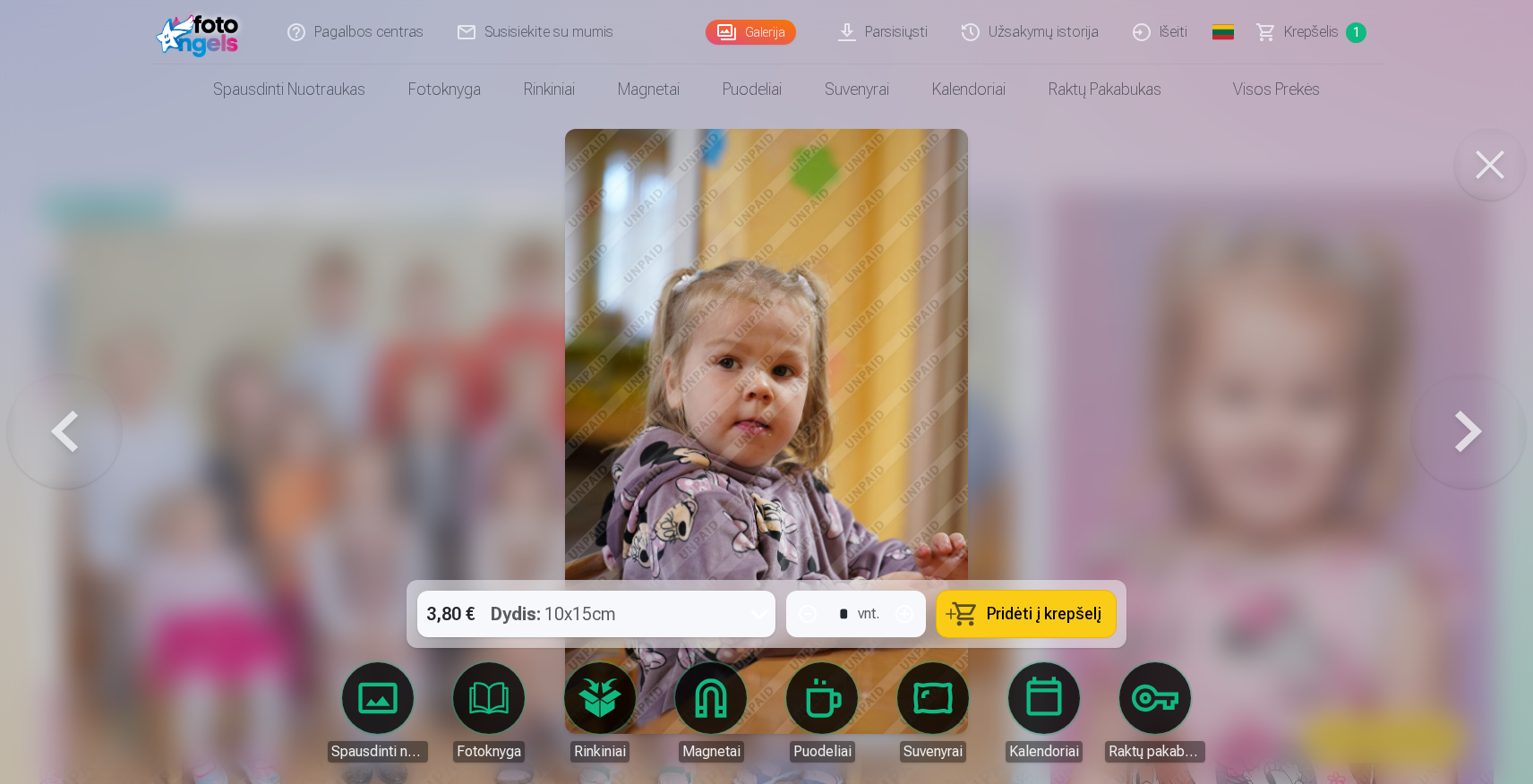
click at [1471, 423] on button at bounding box center [1469, 431] width 115 height 261
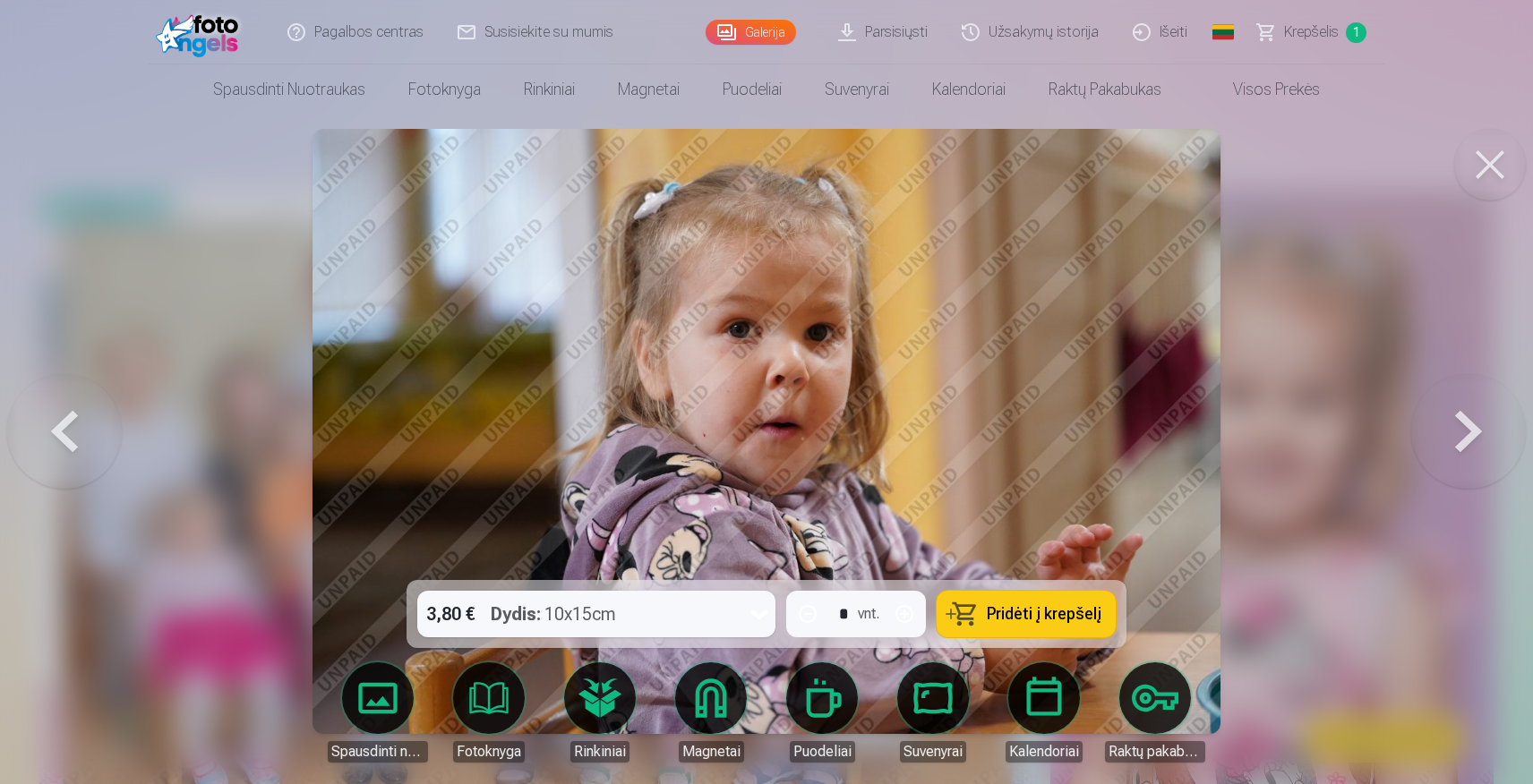
click at [1471, 423] on button at bounding box center [1469, 431] width 115 height 261
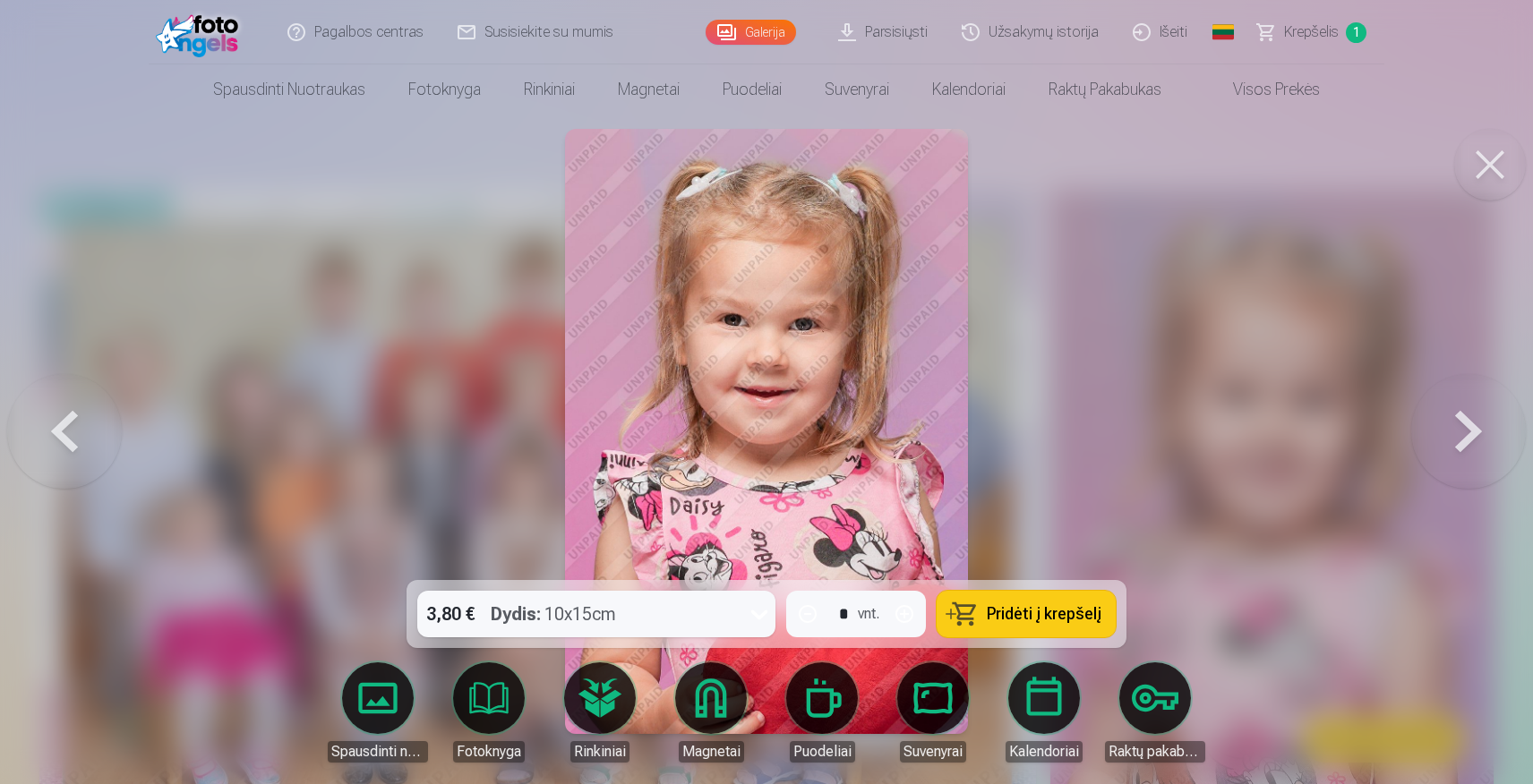
click at [1482, 427] on button at bounding box center [1469, 431] width 115 height 261
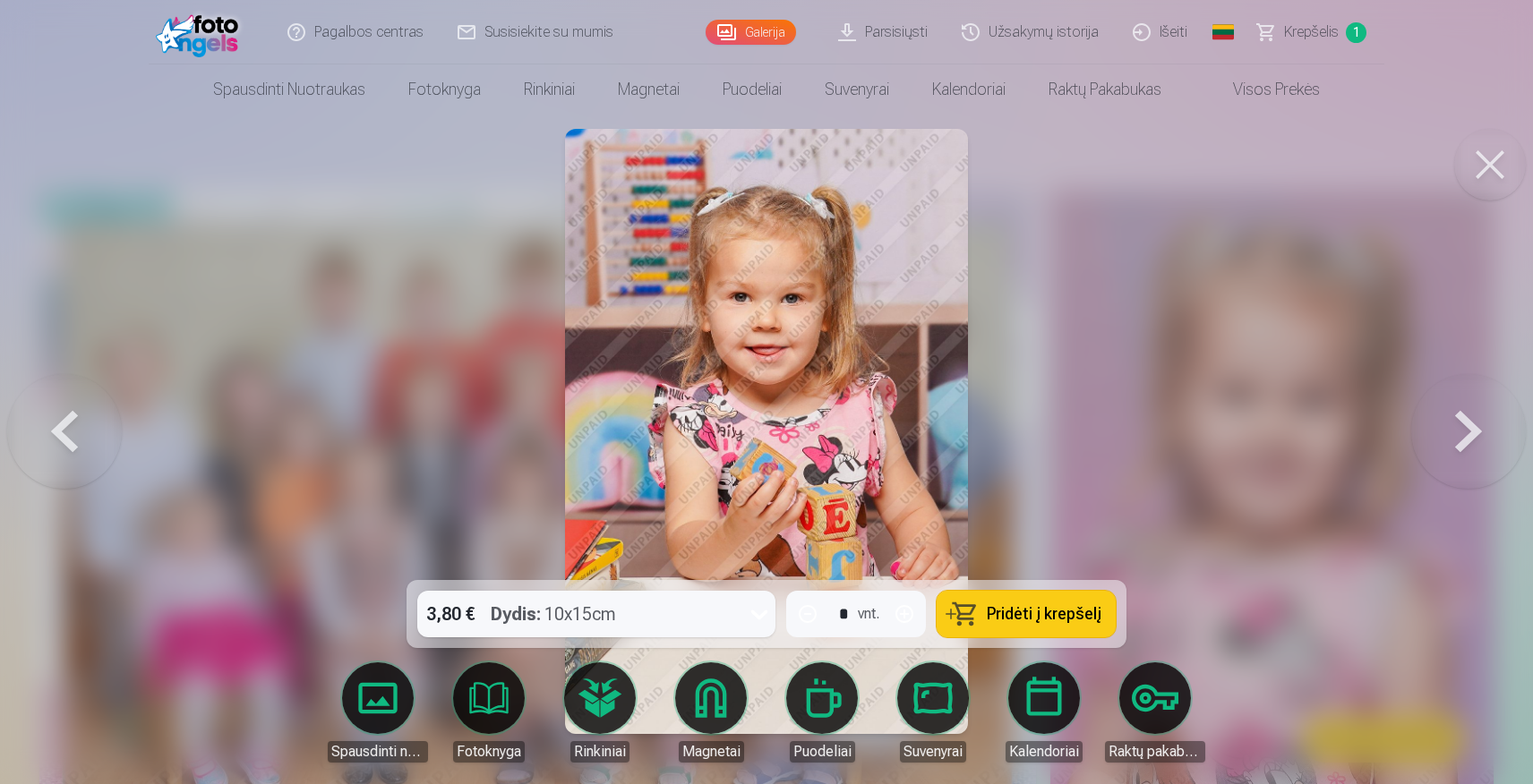
click at [1464, 422] on button at bounding box center [1469, 431] width 115 height 261
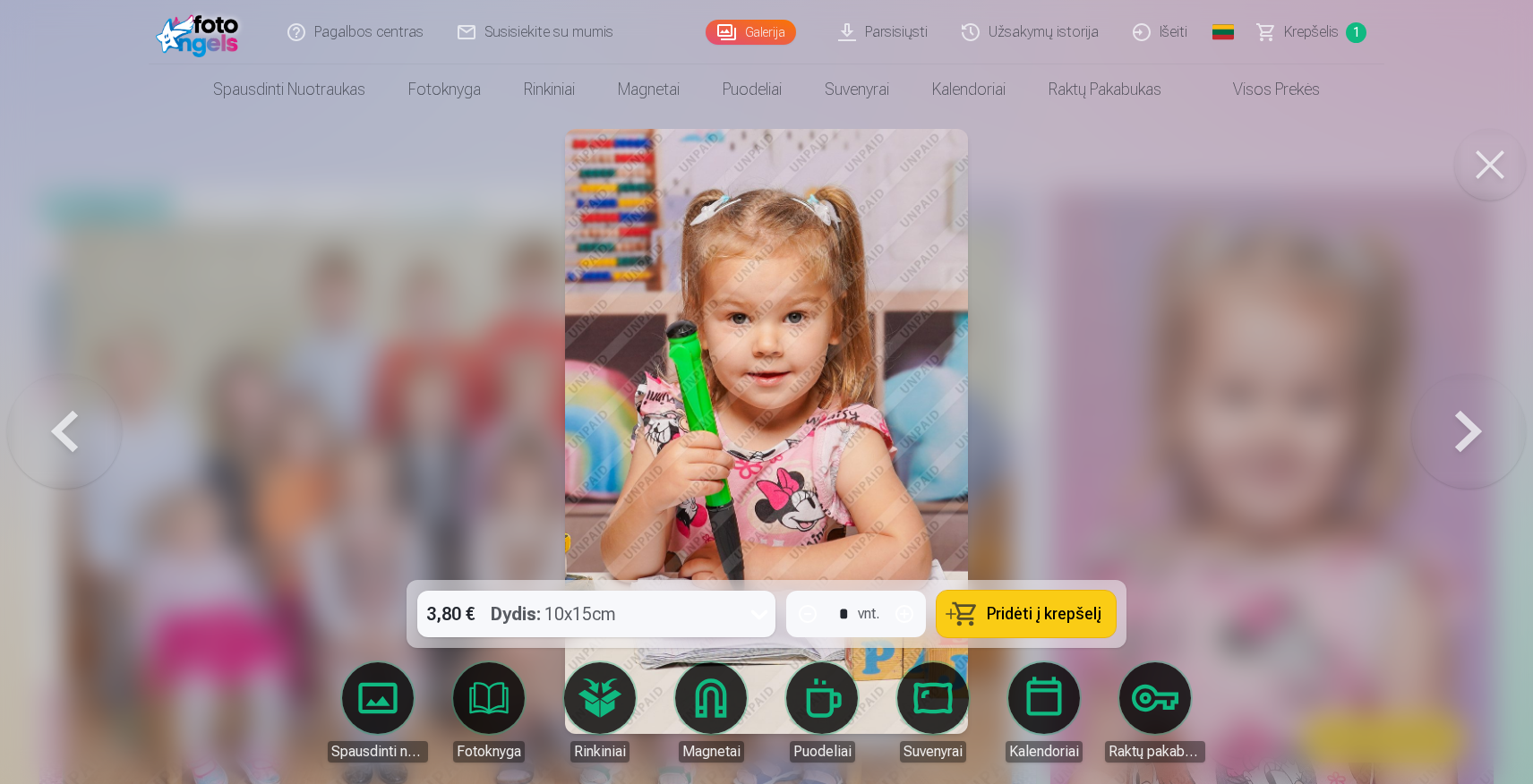
click at [1477, 427] on button at bounding box center [1469, 431] width 115 height 261
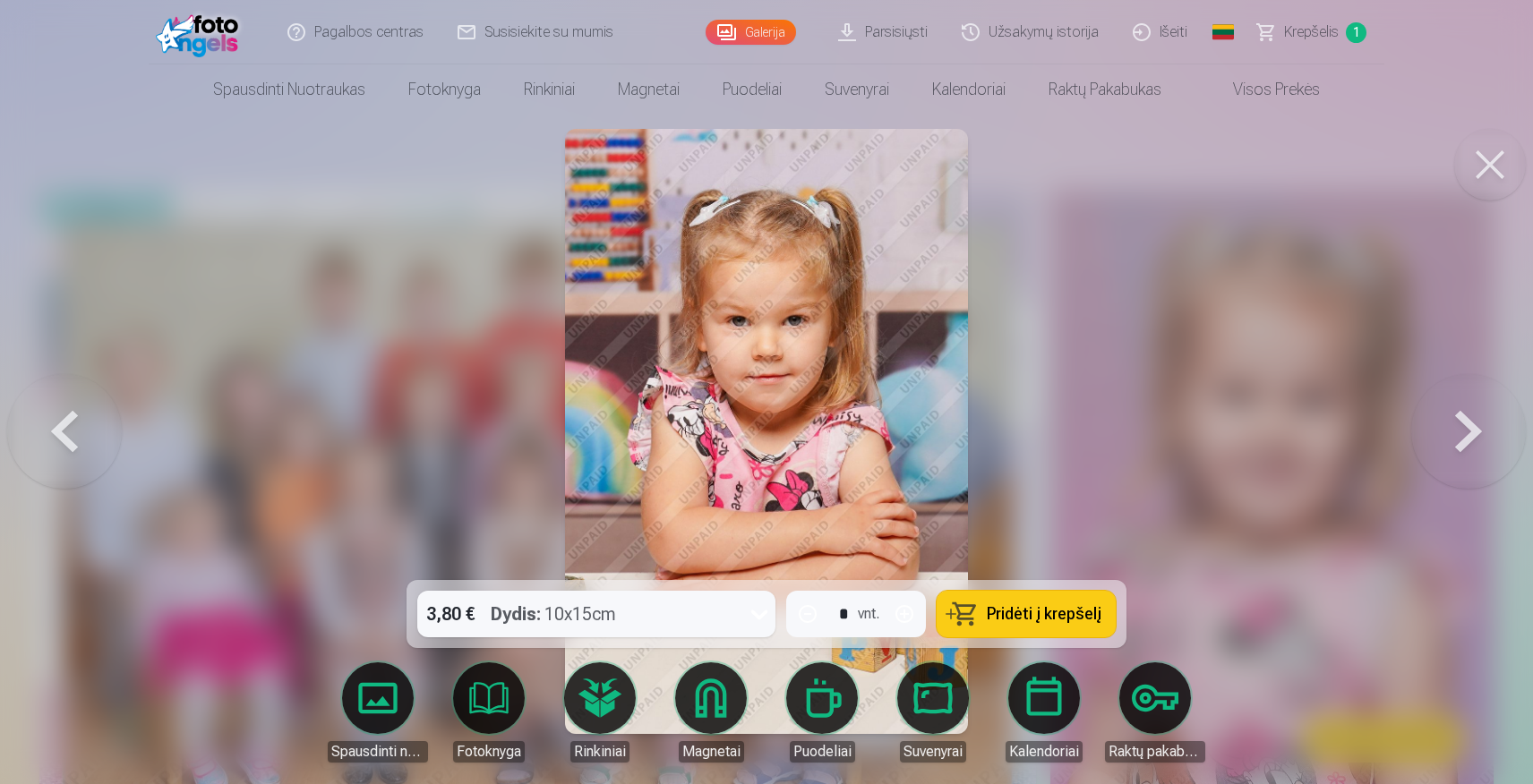
click at [1455, 408] on button at bounding box center [1469, 431] width 115 height 261
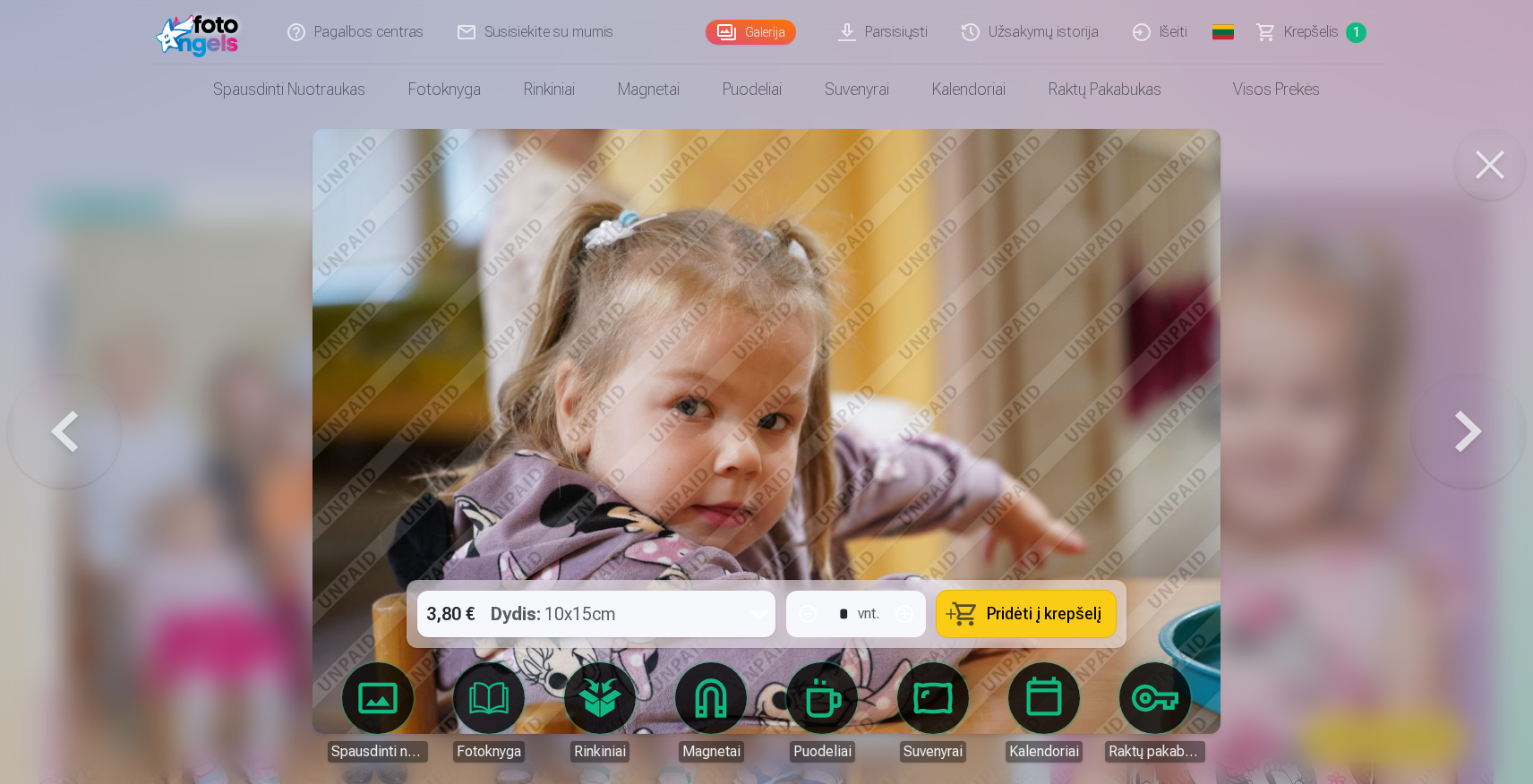
click at [1465, 434] on button at bounding box center [1469, 431] width 115 height 261
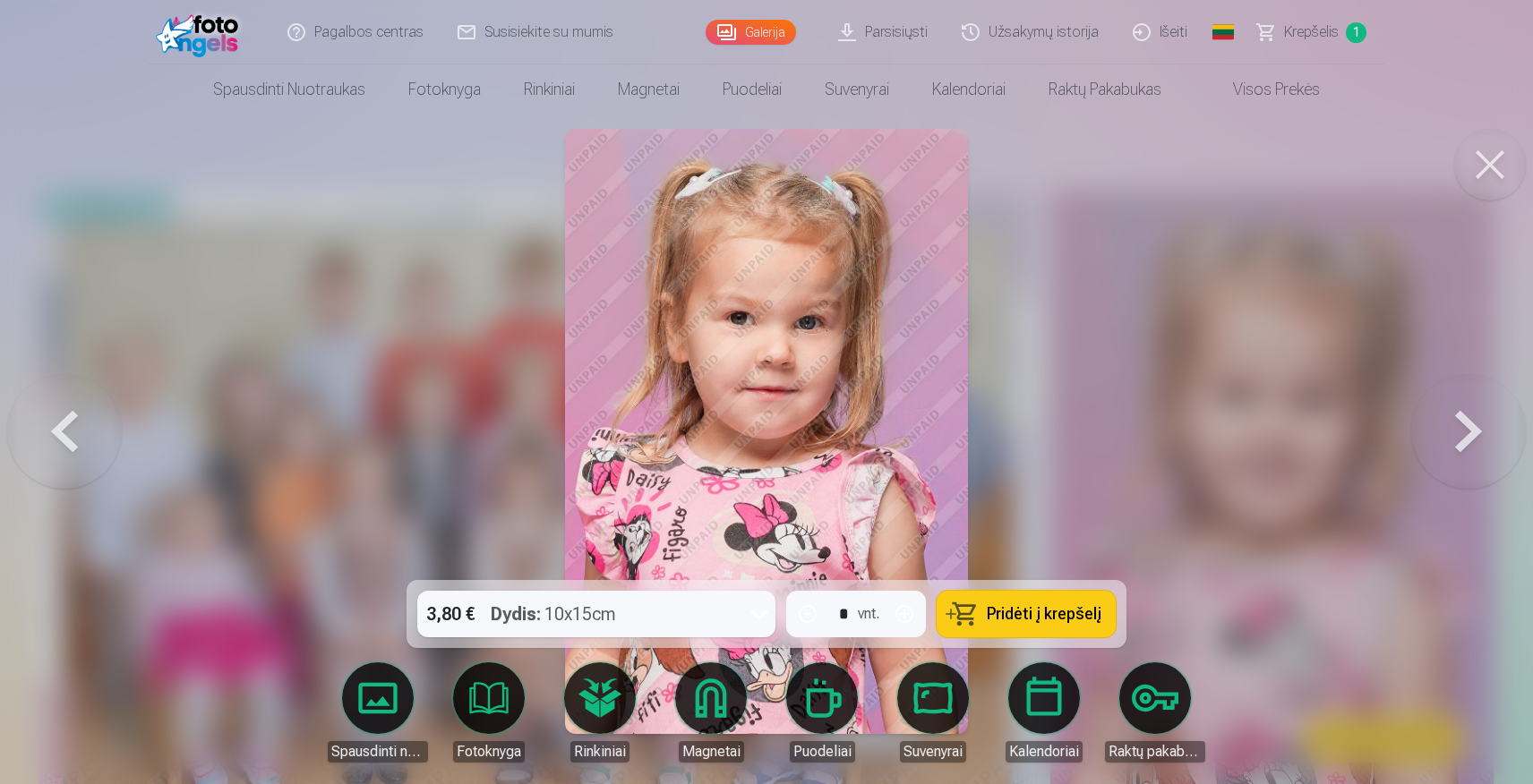
click at [1491, 435] on button at bounding box center [1469, 431] width 115 height 261
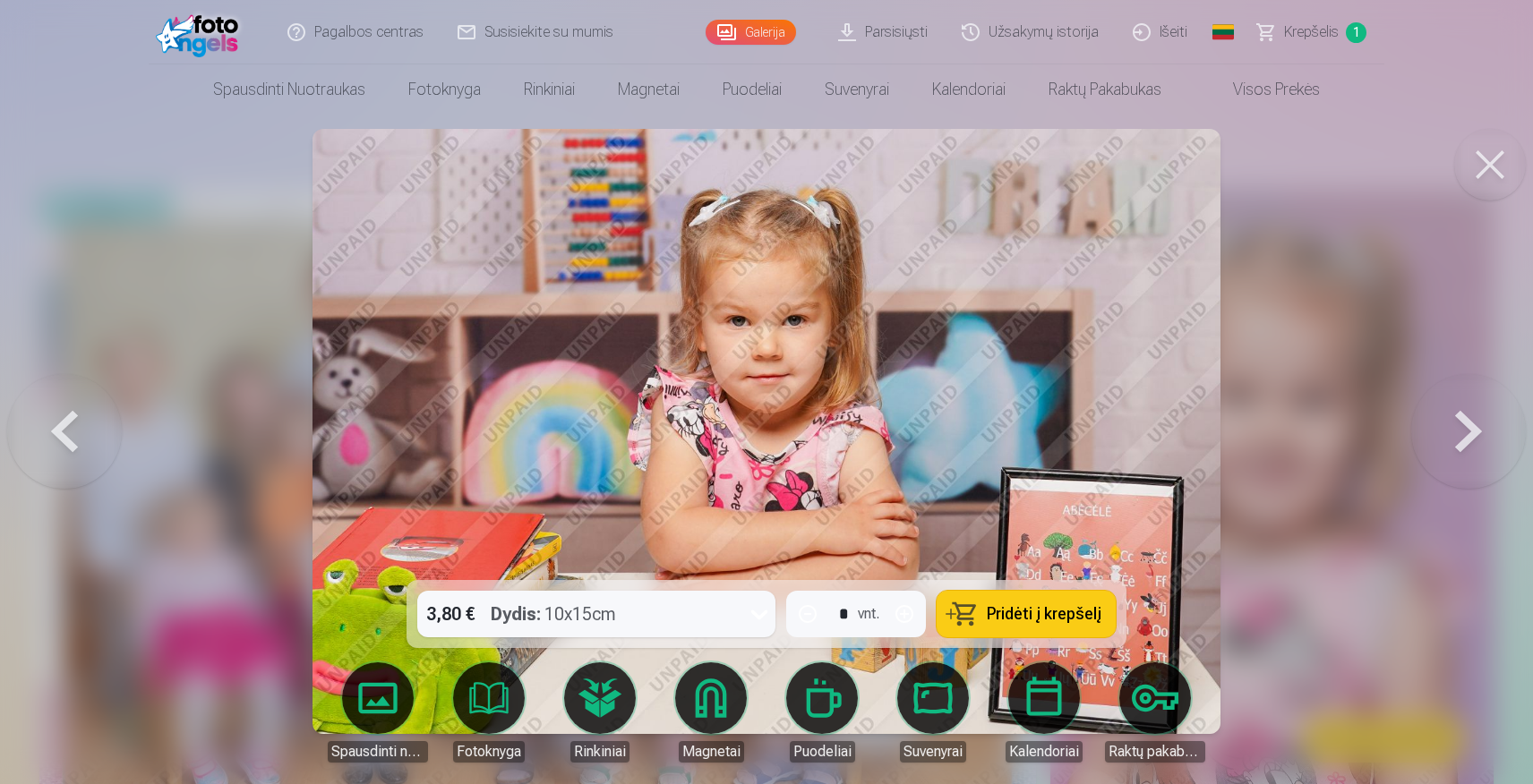
click at [1443, 435] on button at bounding box center [1469, 431] width 115 height 261
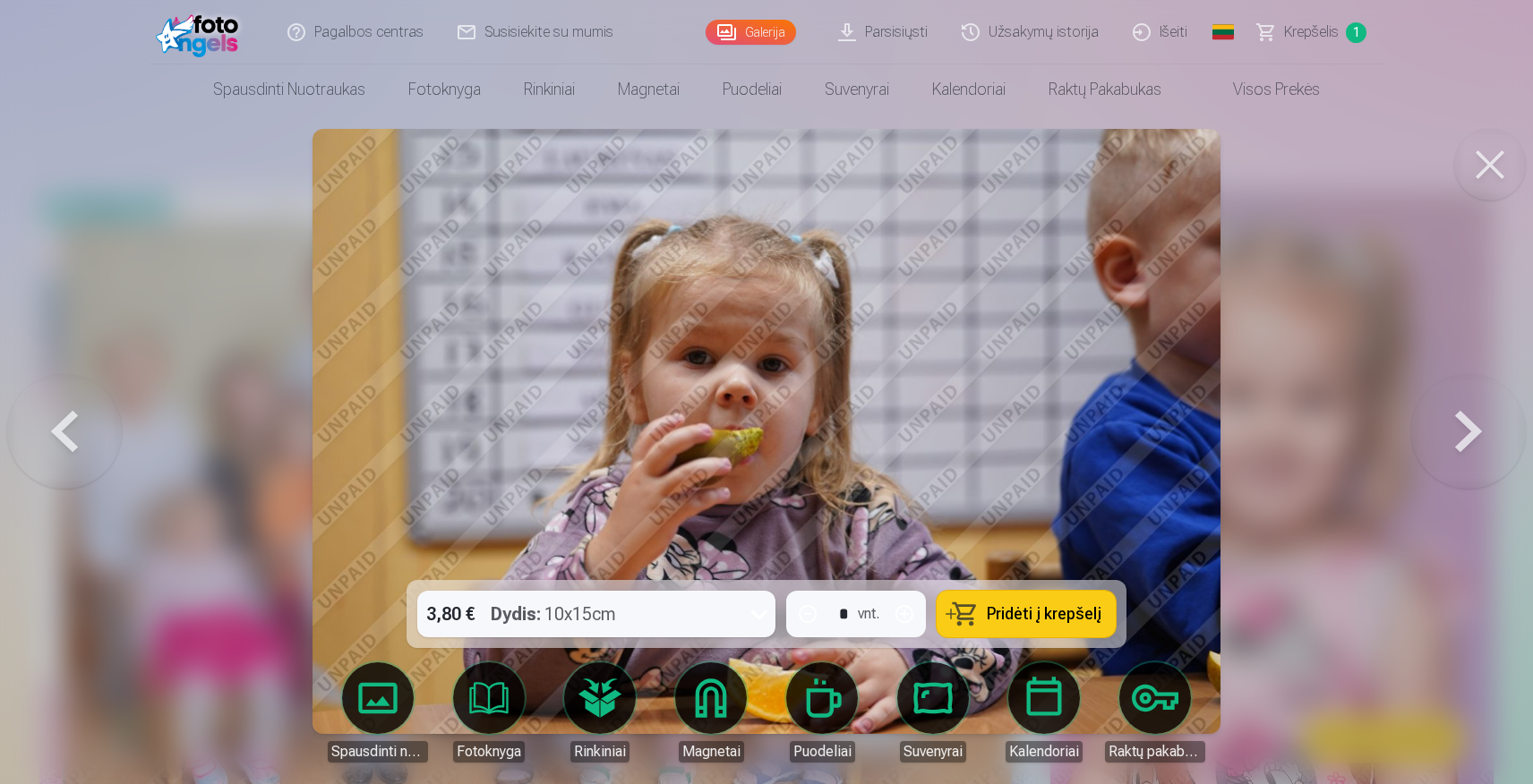
click at [1446, 435] on button at bounding box center [1469, 431] width 115 height 261
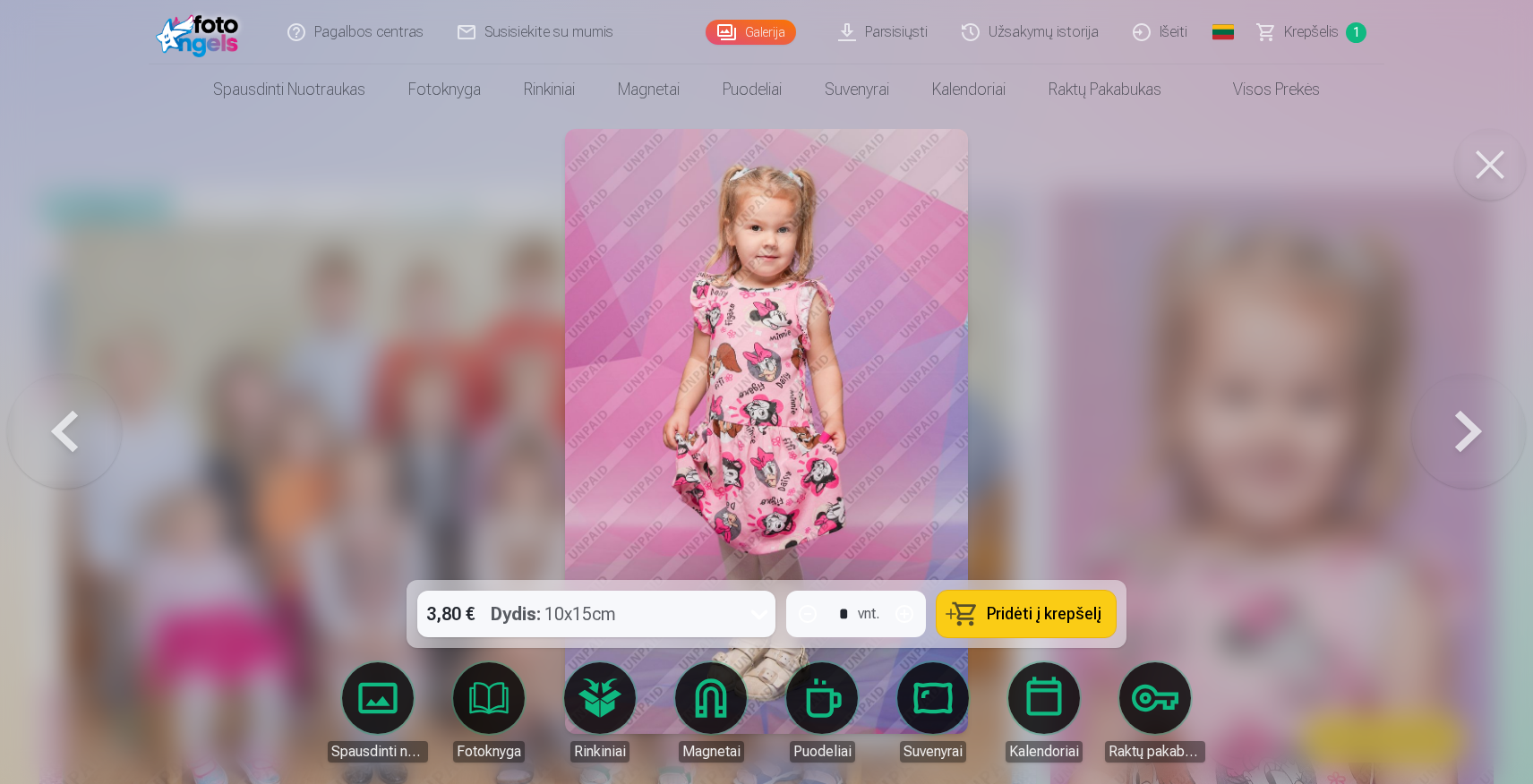
click at [1482, 432] on button at bounding box center [1469, 431] width 115 height 261
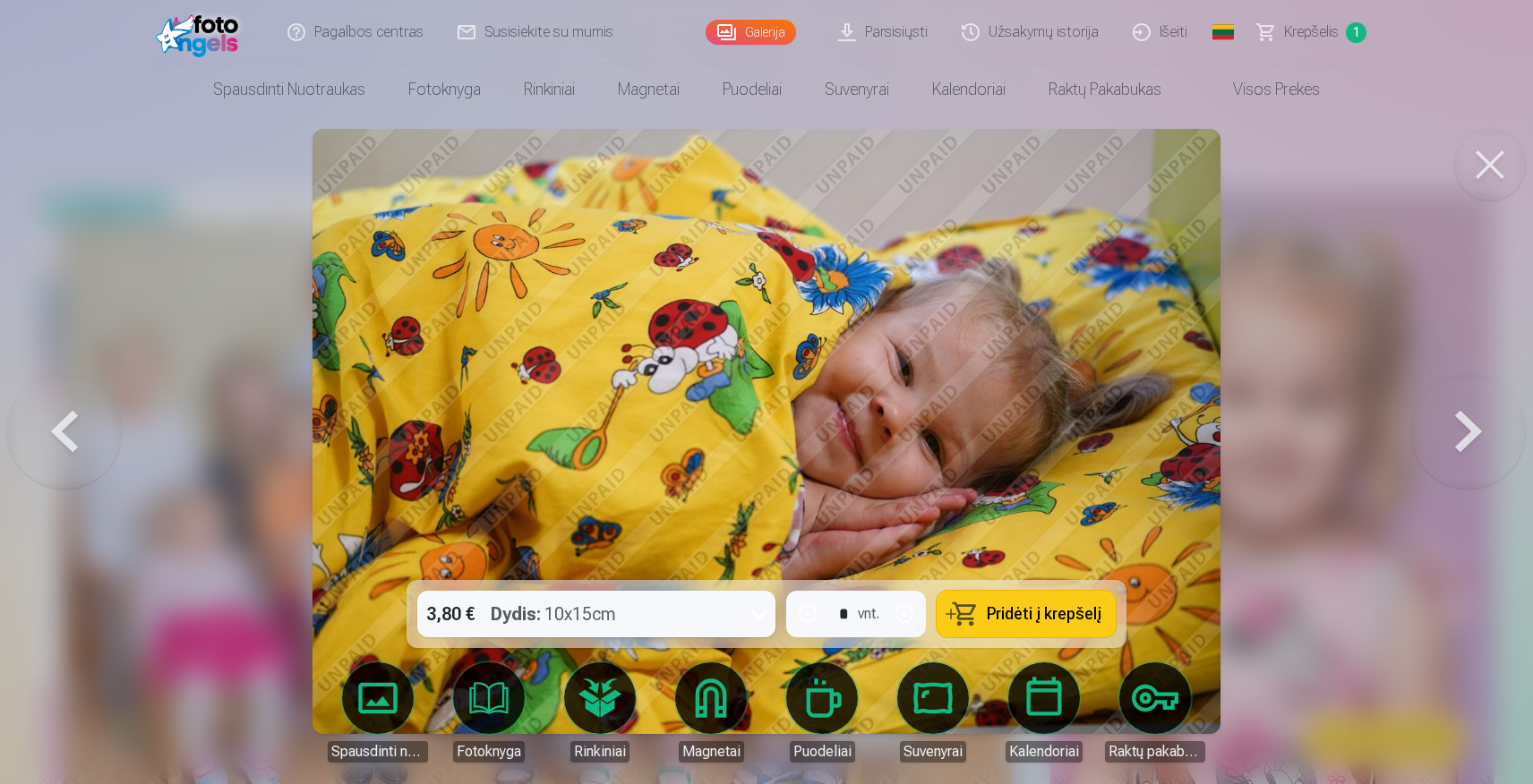
click at [1460, 421] on button at bounding box center [1469, 431] width 115 height 261
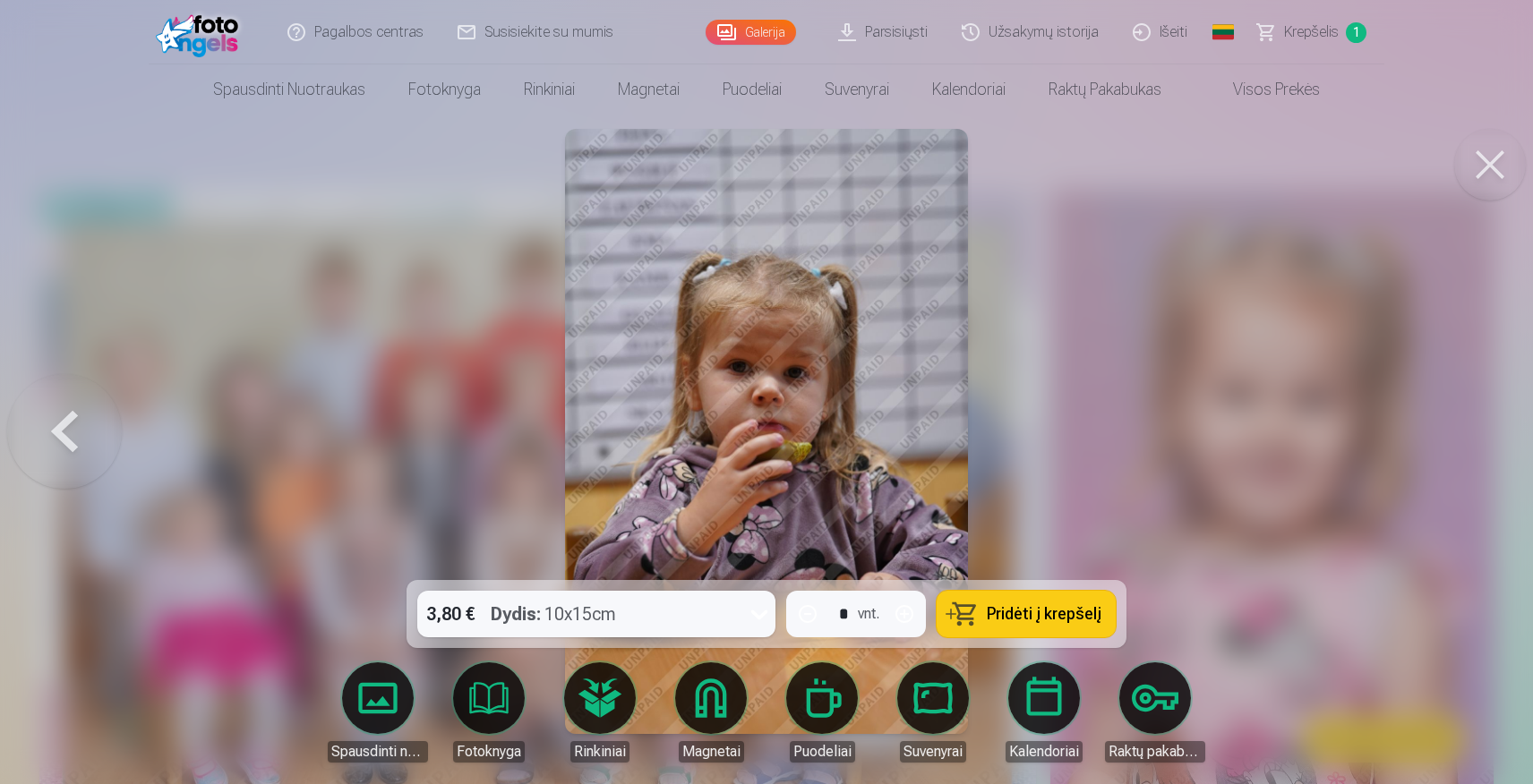
click at [1460, 421] on div at bounding box center [766, 392] width 1533 height 784
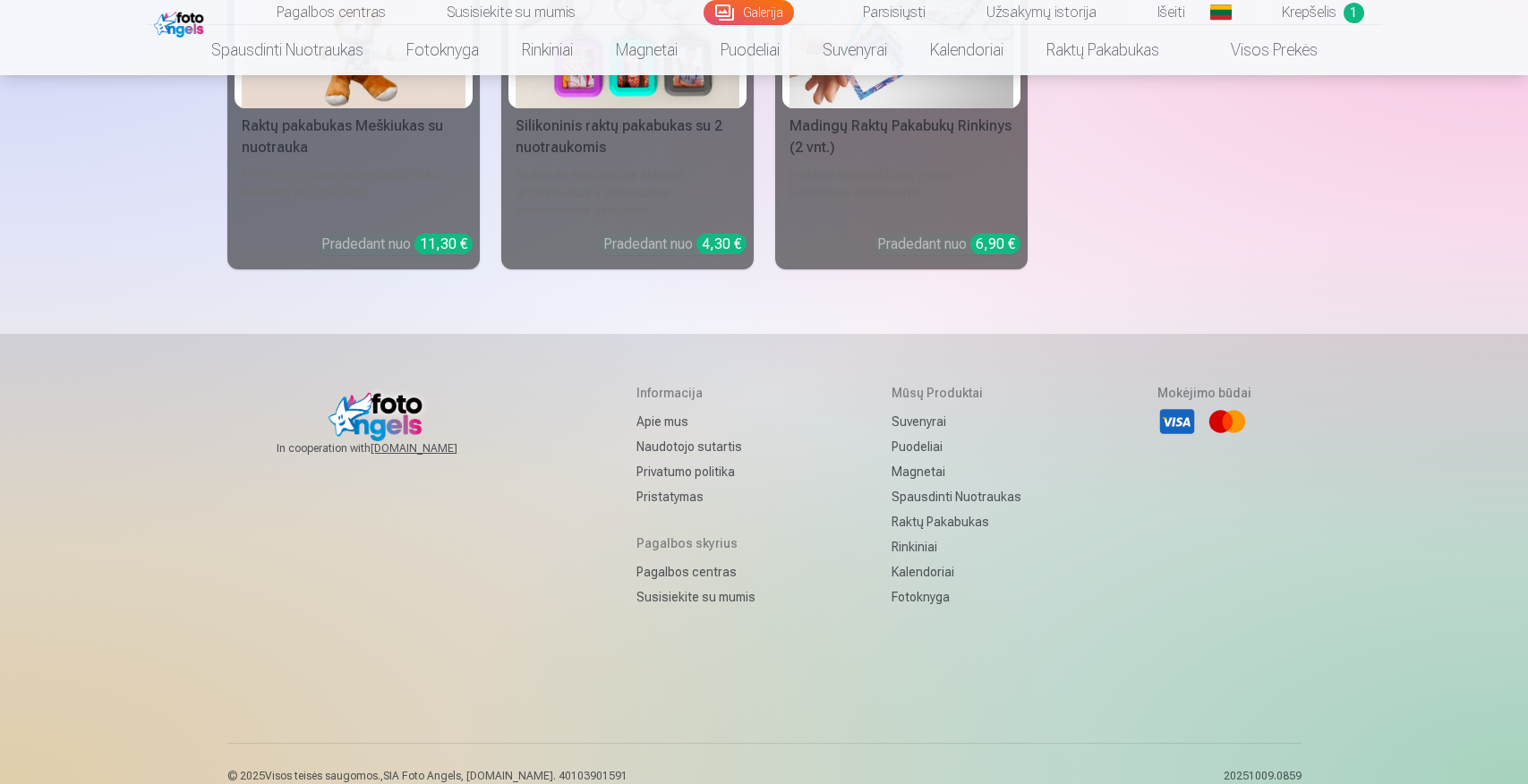
scroll to position [12993, 0]
click at [663, 410] on link "Apie mus" at bounding box center [696, 422] width 119 height 25
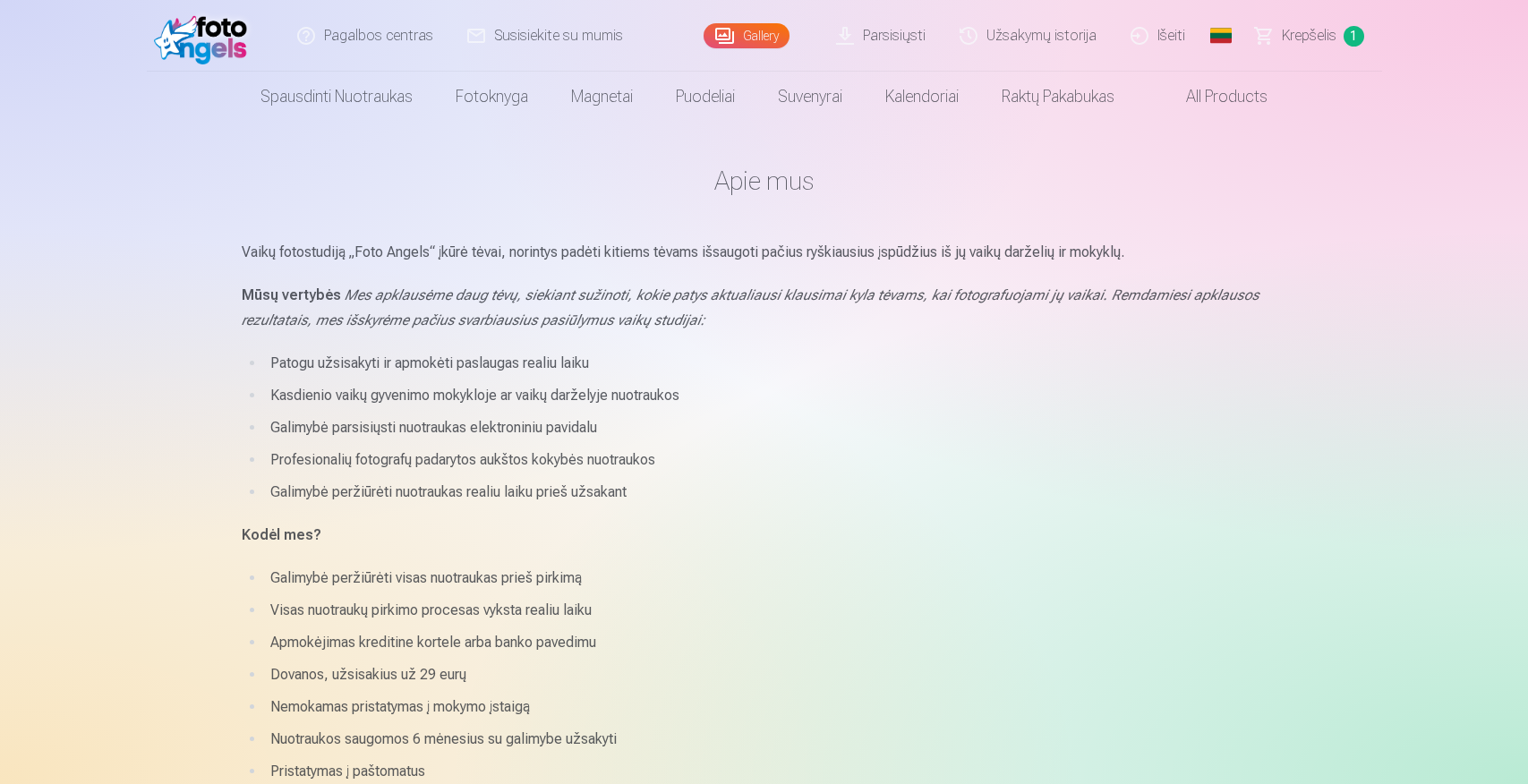
click at [919, 34] on link "Parsisiųsti" at bounding box center [882, 35] width 124 height 72
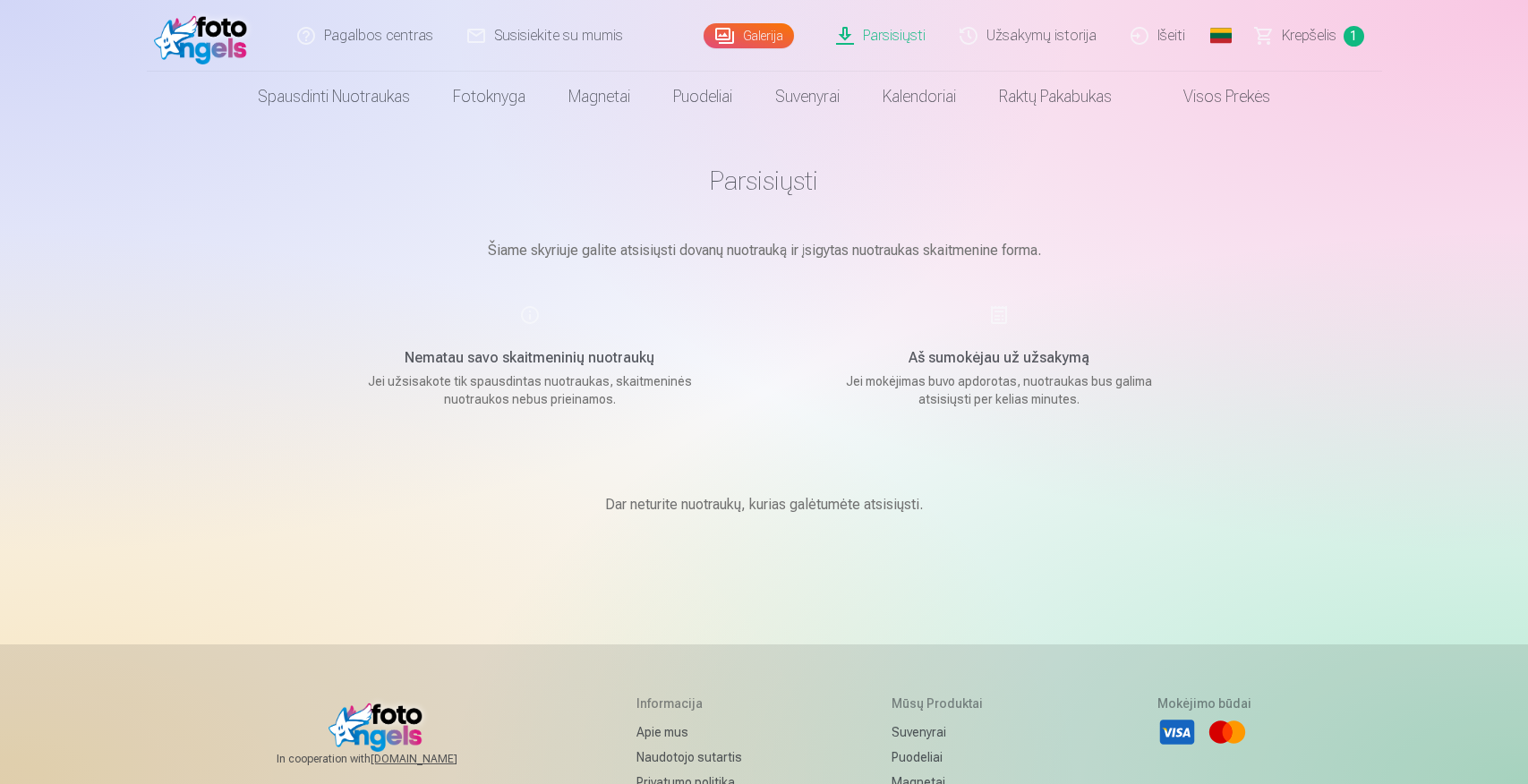
click at [1007, 41] on link "Užsakymų istorija" at bounding box center [1029, 35] width 171 height 72
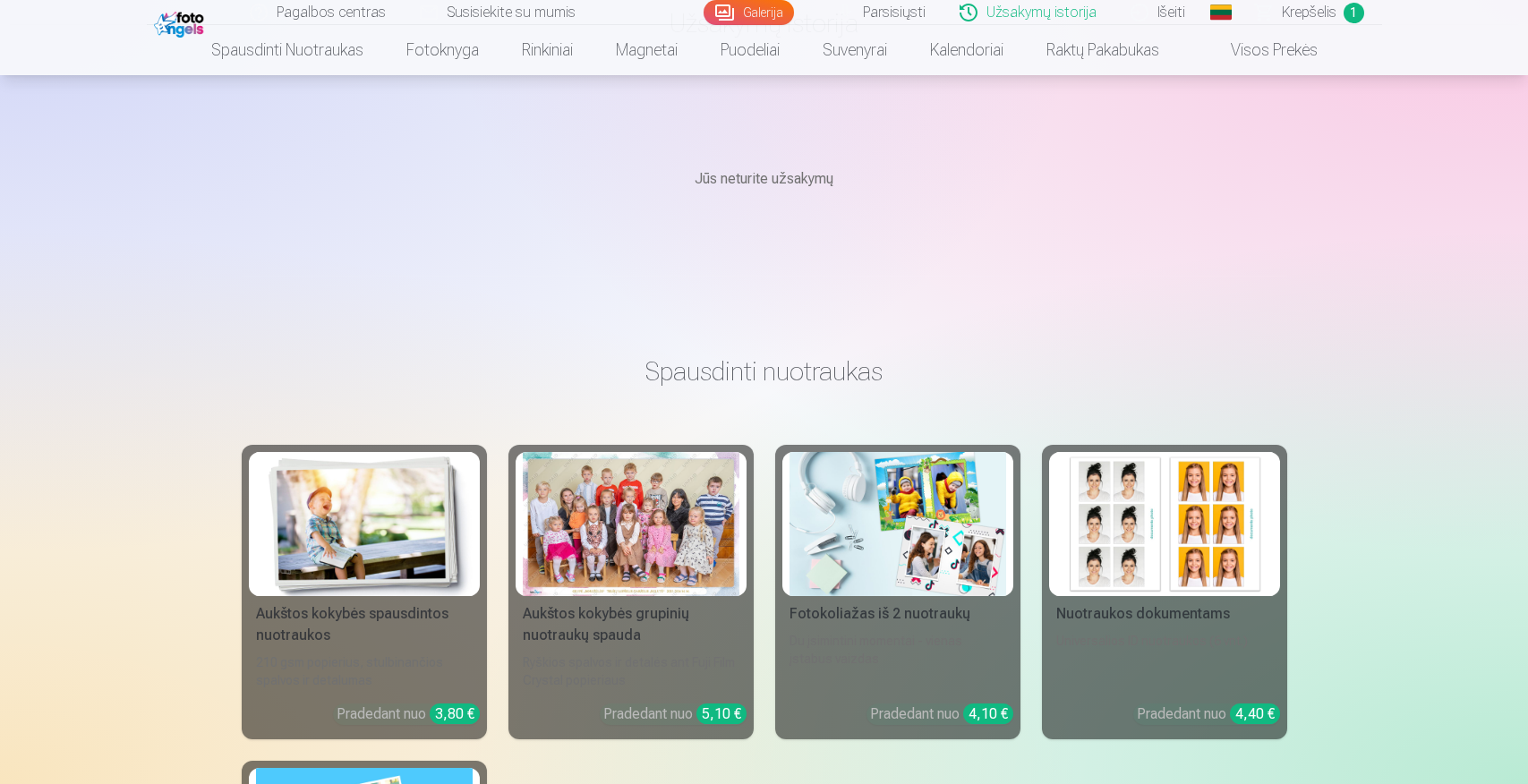
scroll to position [173, 0]
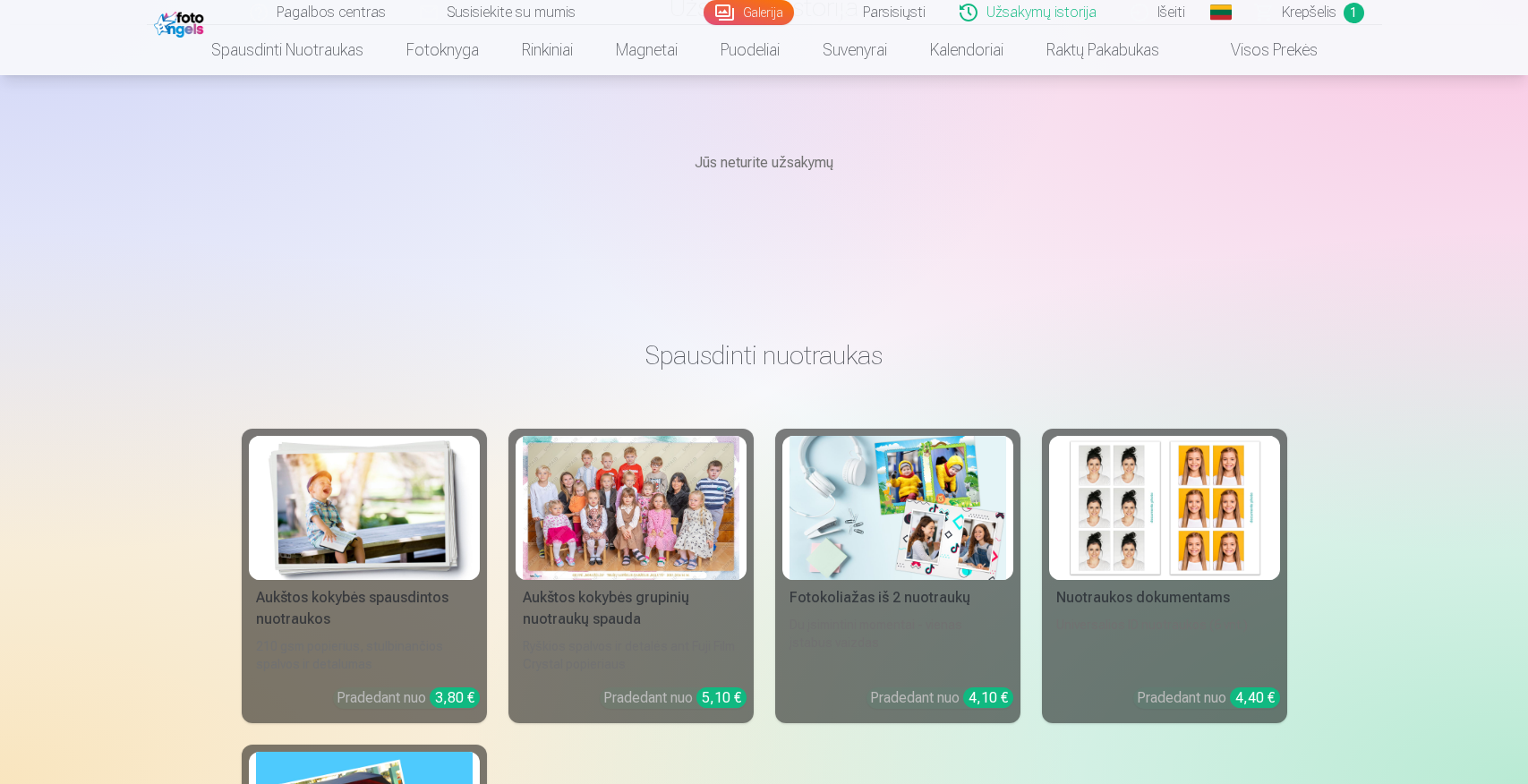
click at [324, 524] on img at bounding box center [364, 507] width 216 height 145
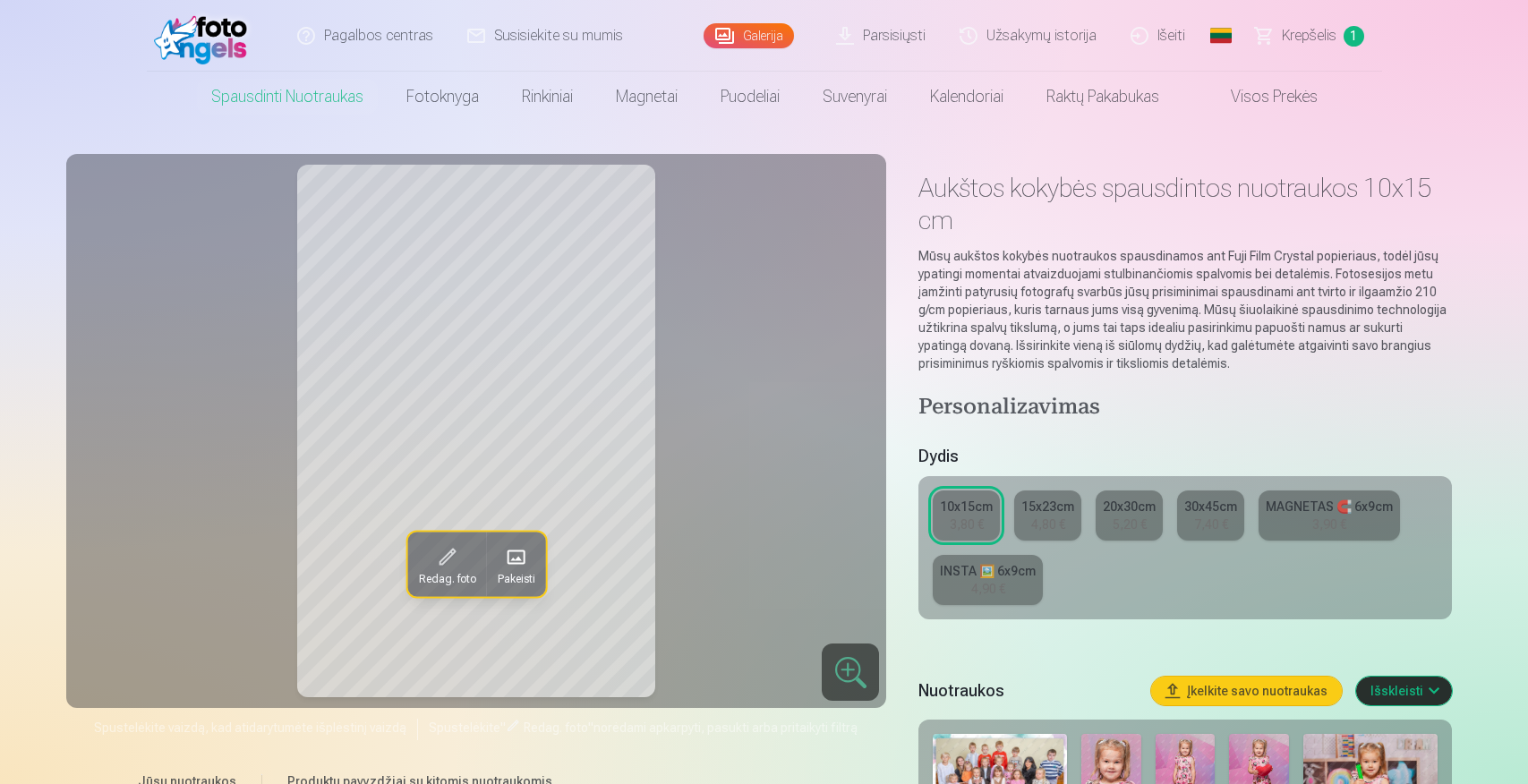
click at [1302, 518] on link "MAGNETAS 🧲 6x9cm 3,90 €" at bounding box center [1330, 515] width 142 height 50
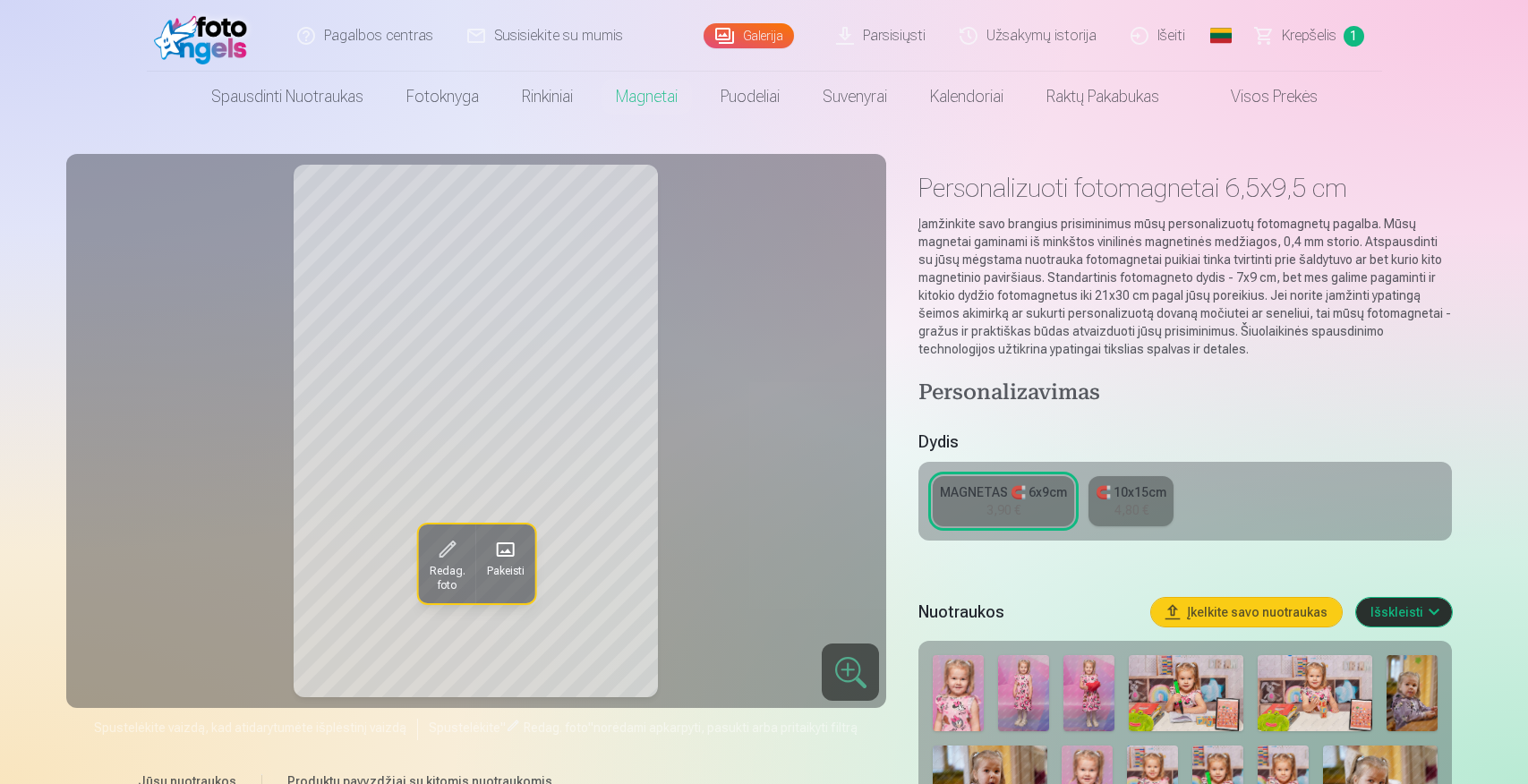
click at [1139, 502] on div "4,80 €" at bounding box center [1132, 510] width 34 height 18
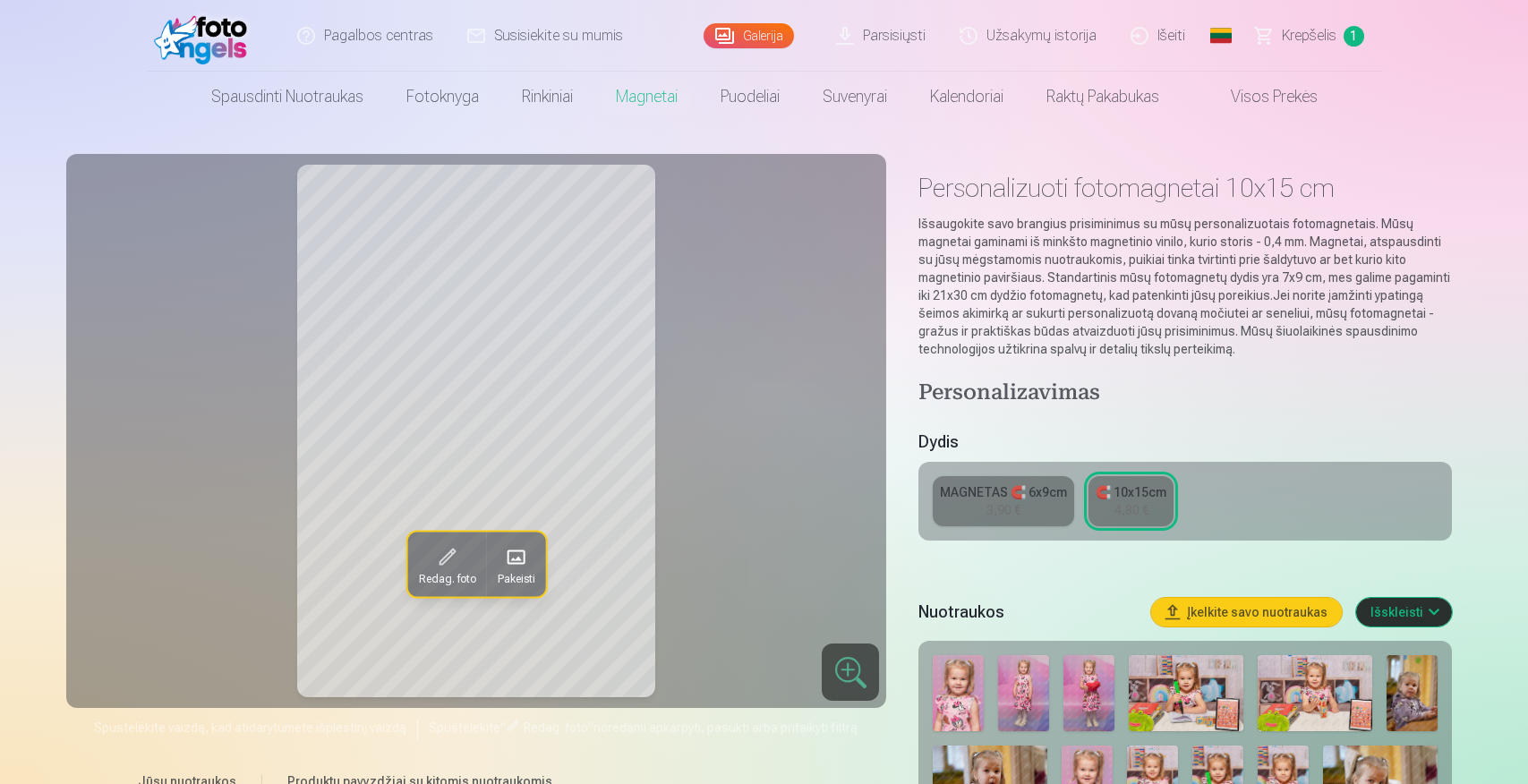
click at [1073, 502] on div "MAGNETAS 🧲 6x9cm 3,90 € 🧲 10x15cm 4,80 €" at bounding box center [1184, 502] width 532 height 78
click at [1036, 498] on div "MAGNETAS 🧲 6x9cm" at bounding box center [1003, 492] width 127 height 18
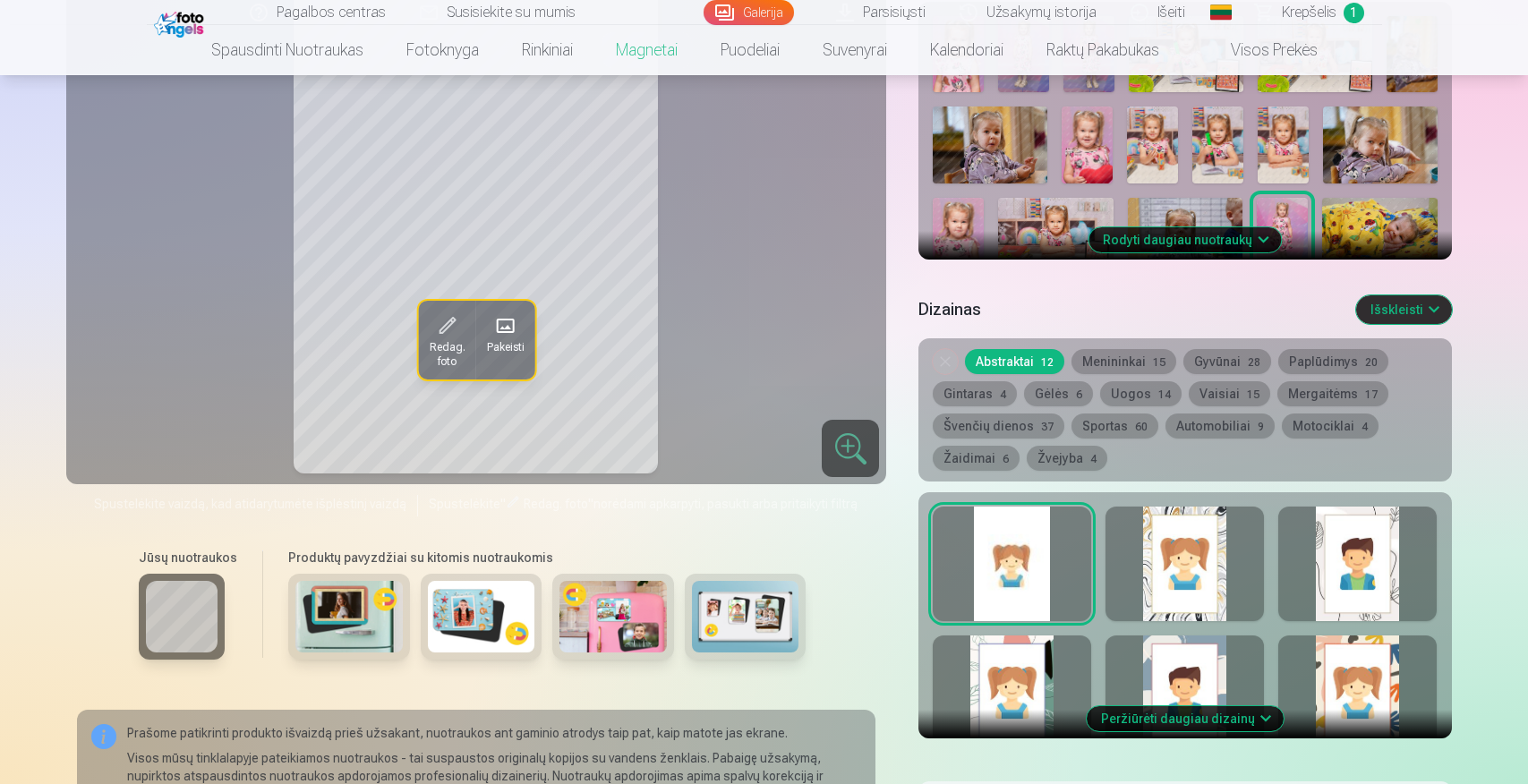
scroll to position [626, 0]
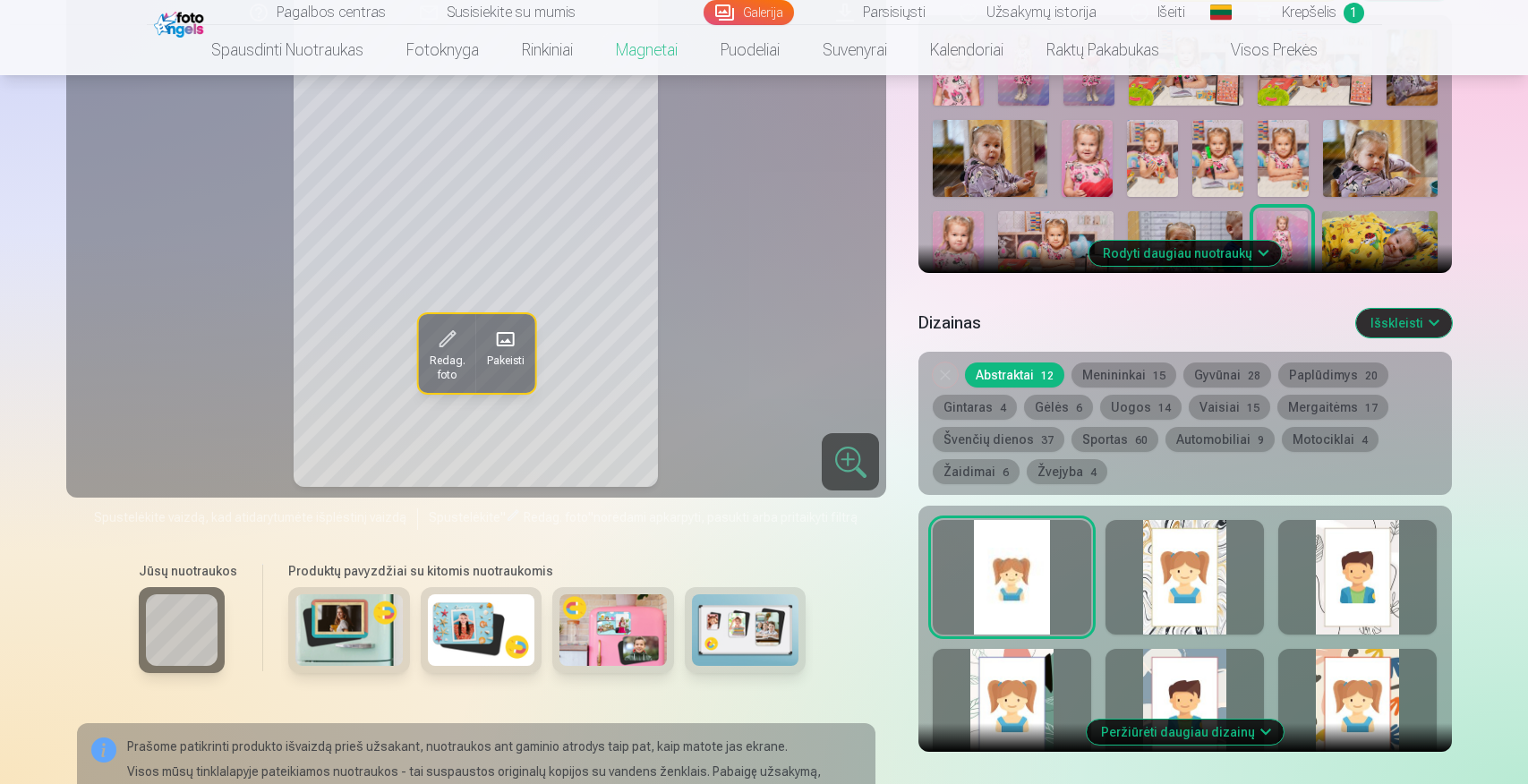
click at [1065, 412] on button "Gėlės 6" at bounding box center [1059, 407] width 69 height 25
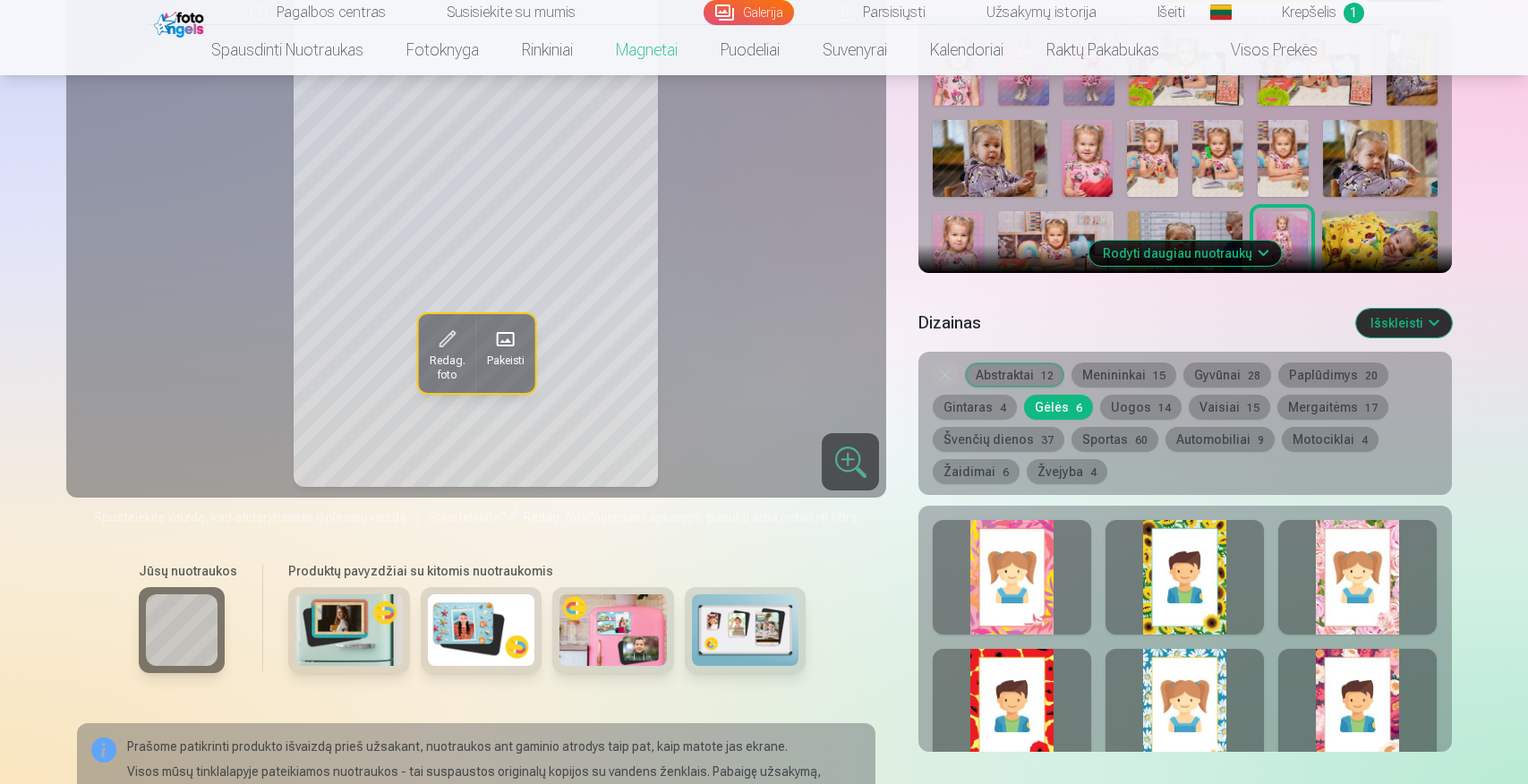
click at [1109, 410] on button "Uogos 14" at bounding box center [1140, 407] width 81 height 25
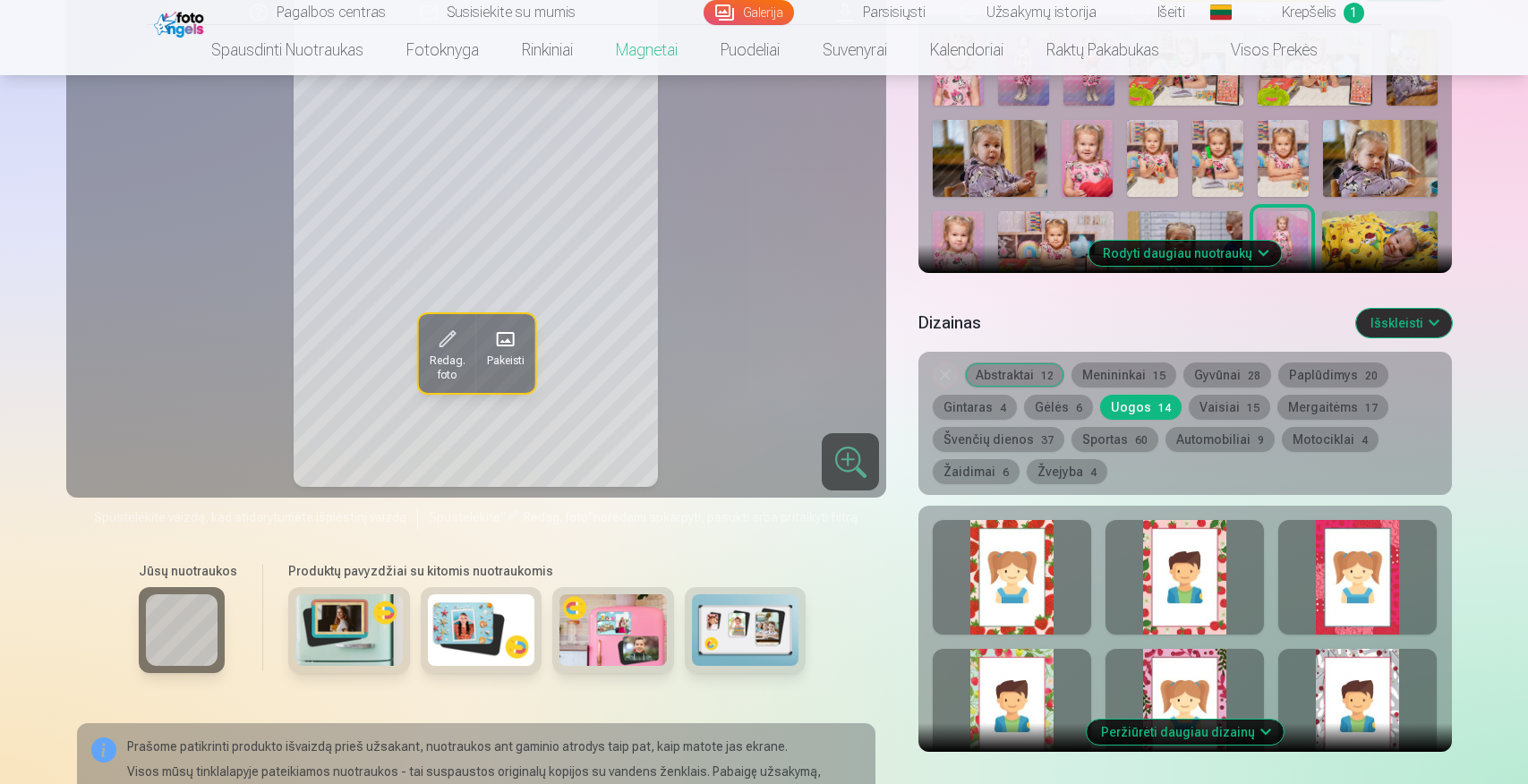
click at [1216, 407] on button "Vaisiai 15" at bounding box center [1229, 407] width 81 height 25
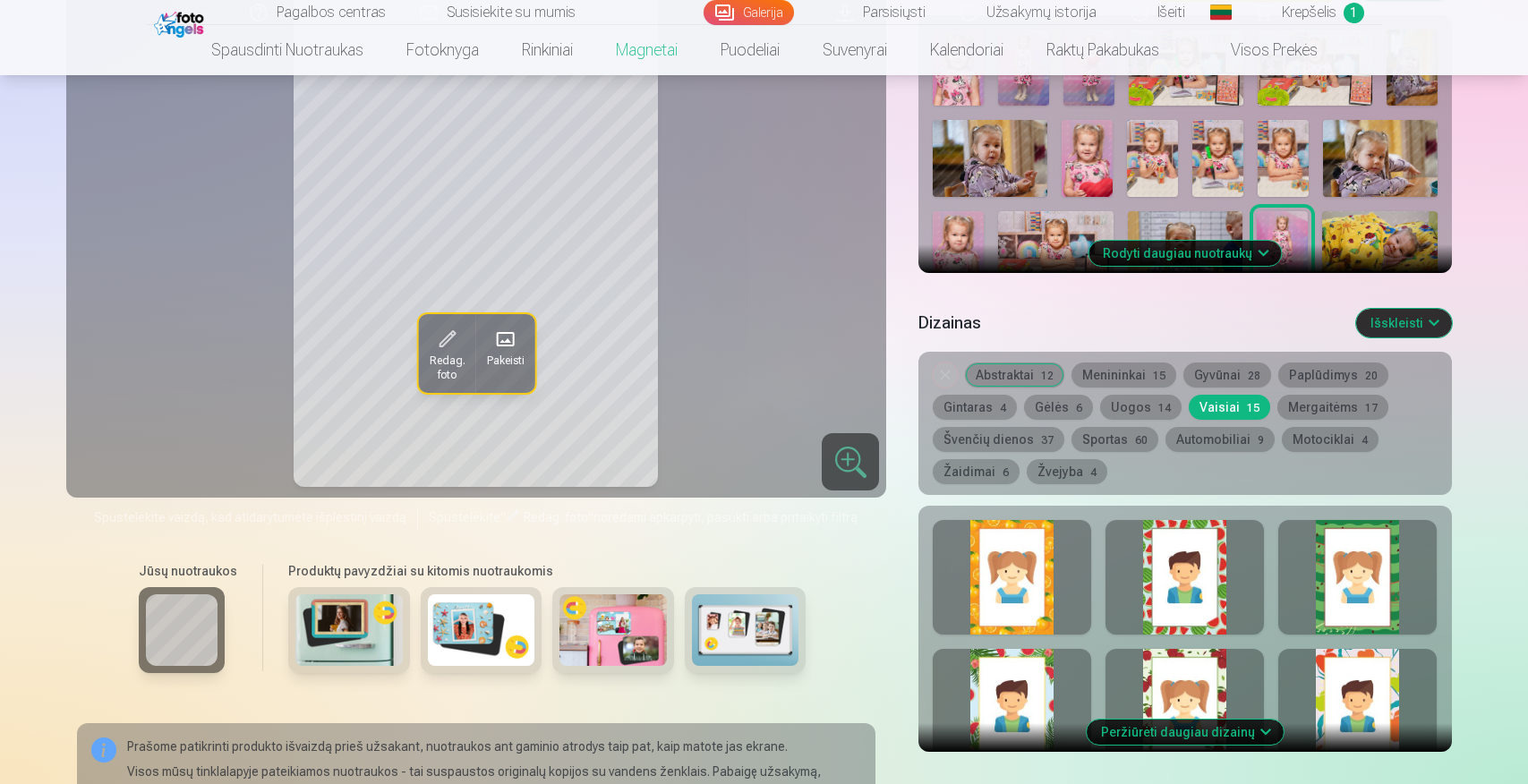
click at [1105, 378] on button "Menininkai 15" at bounding box center [1123, 375] width 104 height 25
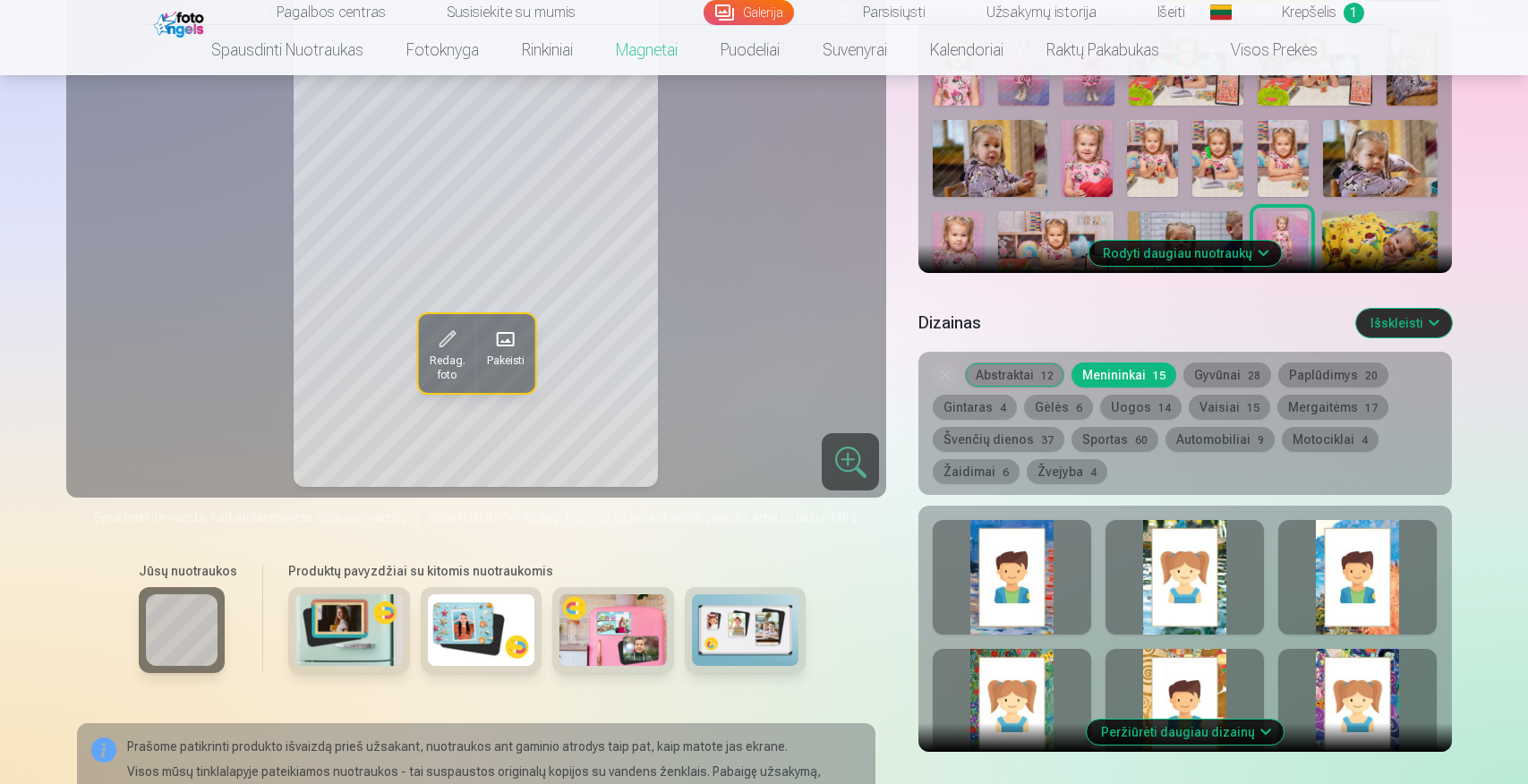
click at [1033, 367] on button "Abstraktai 12" at bounding box center [1015, 375] width 100 height 25
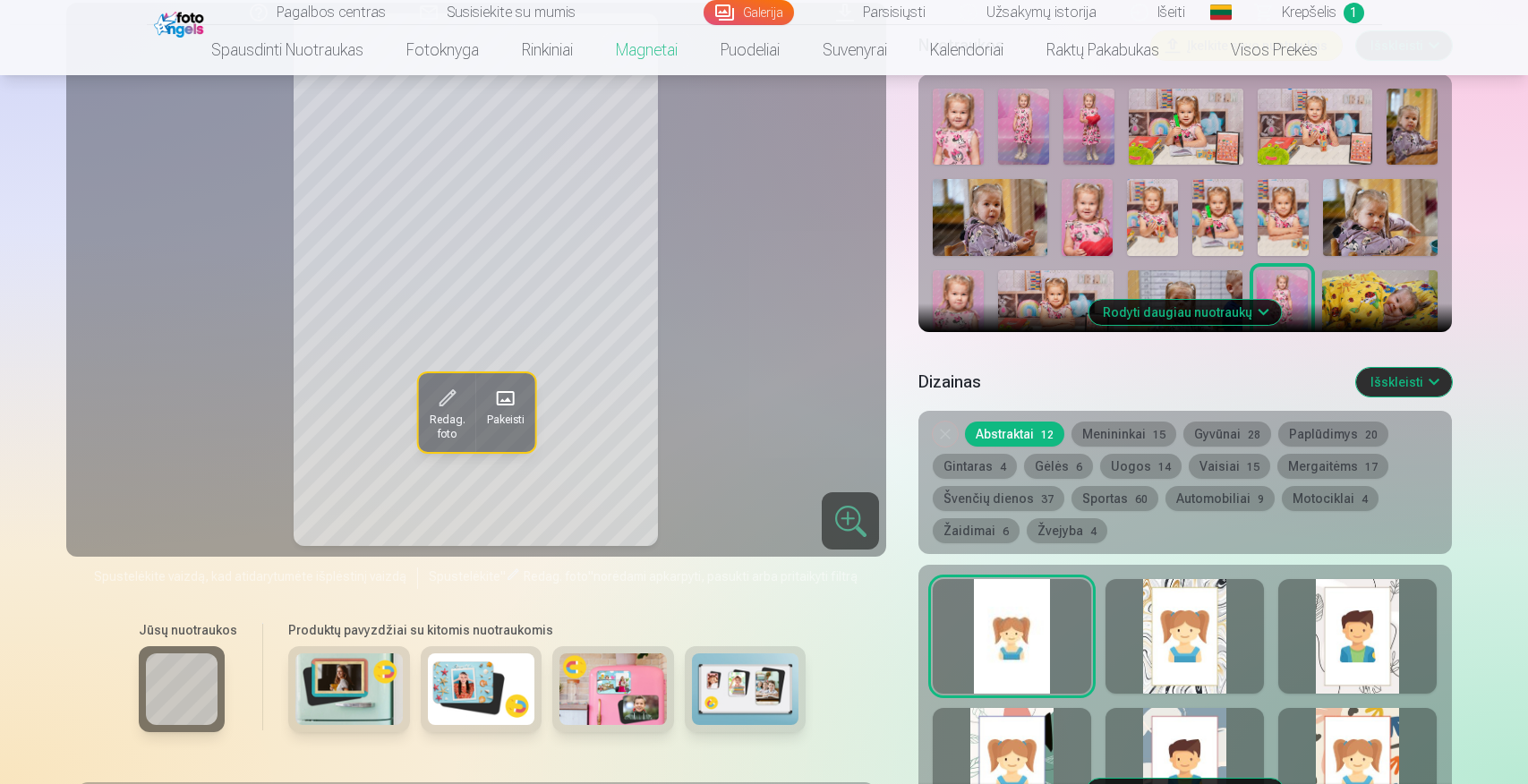
scroll to position [302, 0]
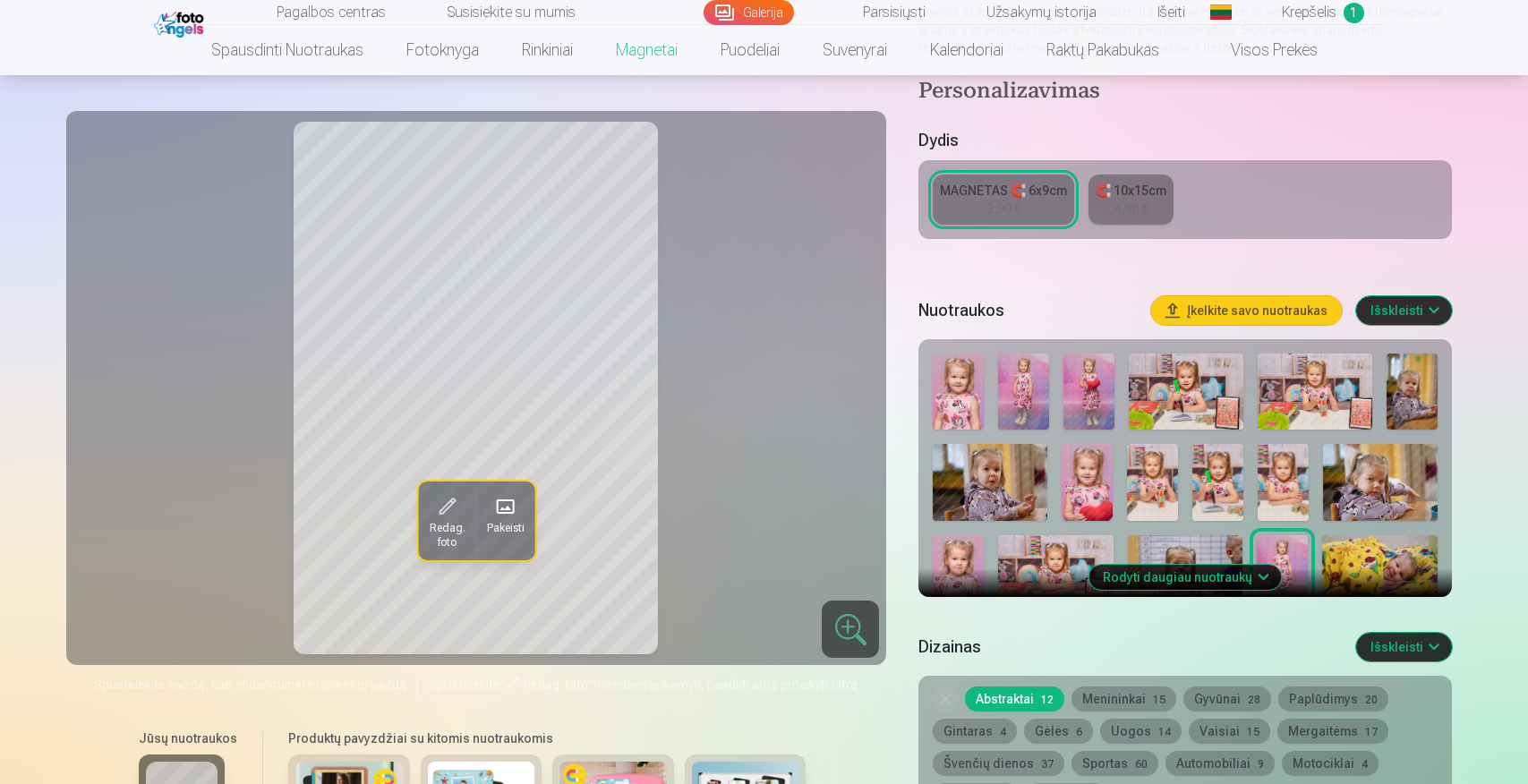
click at [1402, 651] on button "Išskleisti" at bounding box center [1404, 647] width 96 height 29
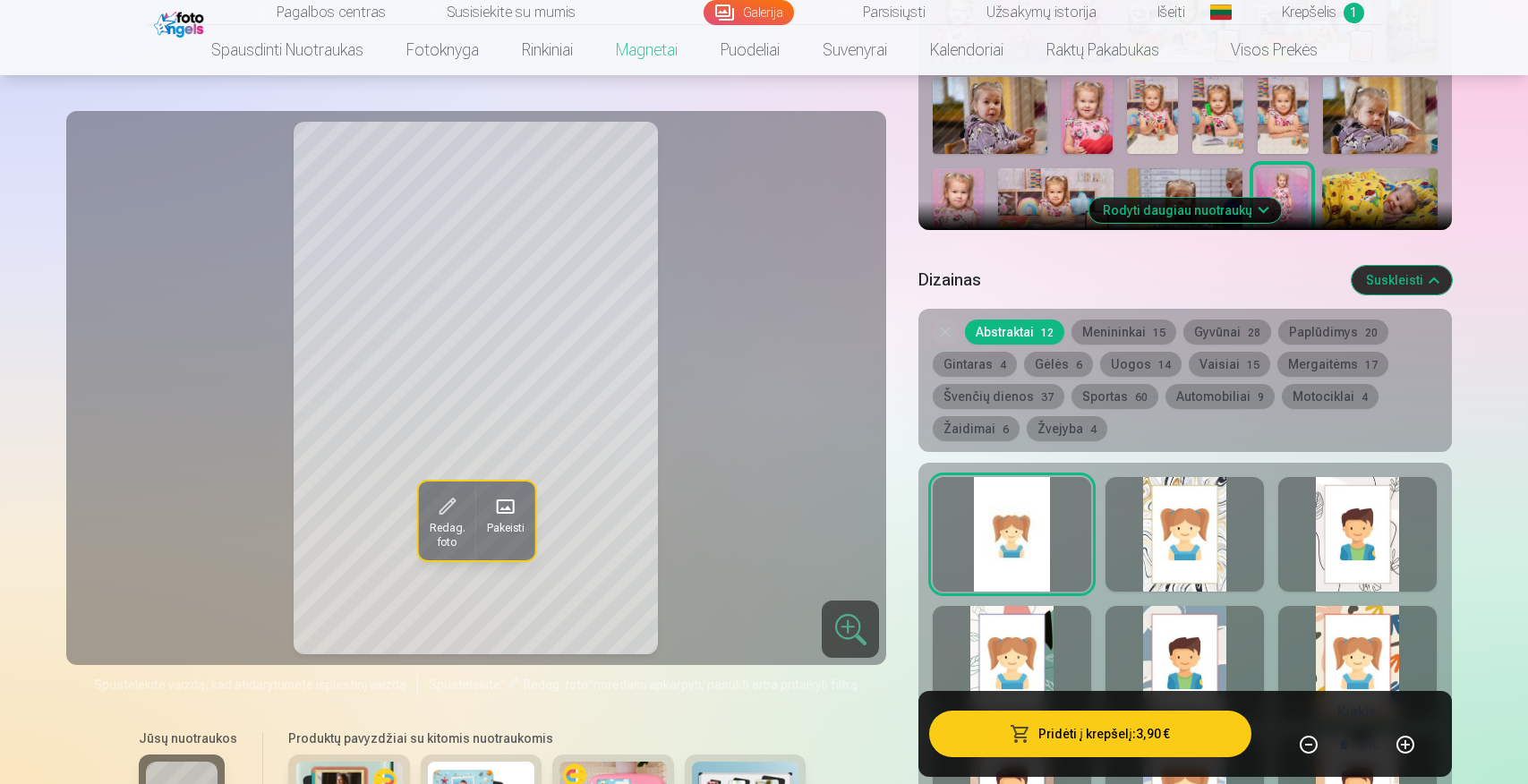
scroll to position [296, 0]
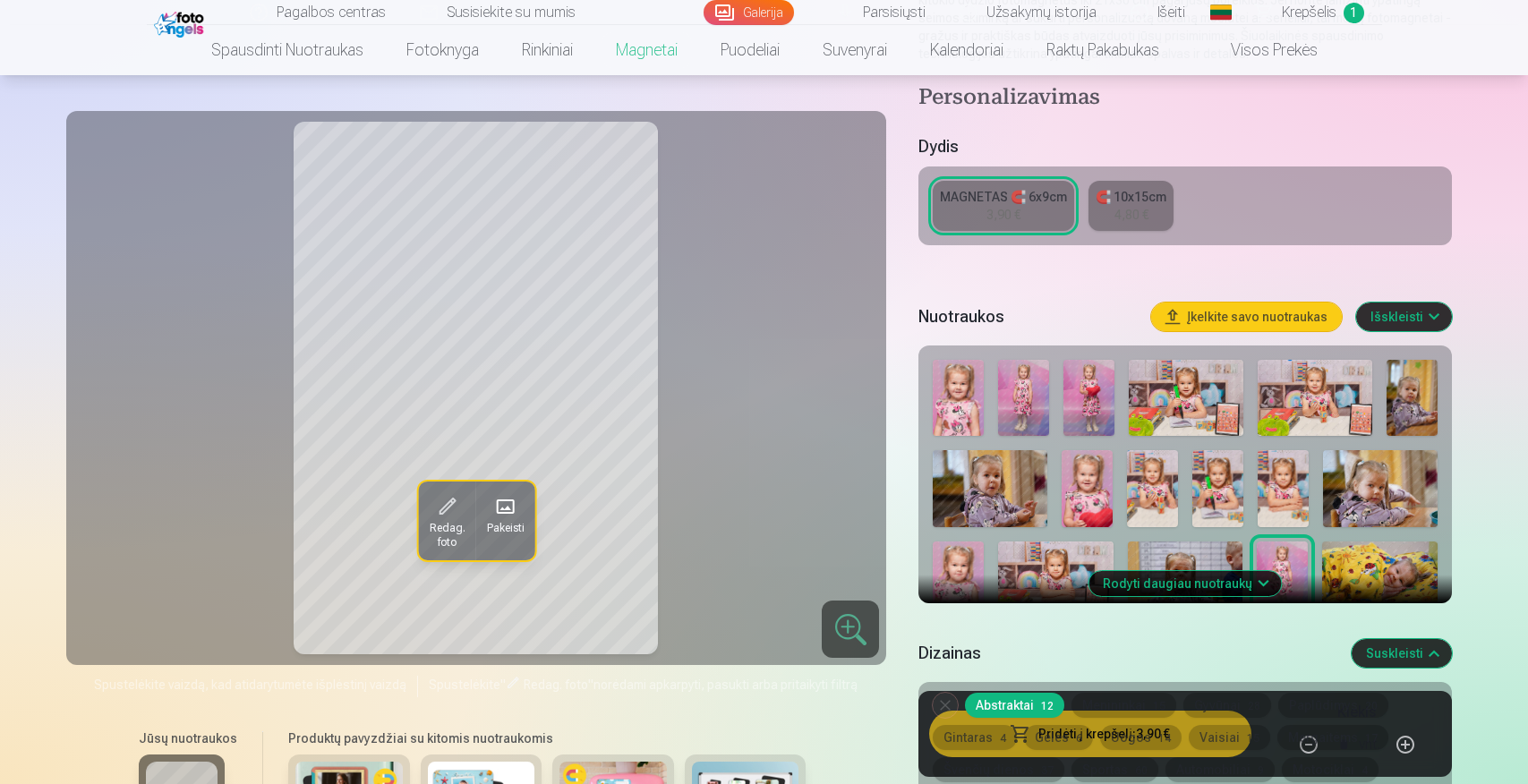
click at [1389, 315] on button "Išskleisti" at bounding box center [1404, 317] width 96 height 29
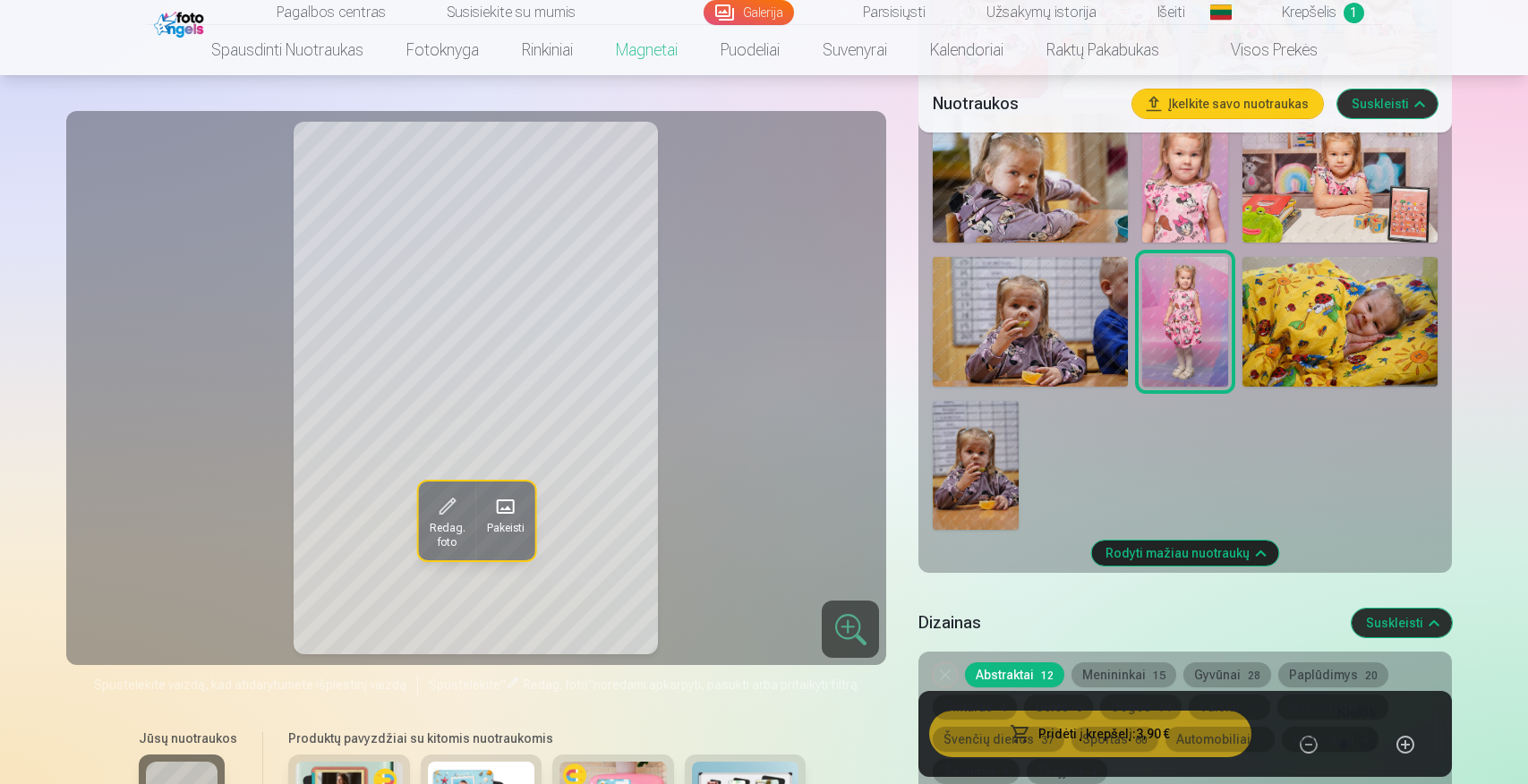
scroll to position [1024, 0]
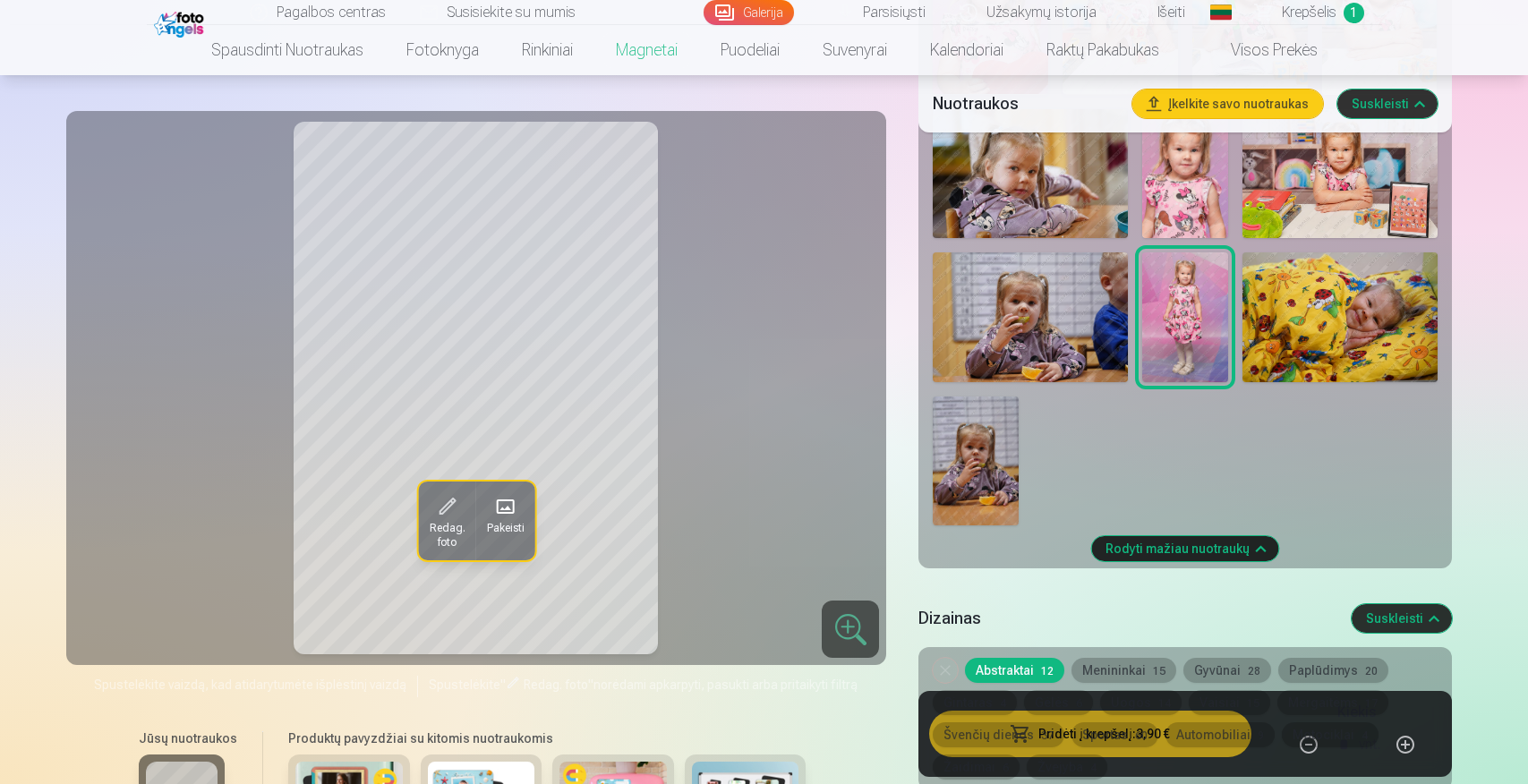
click at [980, 452] on img at bounding box center [976, 460] width 86 height 129
click at [1045, 338] on img at bounding box center [1029, 318] width 194 height 130
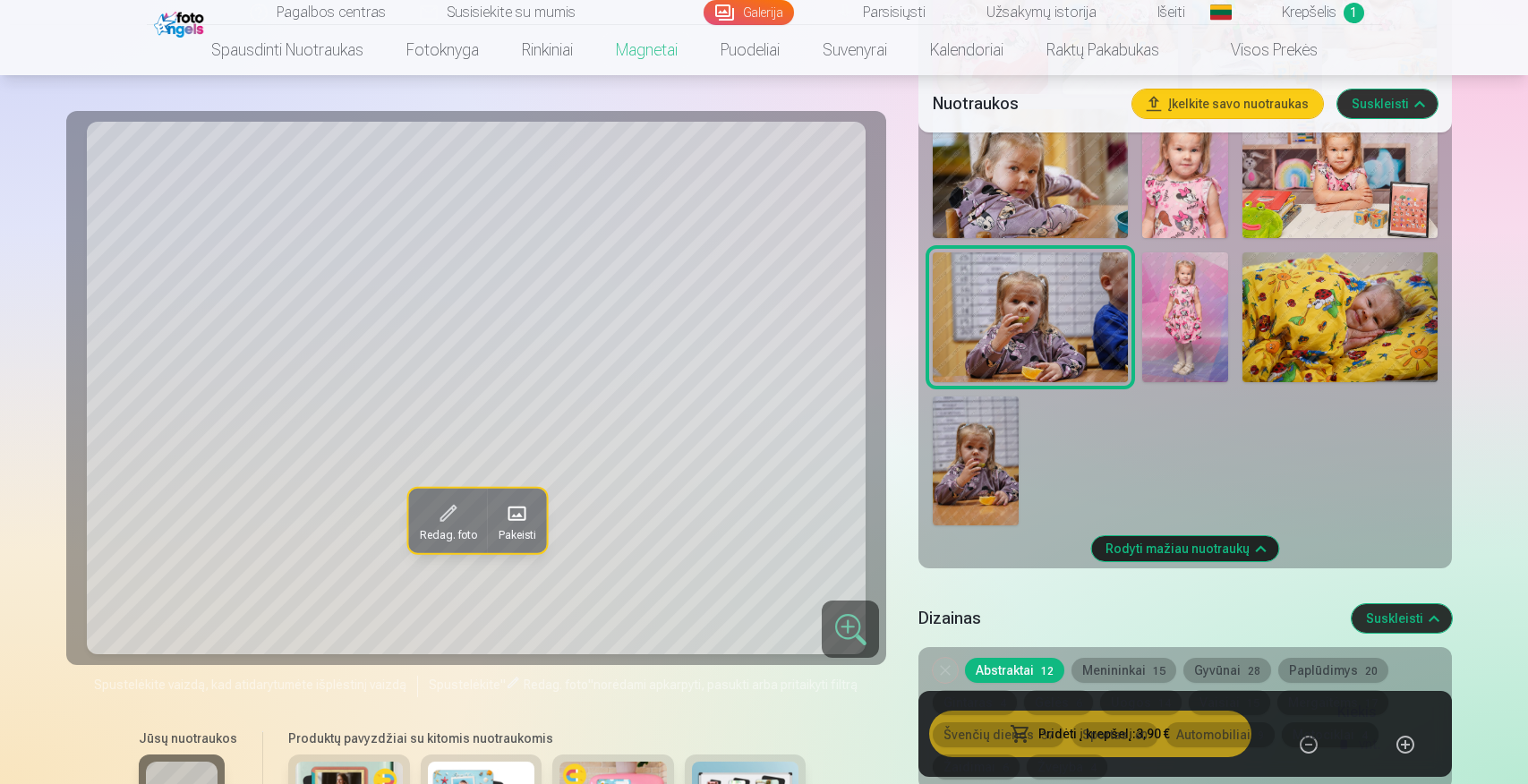
click at [971, 443] on img at bounding box center [976, 460] width 86 height 129
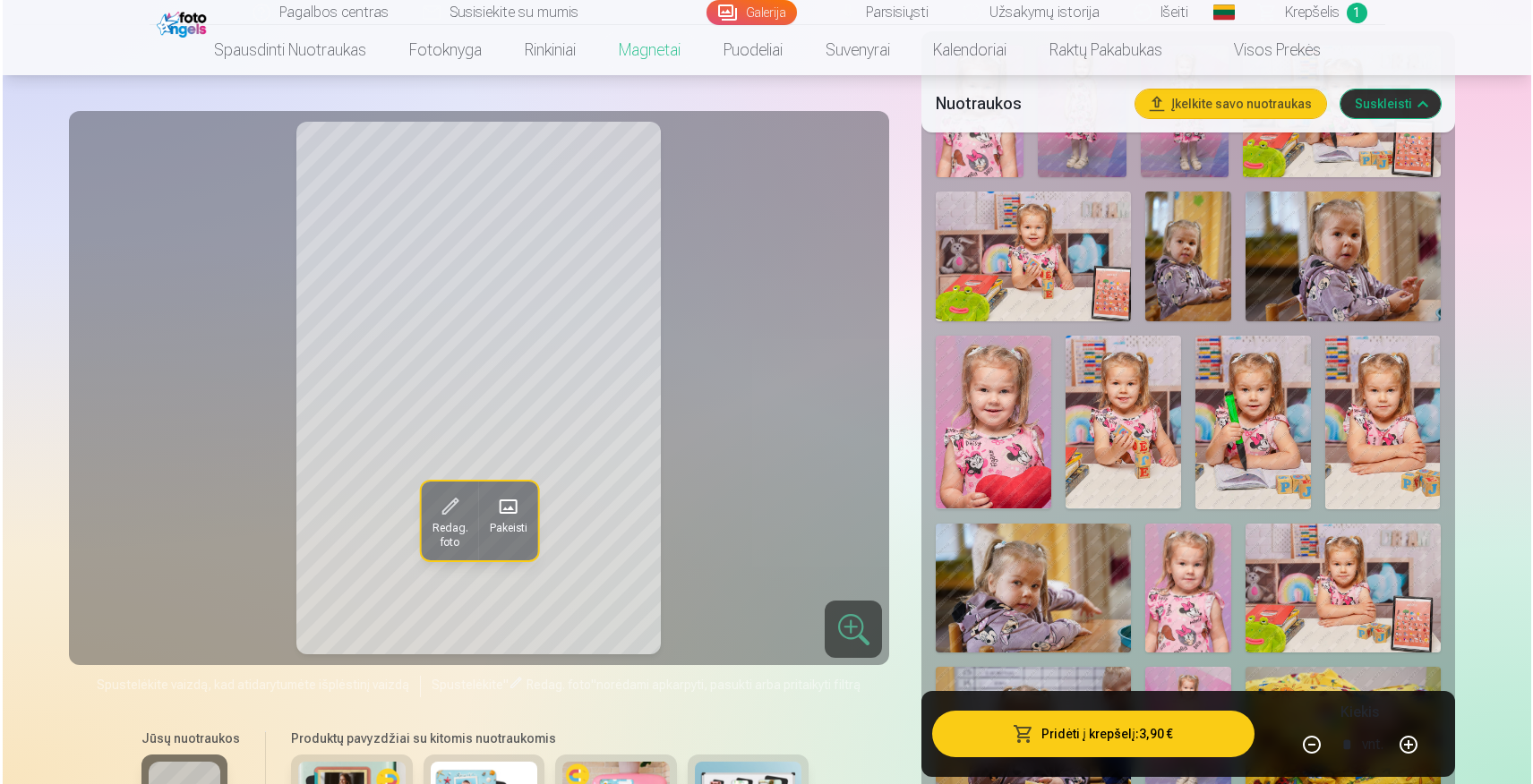
scroll to position [612, 0]
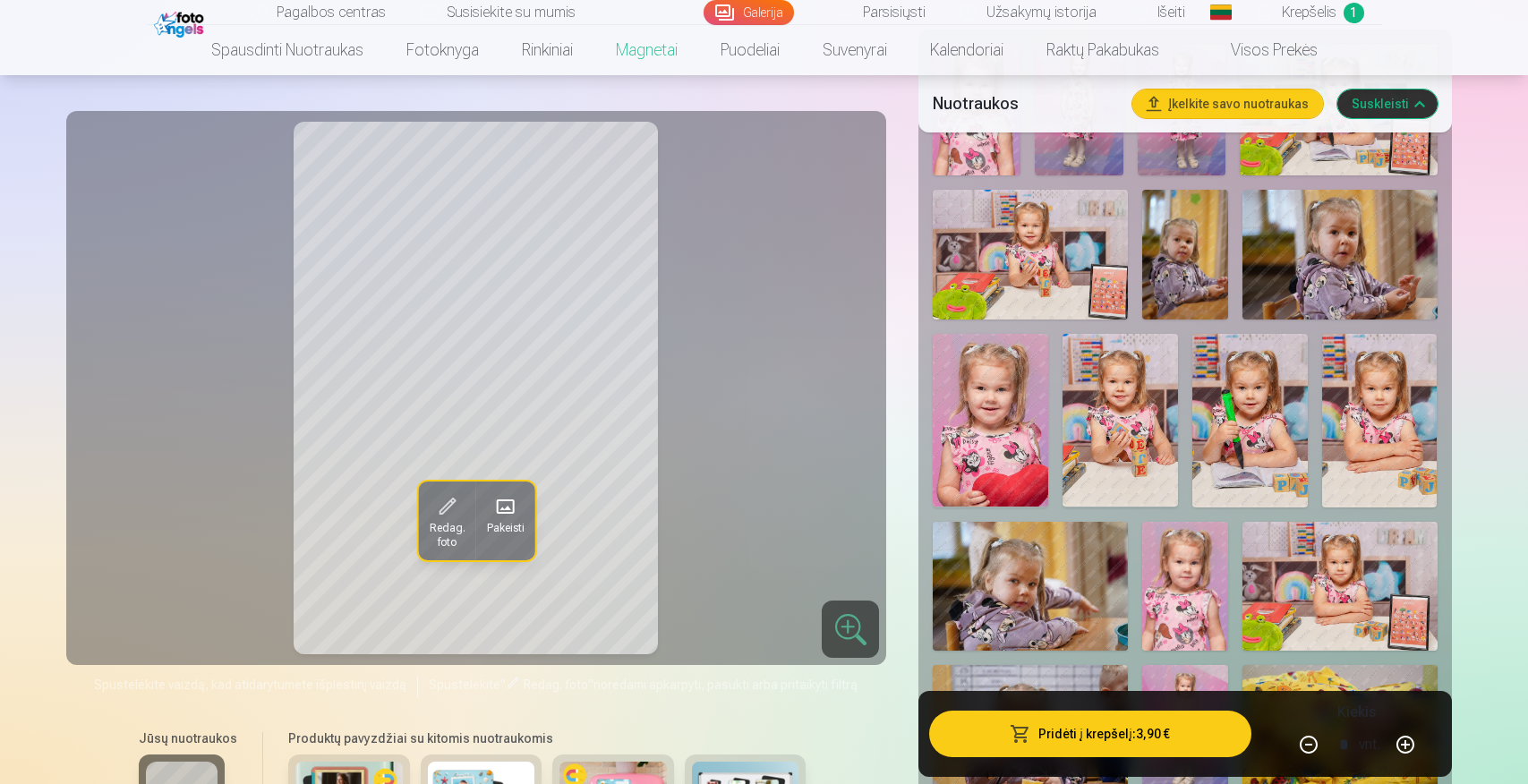
click at [1060, 592] on img at bounding box center [1029, 587] width 194 height 130
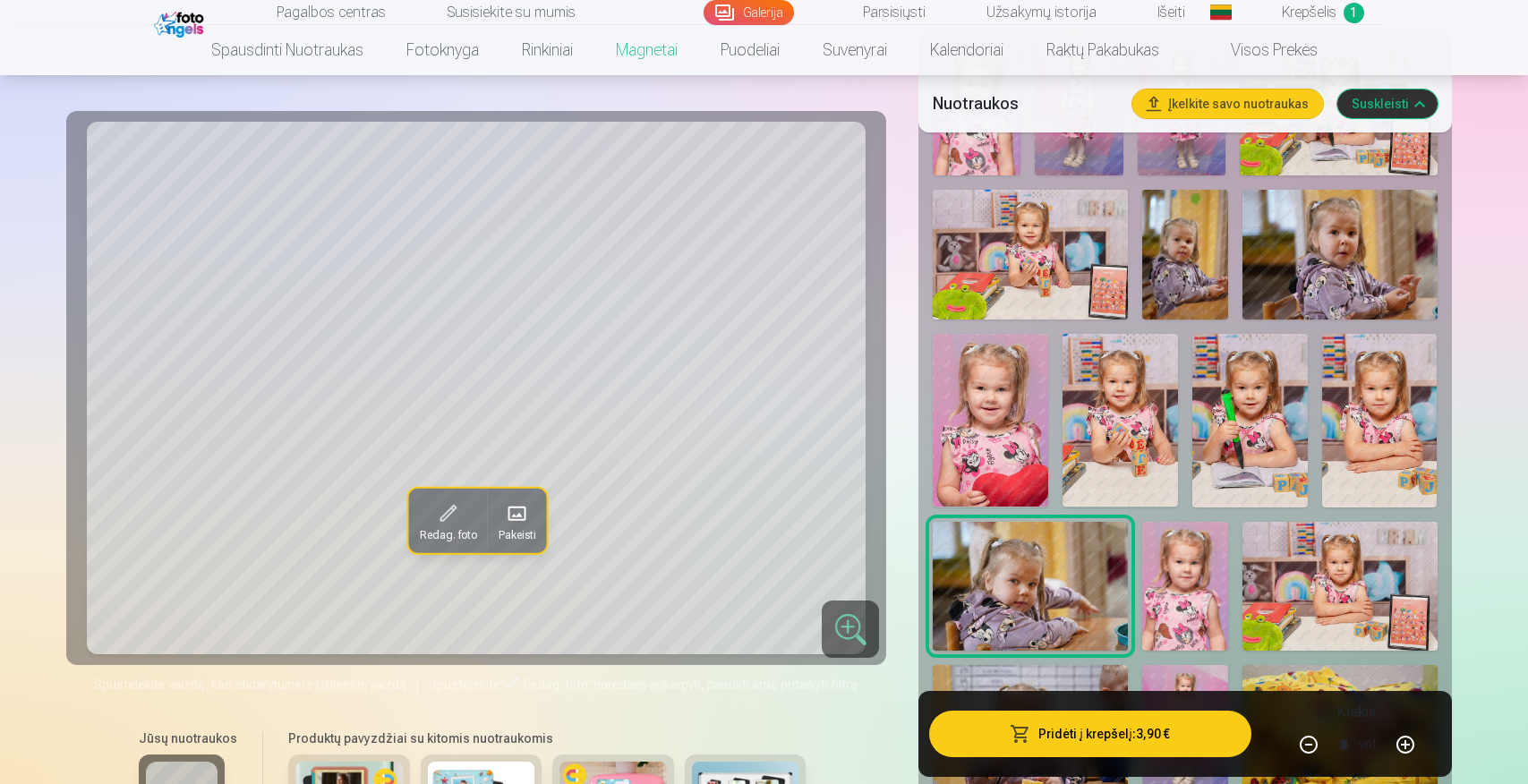
click at [444, 508] on span at bounding box center [447, 514] width 29 height 29
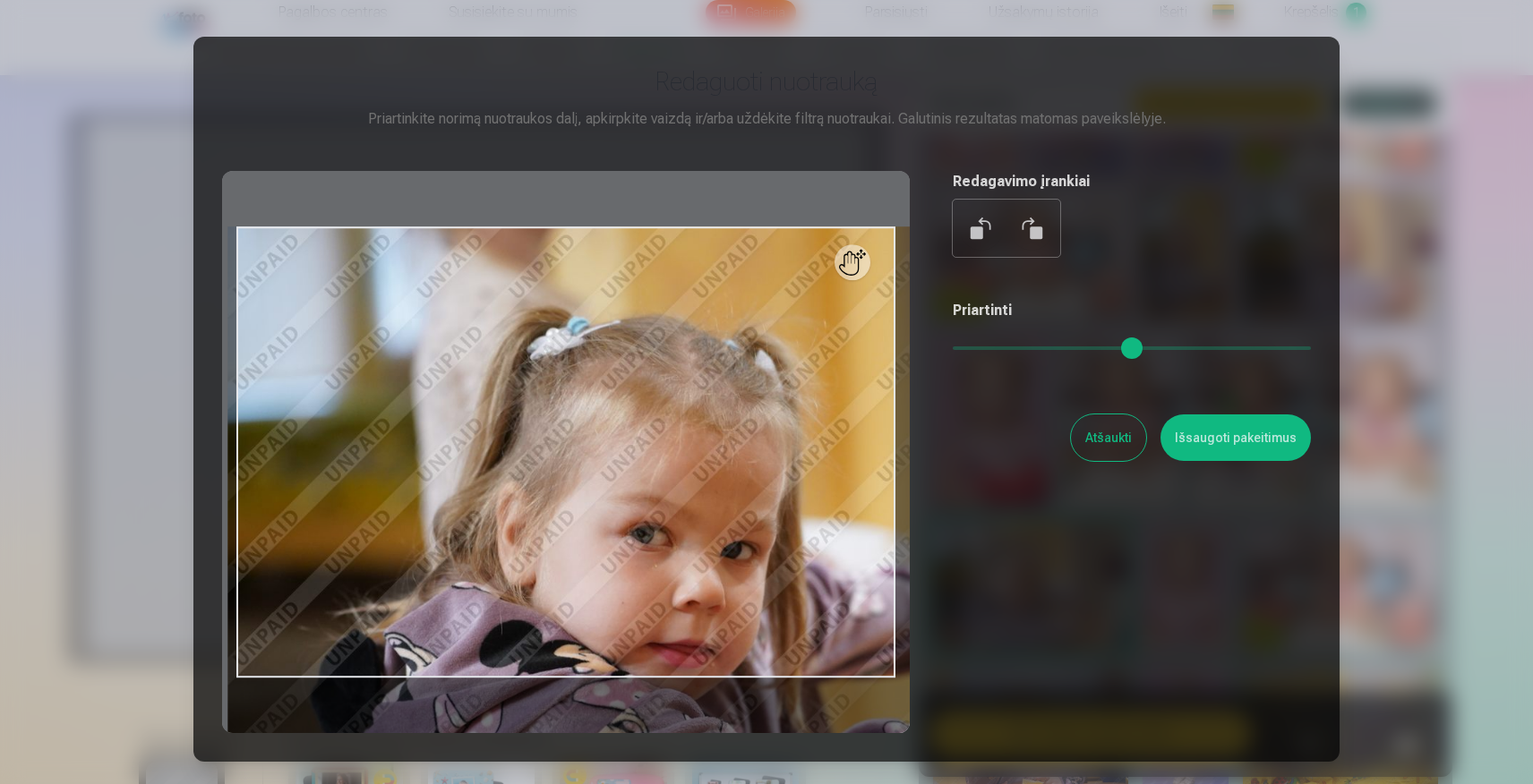
type input "*"
drag, startPoint x: 959, startPoint y: 352, endPoint x: 820, endPoint y: 379, distance: 141.6
click at [953, 350] on input "range" at bounding box center [1132, 348] width 358 height 4
